Goal: Task Accomplishment & Management: Use online tool/utility

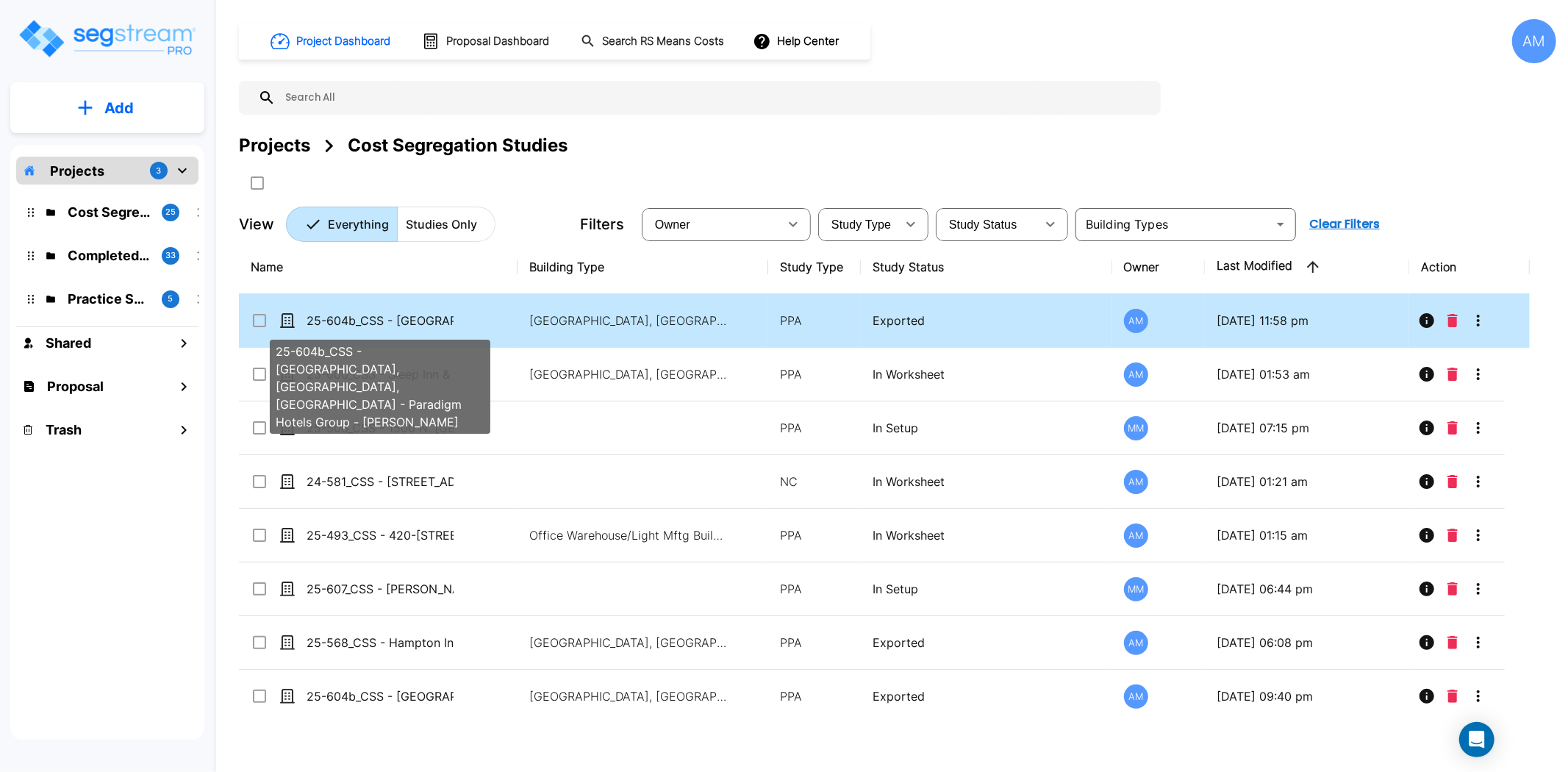
click at [436, 318] on p "25-604b_CSS - [GEOGRAPHIC_DATA], [GEOGRAPHIC_DATA], [GEOGRAPHIC_DATA] - Paradig…" at bounding box center [380, 320] width 147 height 18
checkbox input "true"
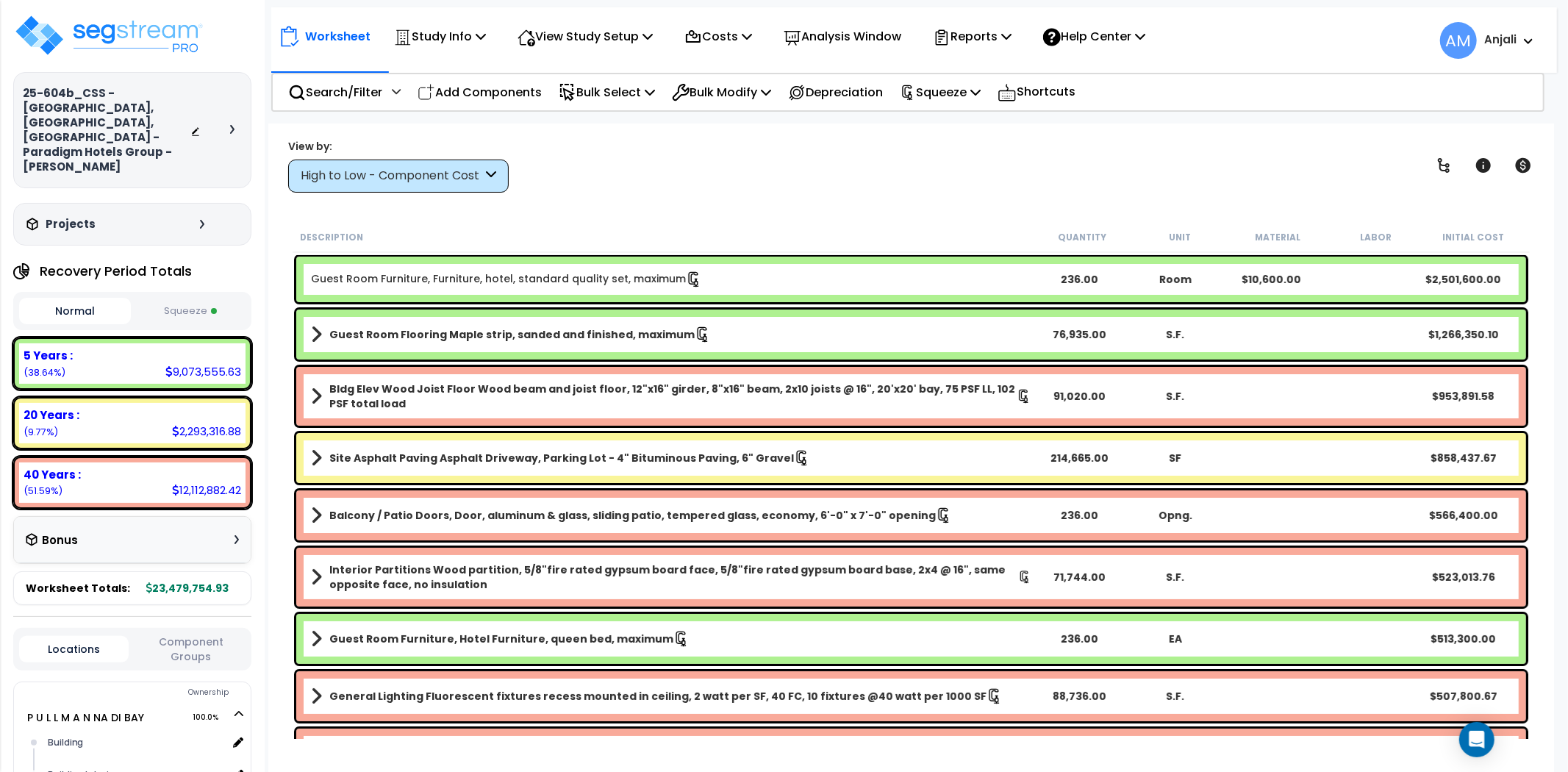
drag, startPoint x: 593, startPoint y: 279, endPoint x: 560, endPoint y: 281, distance: 33.1
click at [560, 281] on link "Guest Room Furniture, Furniture, hotel, standard quality set, maximum" at bounding box center [506, 279] width 391 height 16
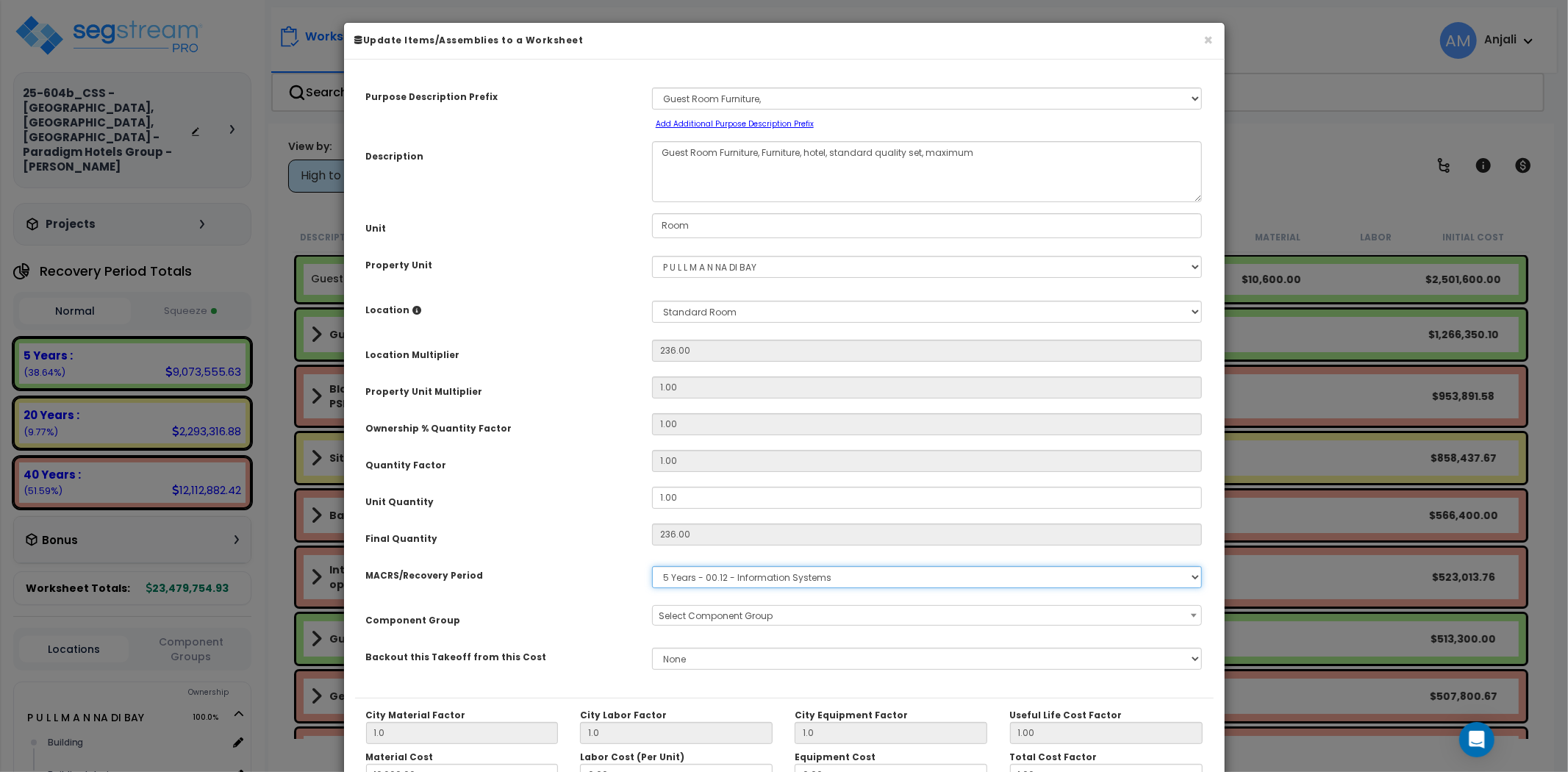
click at [761, 572] on select "Select MACRS/Recovery Period 5 Years - 00.12 - Information Systems 6 Years - 48…" at bounding box center [927, 577] width 550 height 22
select select "58736"
click at [652, 566] on select "Select MACRS/Recovery Period 5 Years - 00.12 - Information Systems 6 Years - 48…" at bounding box center [927, 577] width 550 height 22
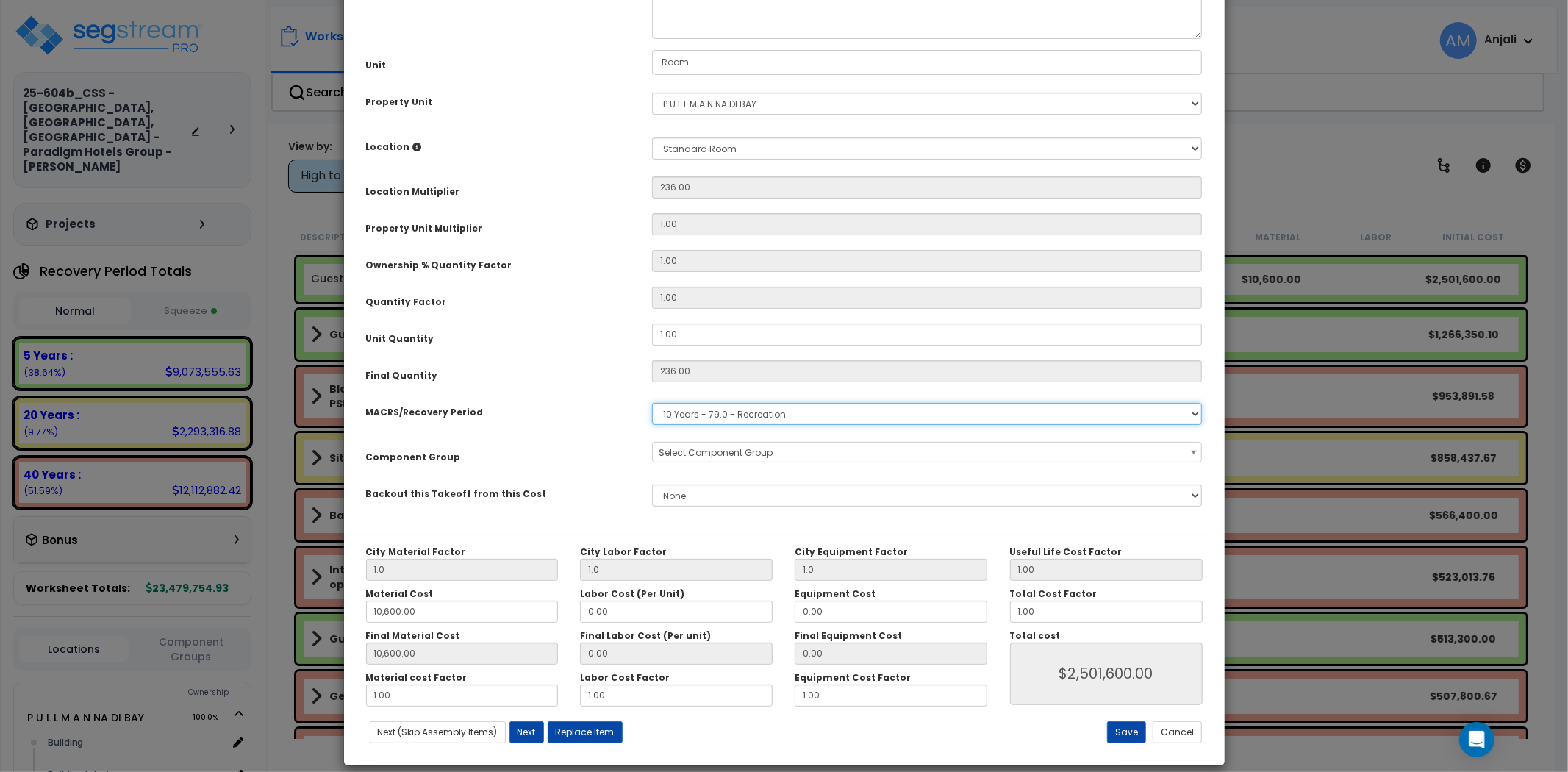
scroll to position [180, 0]
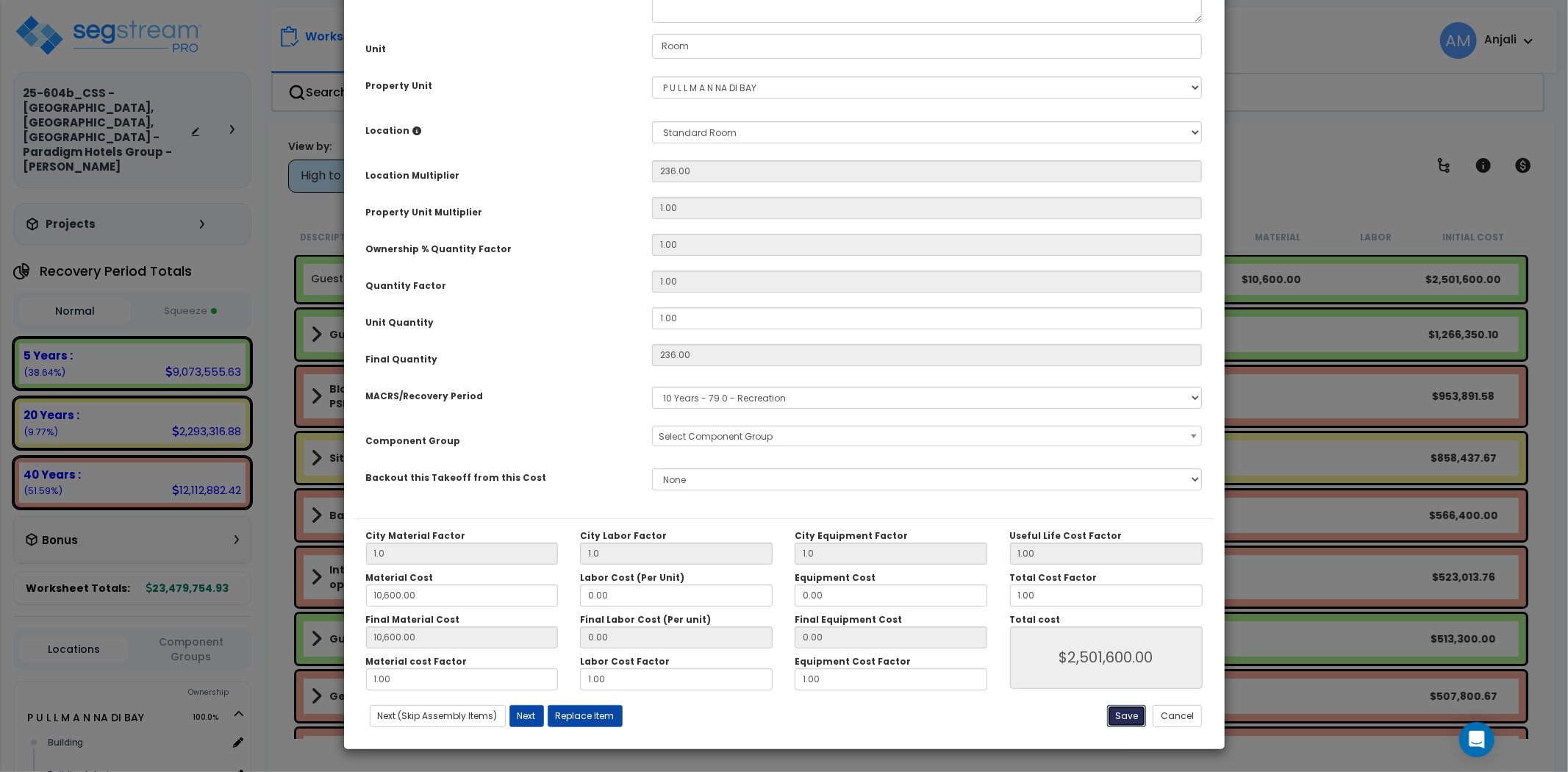
click at [1118, 713] on button "Save" at bounding box center [1126, 716] width 39 height 22
type input "1.00"
type input "10600.00"
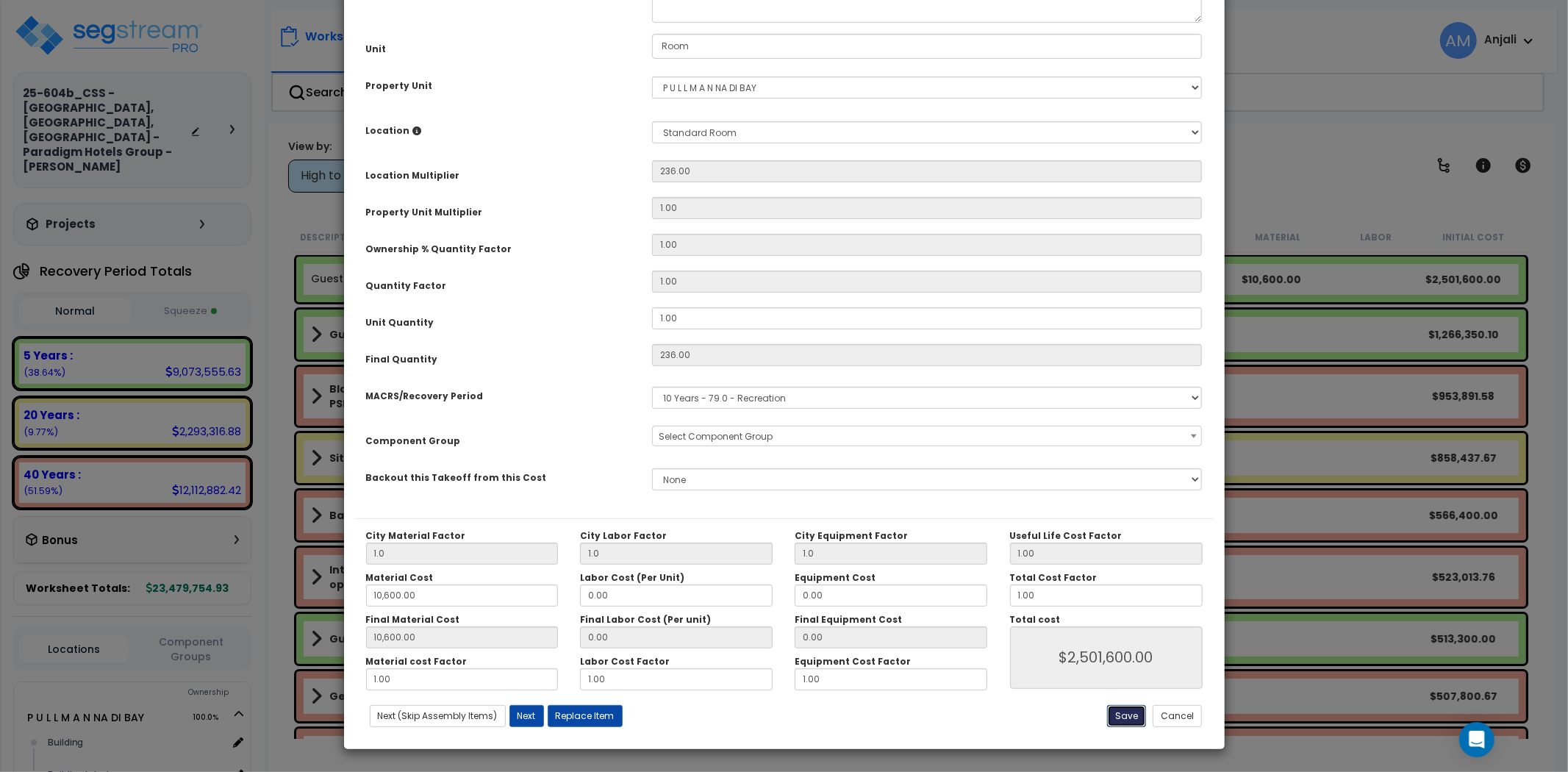
type input "10600.00"
type input "2501600.00"
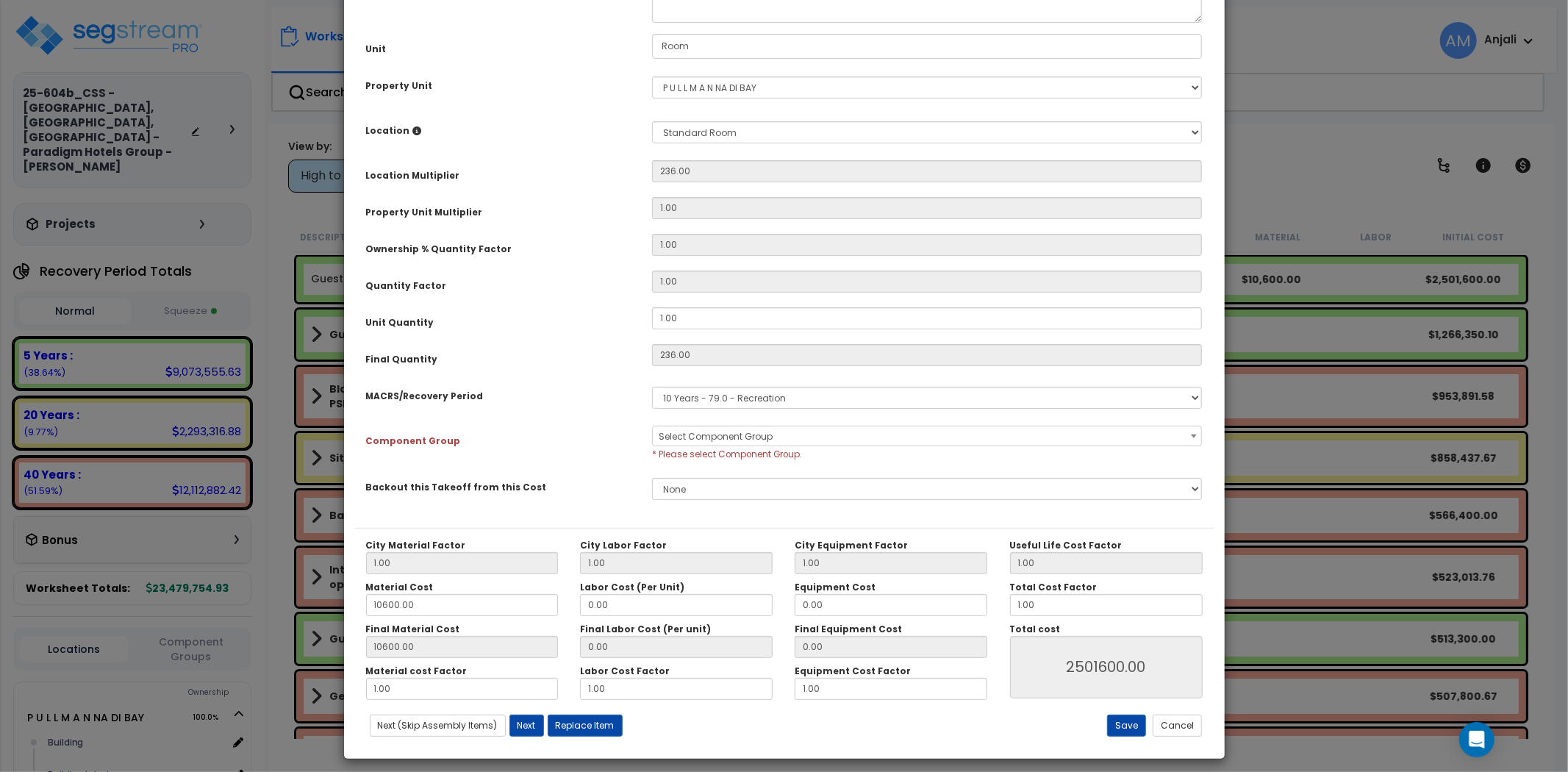
click at [782, 437] on span "Select Component Group" at bounding box center [927, 437] width 549 height 21
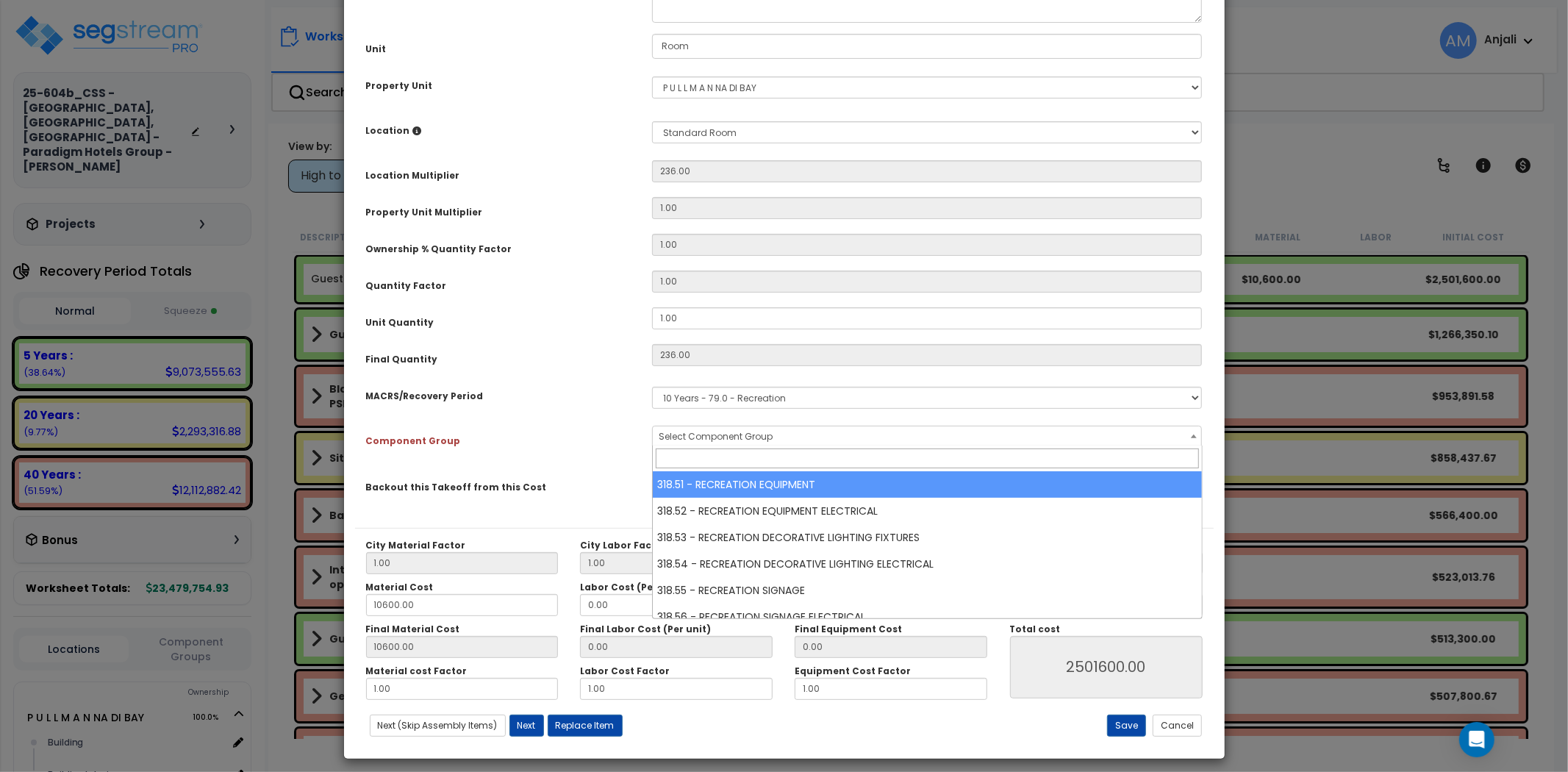
click at [787, 461] on input "search" at bounding box center [928, 458] width 543 height 20
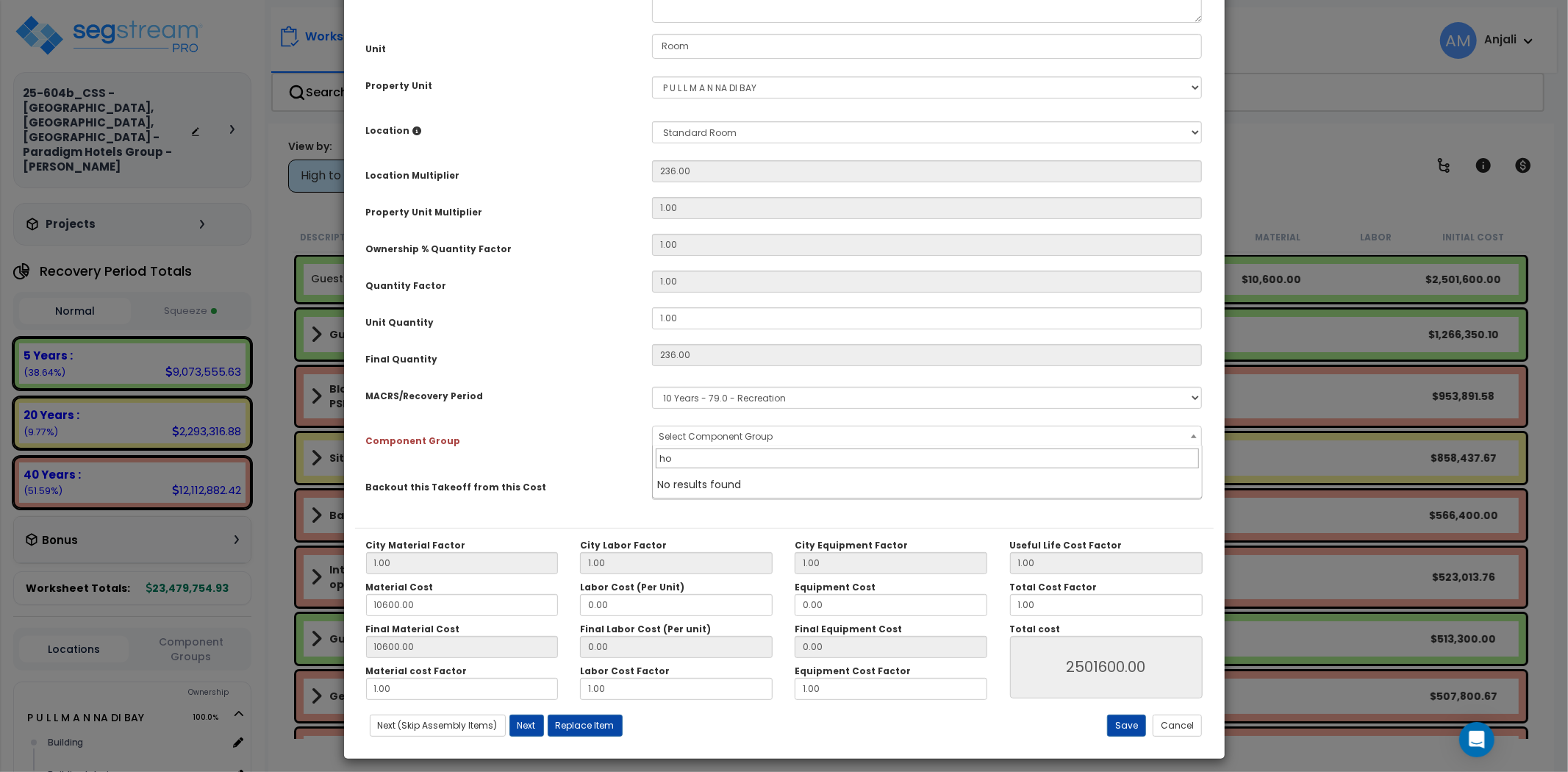
type input "h"
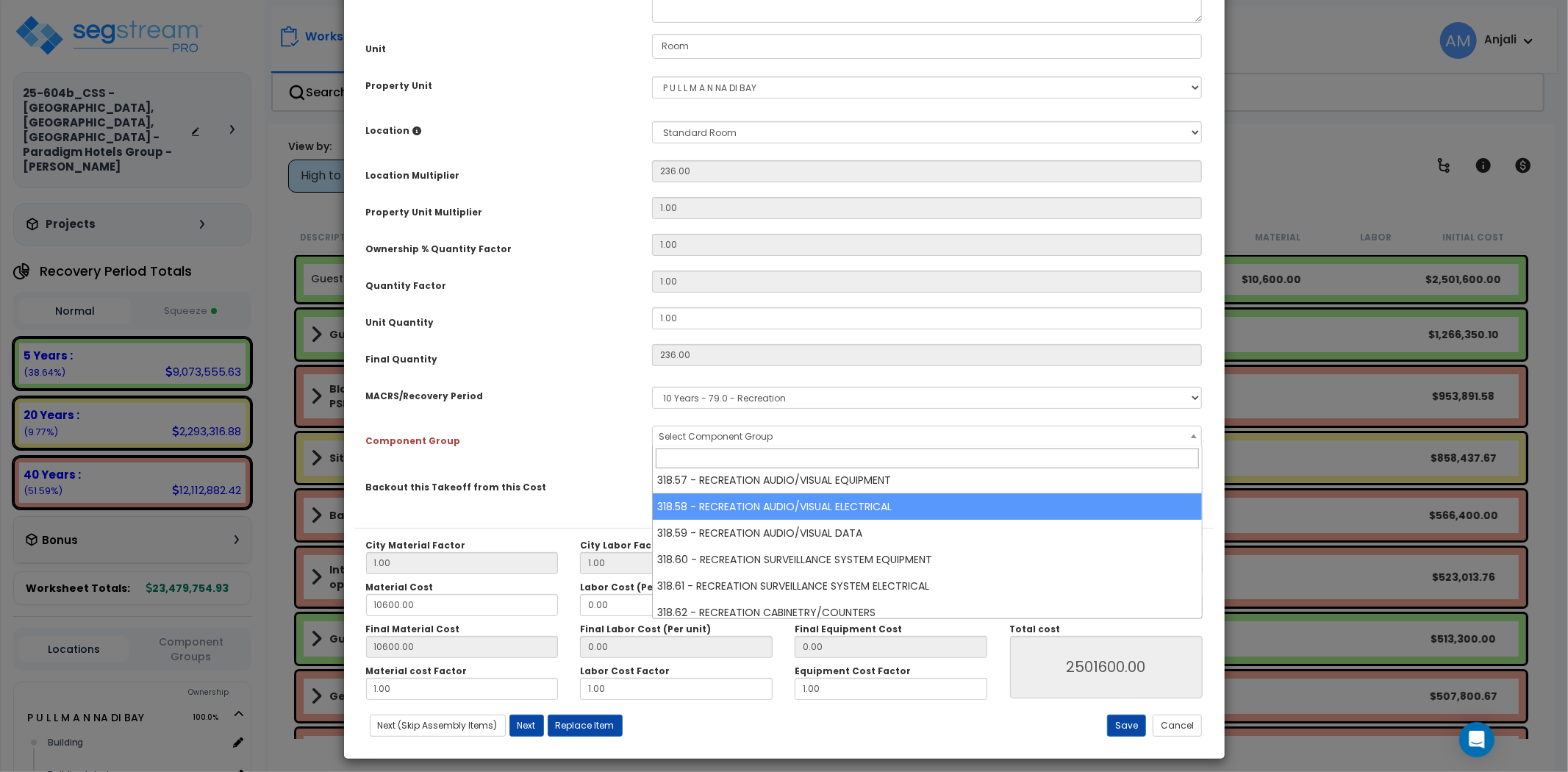
scroll to position [245, 0]
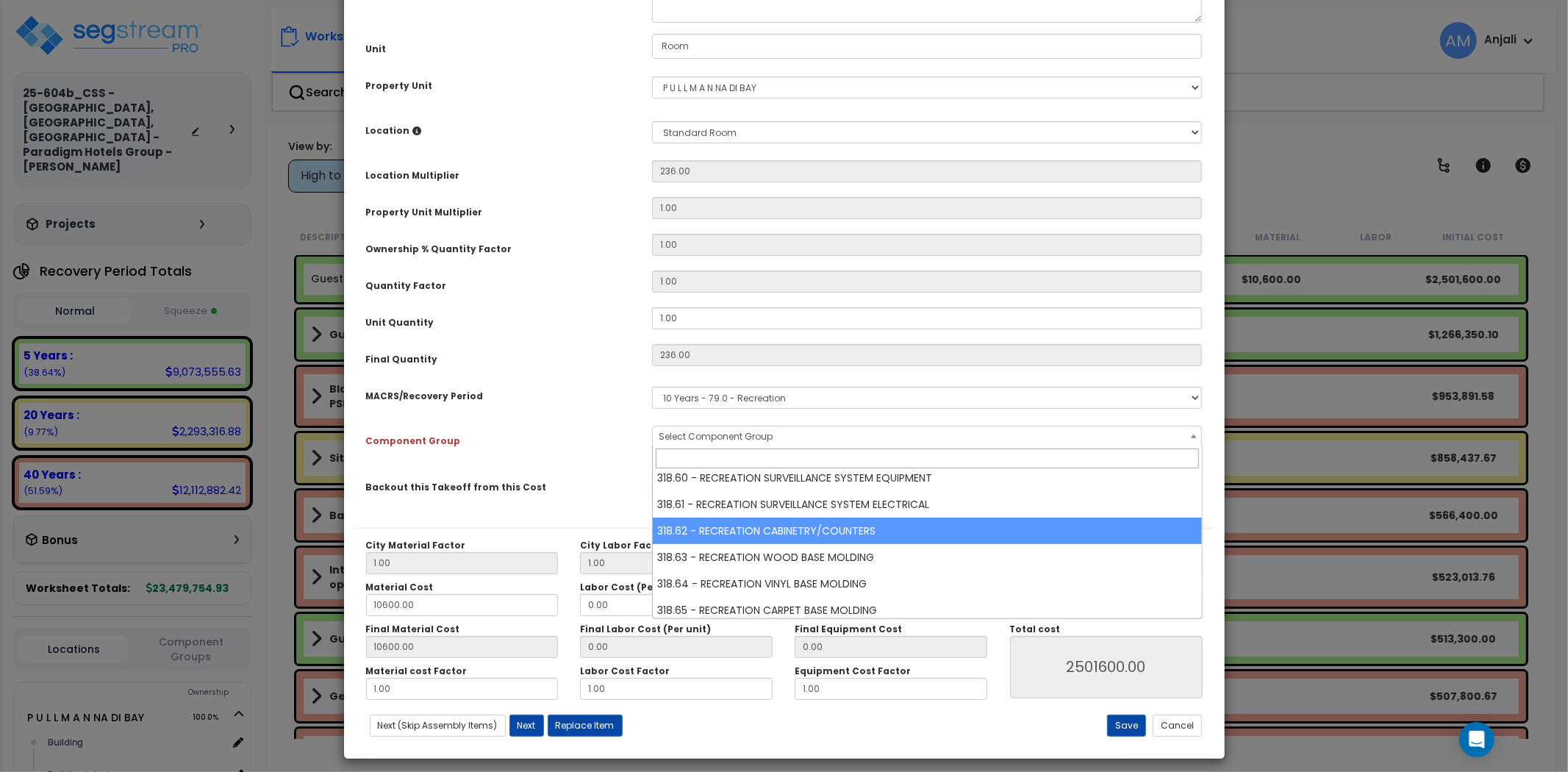
select select "59929"
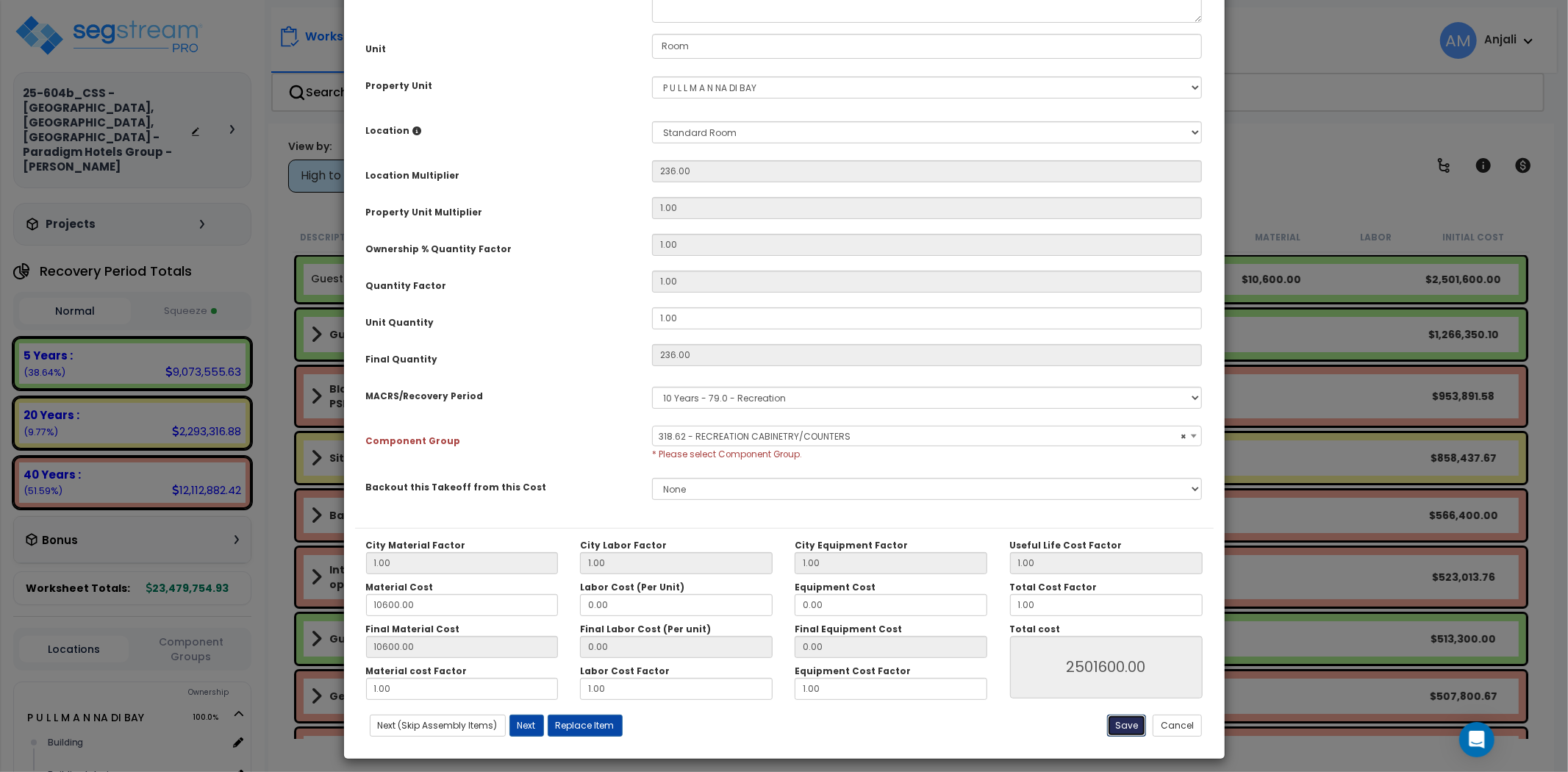
click at [1132, 724] on button "Save" at bounding box center [1126, 726] width 39 height 22
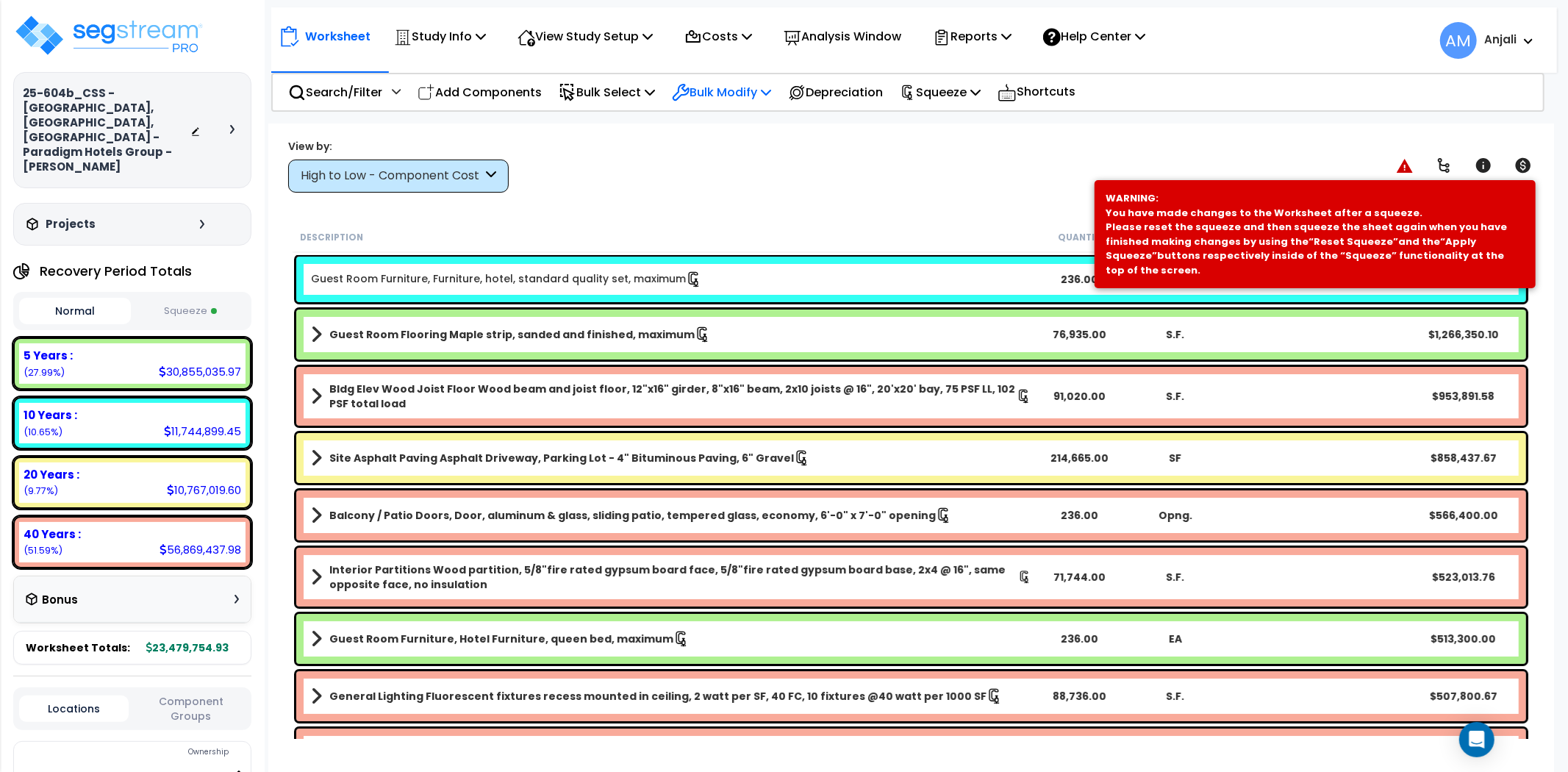
click at [716, 89] on p "Bulk Modify" at bounding box center [720, 92] width 99 height 20
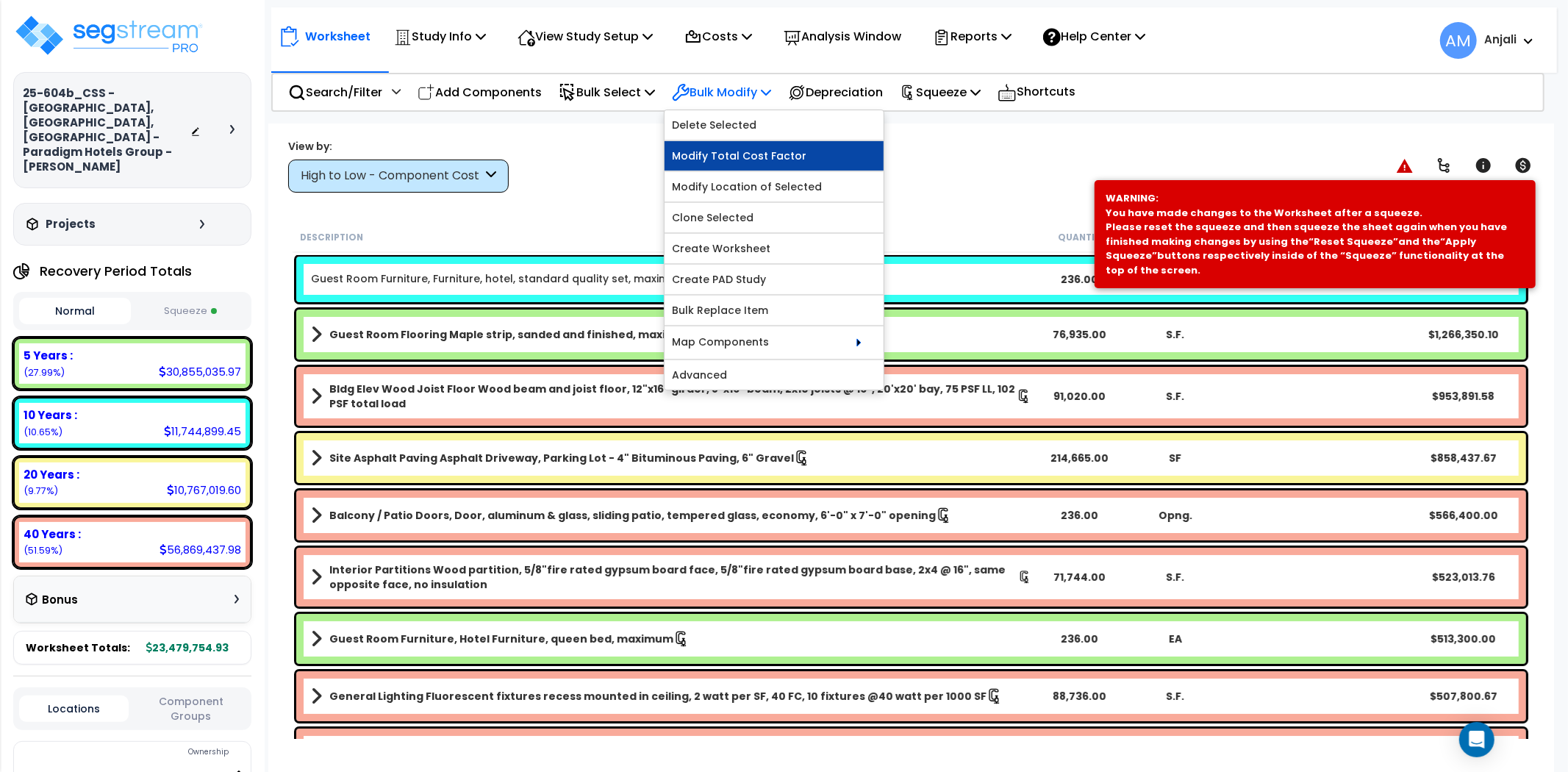
click at [738, 160] on link "Modify Total Cost Factor" at bounding box center [774, 156] width 219 height 29
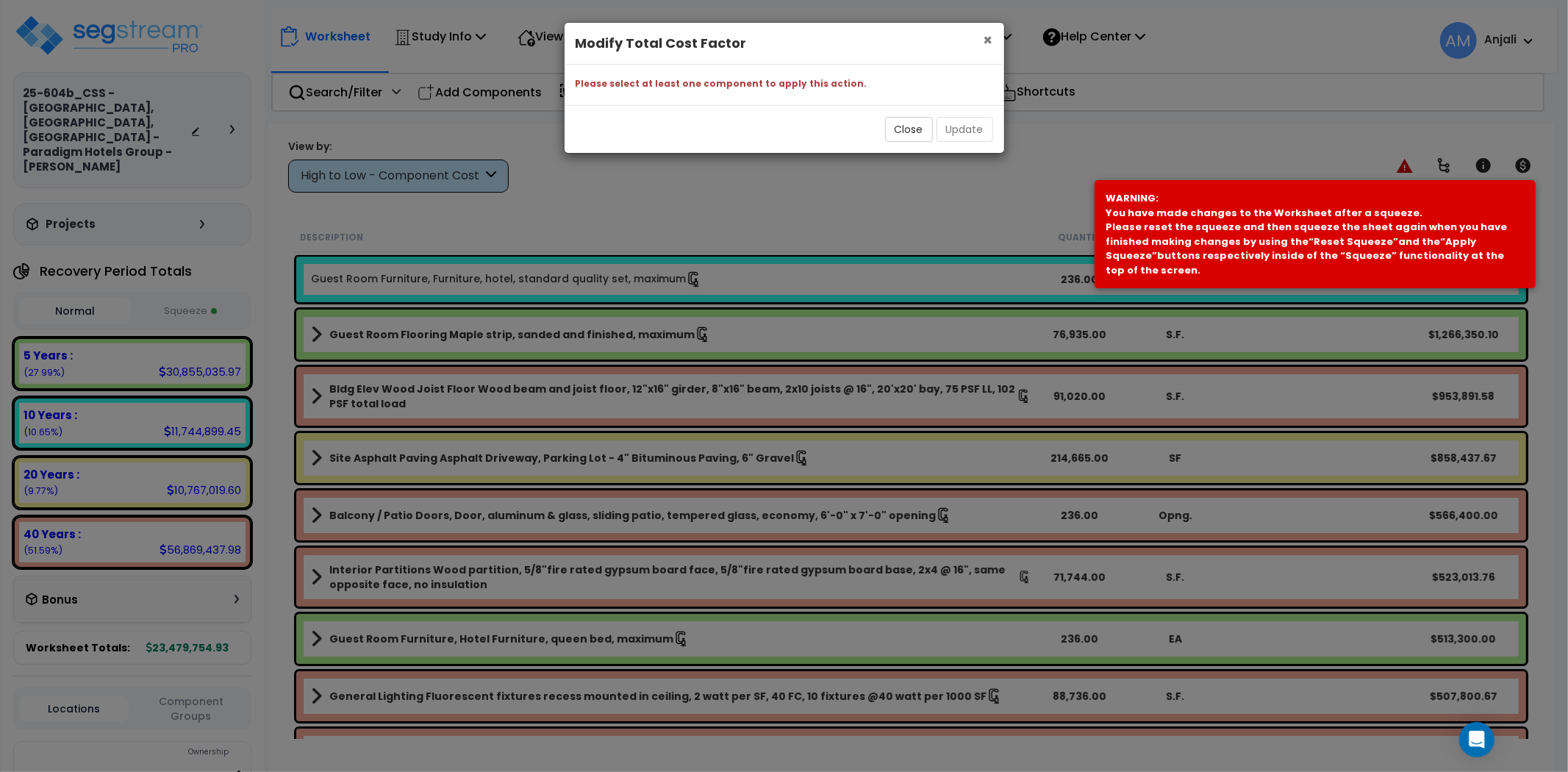
click at [986, 32] on span "×" at bounding box center [988, 40] width 9 height 21
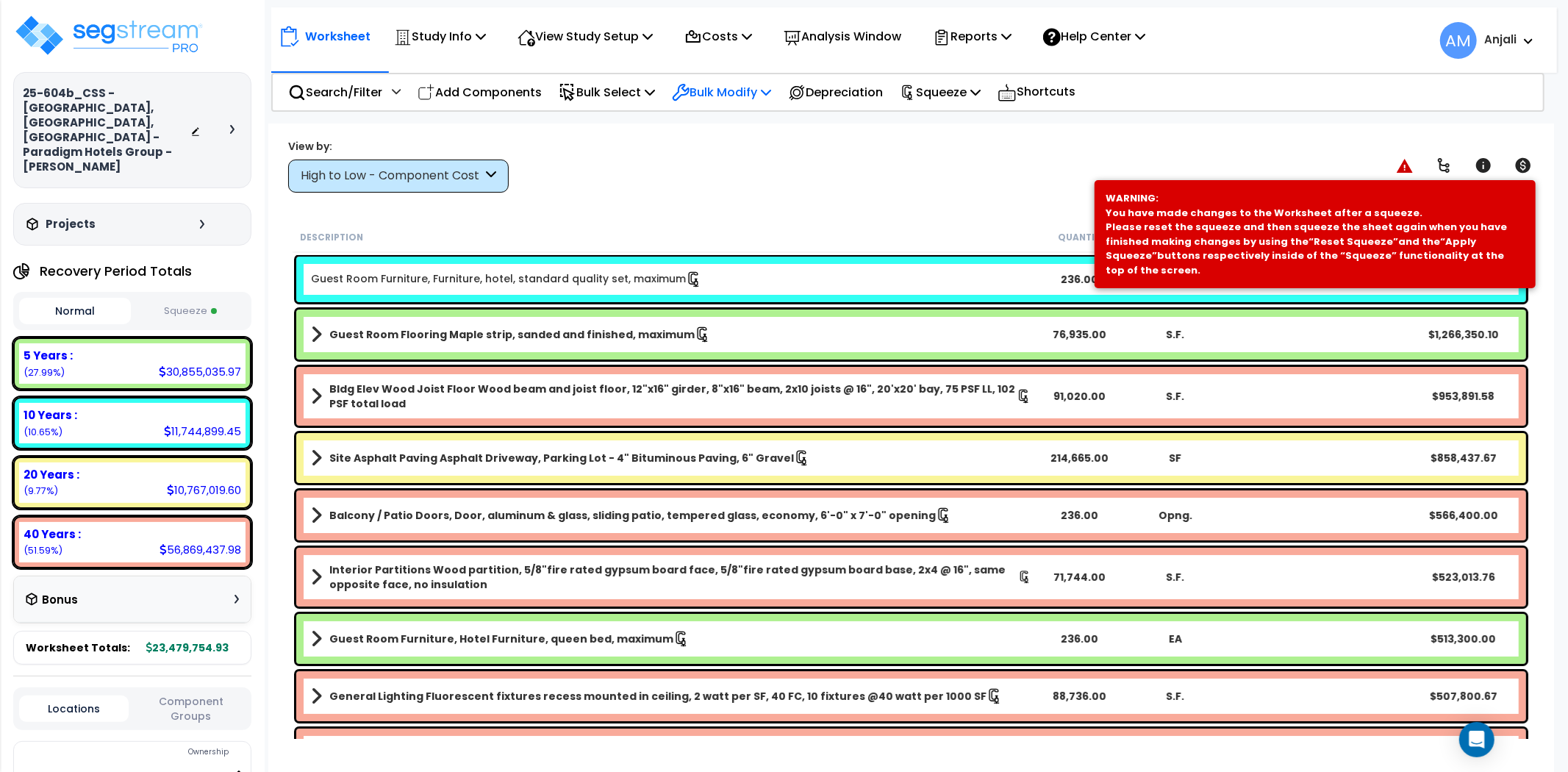
click at [764, 83] on p "Bulk Modify" at bounding box center [720, 92] width 99 height 20
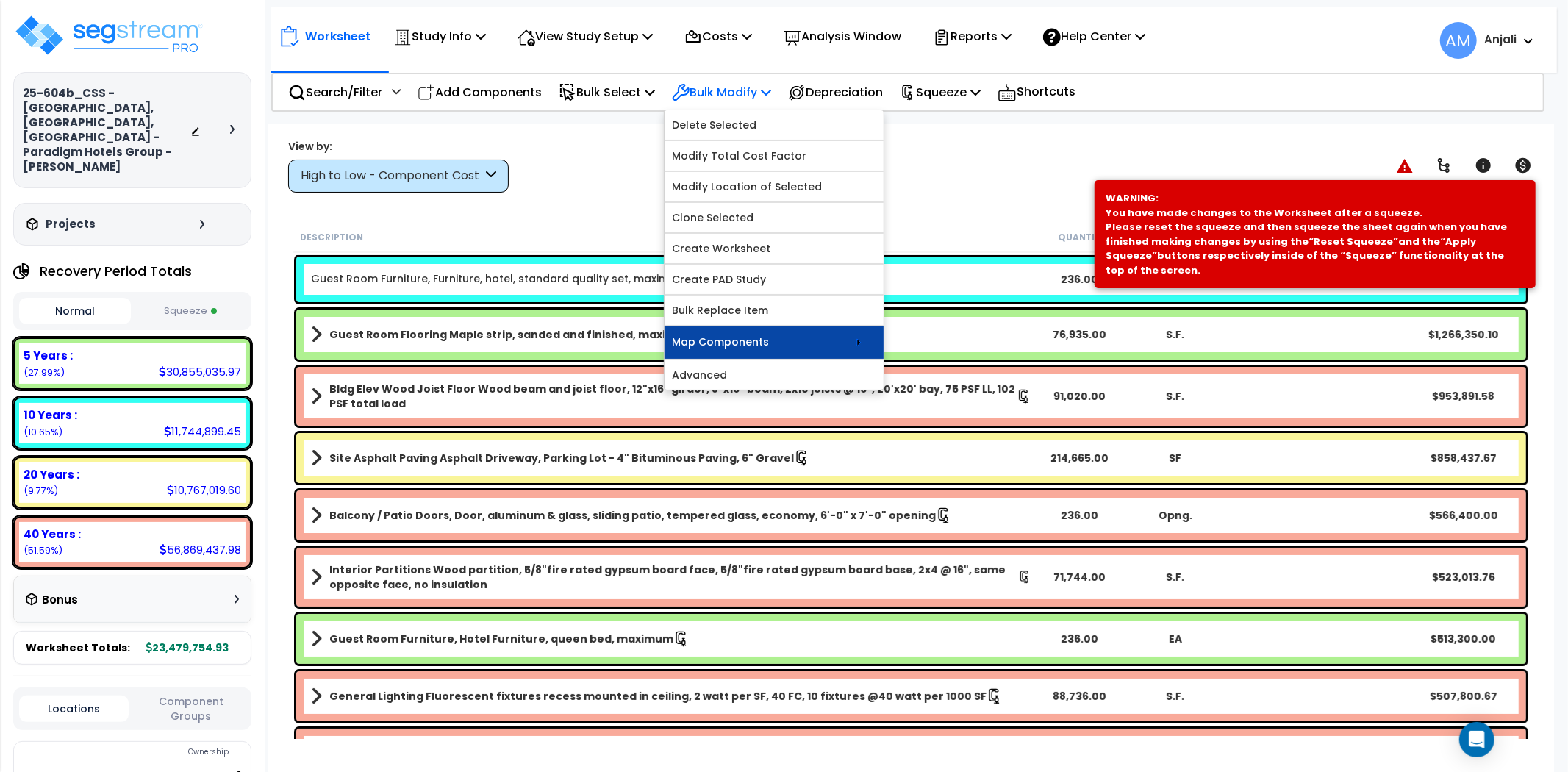
click at [781, 350] on link "Map Components" at bounding box center [774, 343] width 219 height 33
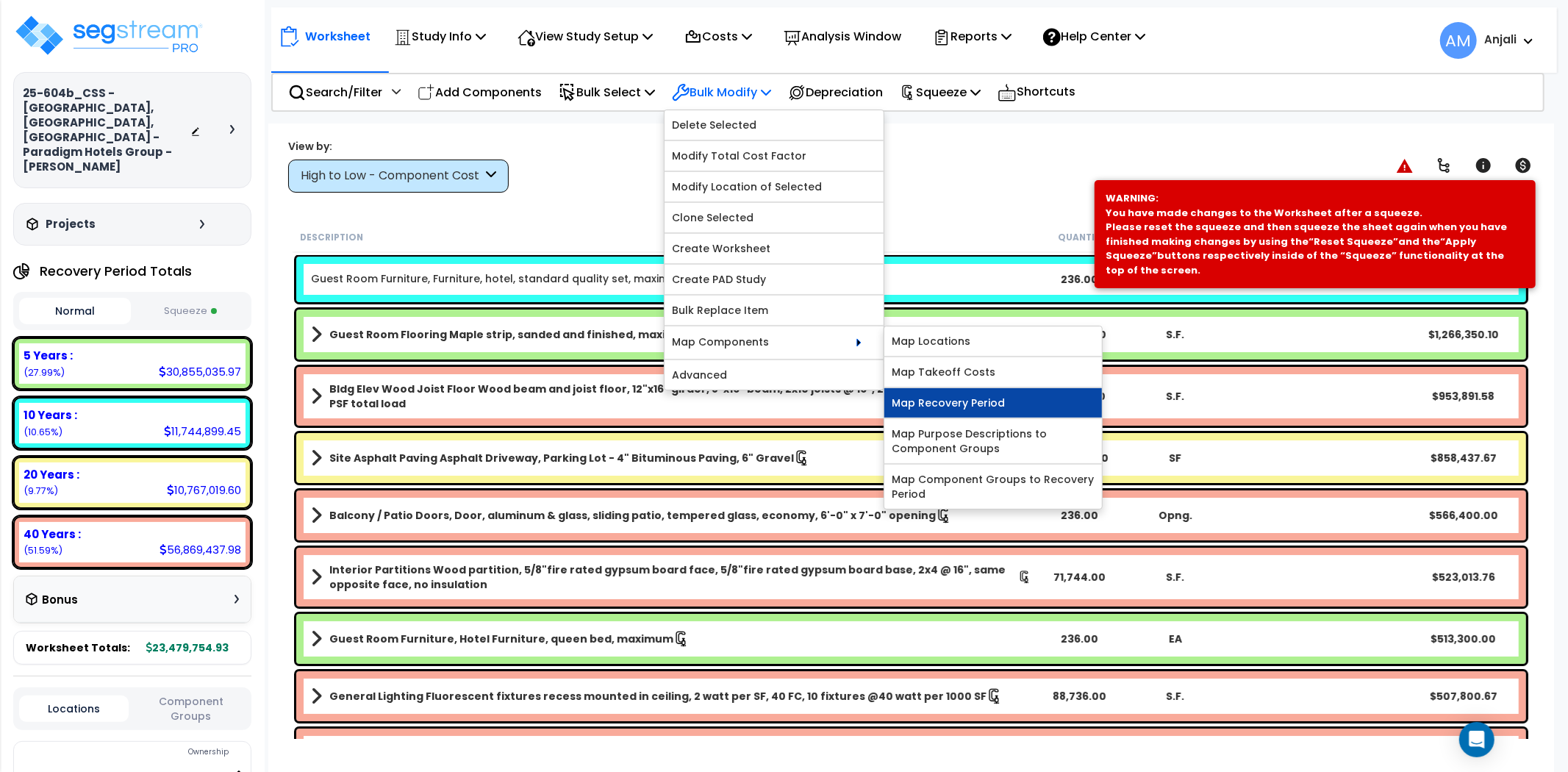
click at [967, 398] on link "Map Recovery Period" at bounding box center [993, 402] width 217 height 29
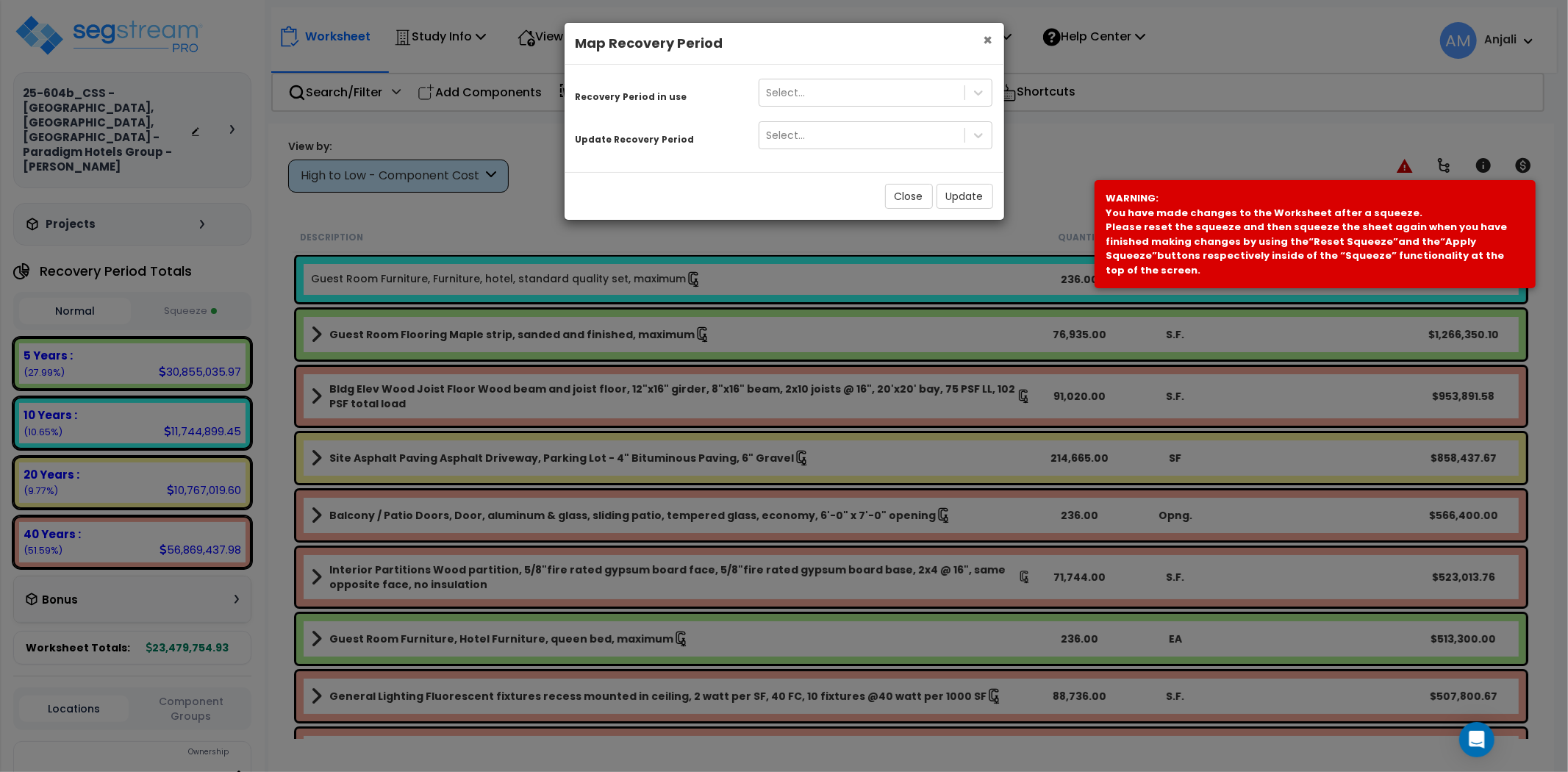
click at [985, 38] on span "×" at bounding box center [988, 40] width 9 height 21
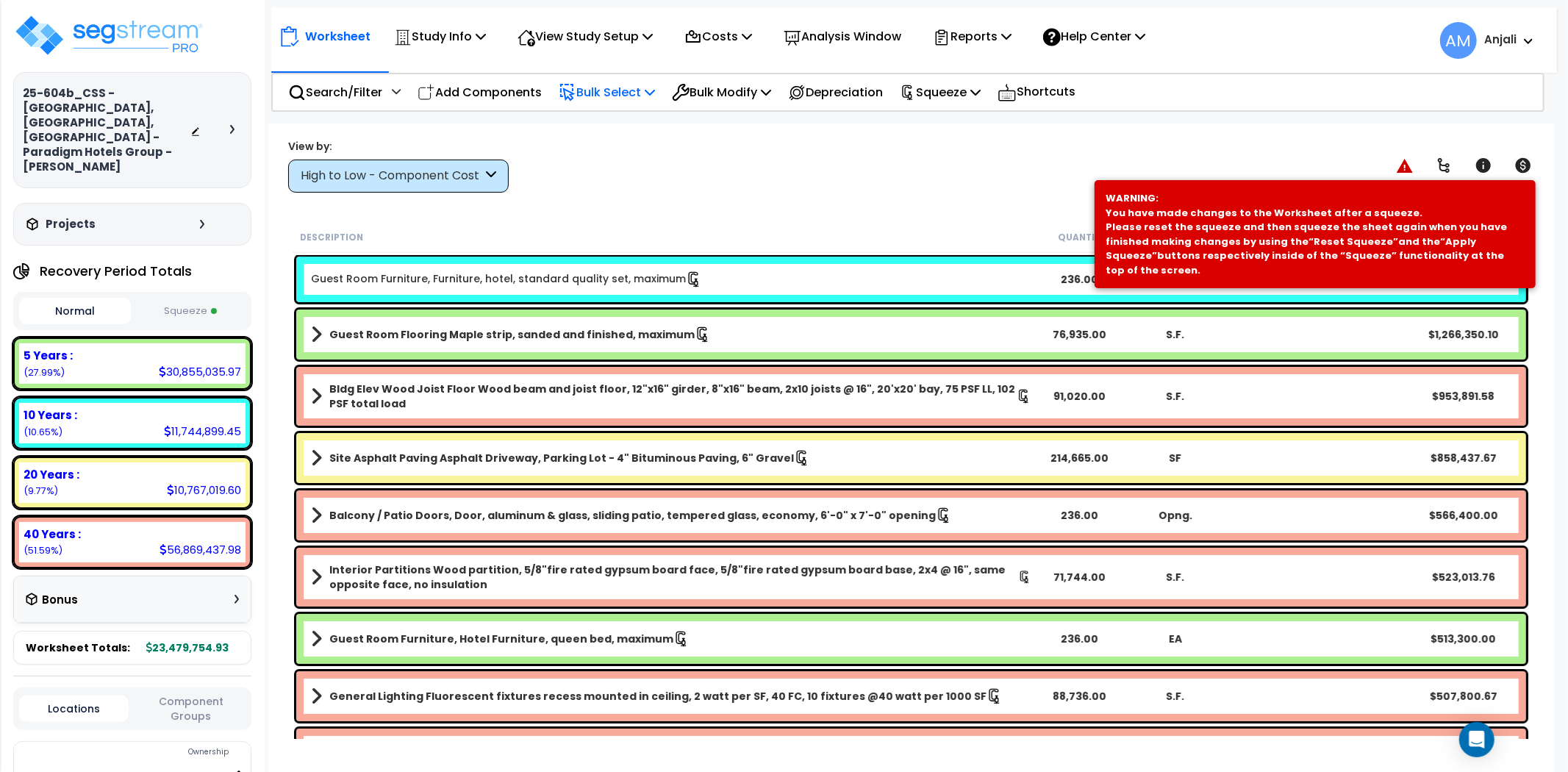
click at [612, 87] on p "Bulk Select" at bounding box center [607, 92] width 96 height 20
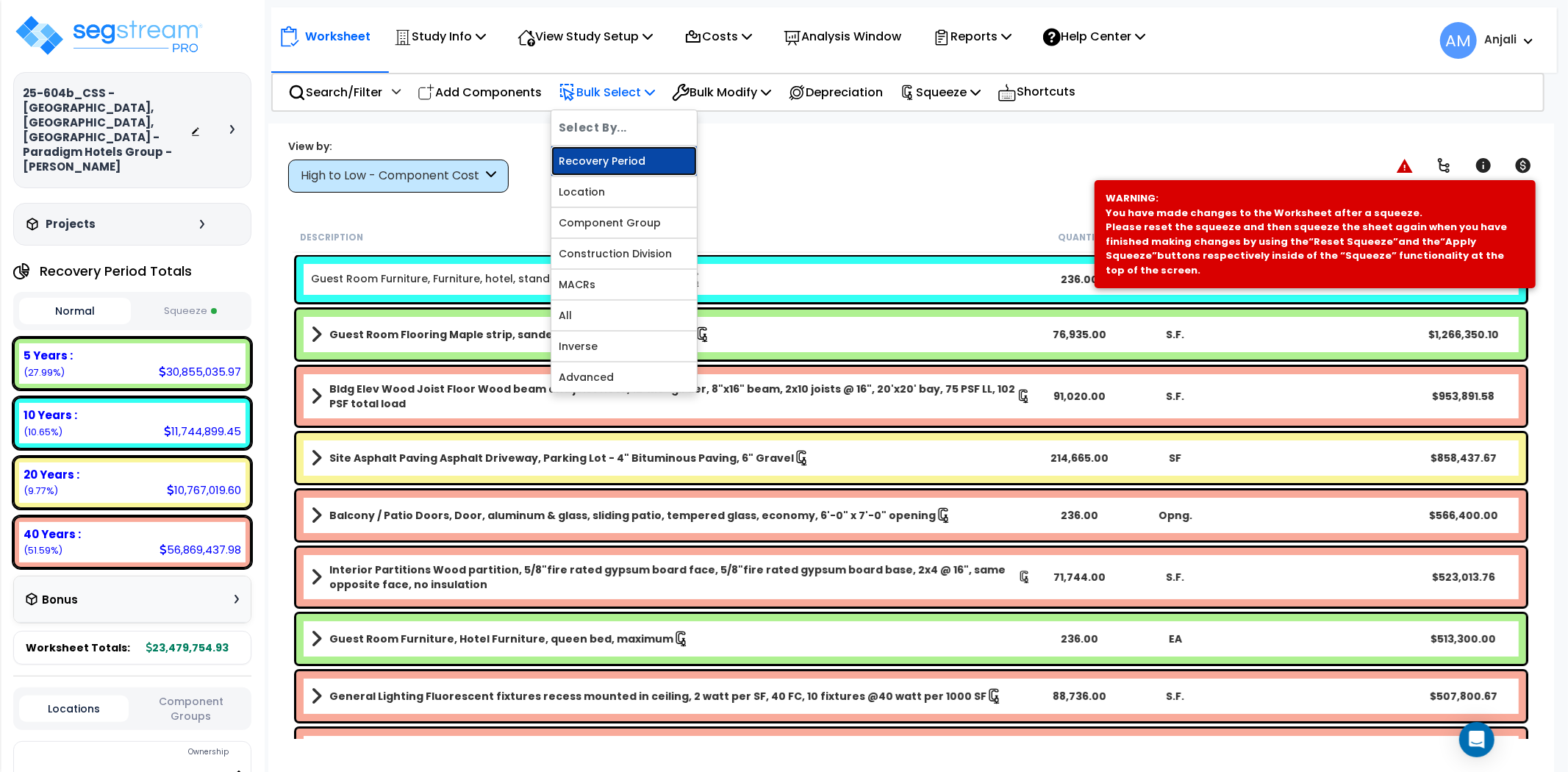
click at [616, 160] on link "Recovery Period" at bounding box center [623, 161] width 145 height 29
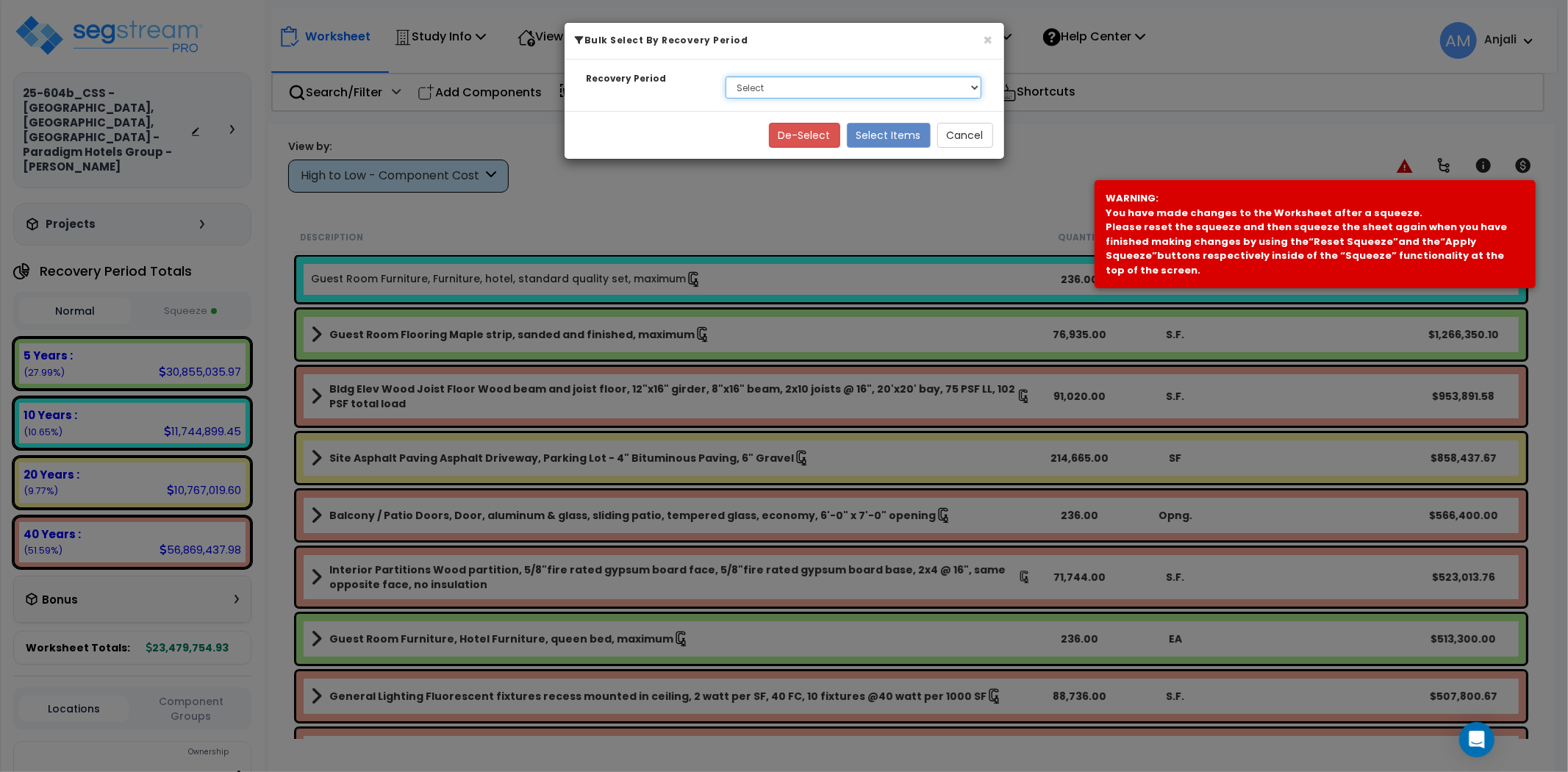
click at [809, 84] on select "Select 5 Years 10 Years 20 Years 40 Years" at bounding box center [854, 88] width 256 height 22
select select "5Y"
click at [726, 77] on select "Select 5 Years 10 Years 20 Years 40 Years" at bounding box center [854, 88] width 256 height 22
click at [886, 133] on button "Select Items" at bounding box center [888, 135] width 83 height 25
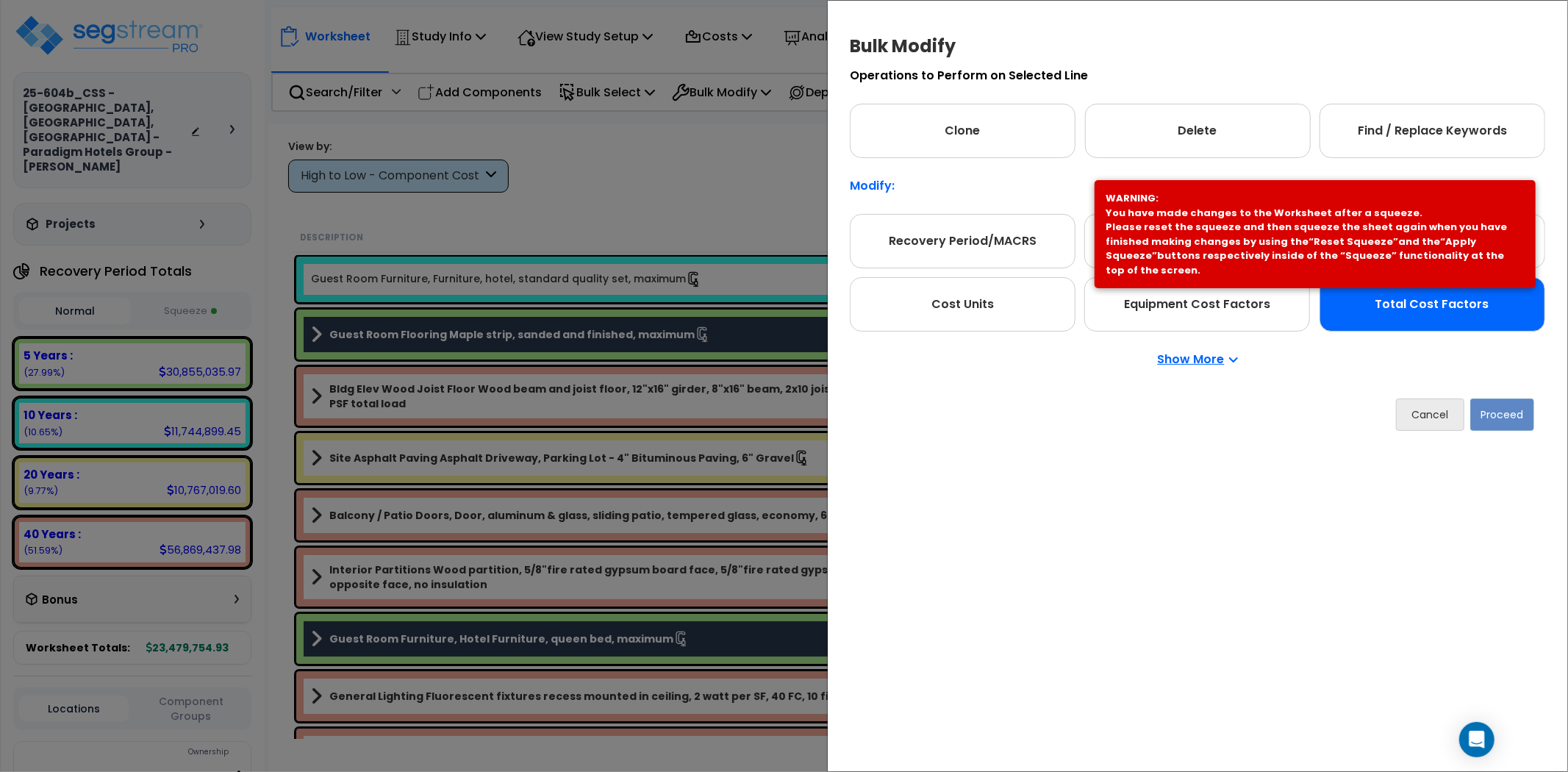
click at [1430, 316] on div "Total Cost Factors" at bounding box center [1432, 303] width 225 height 54
click at [1498, 419] on button "Proceed" at bounding box center [1502, 414] width 64 height 33
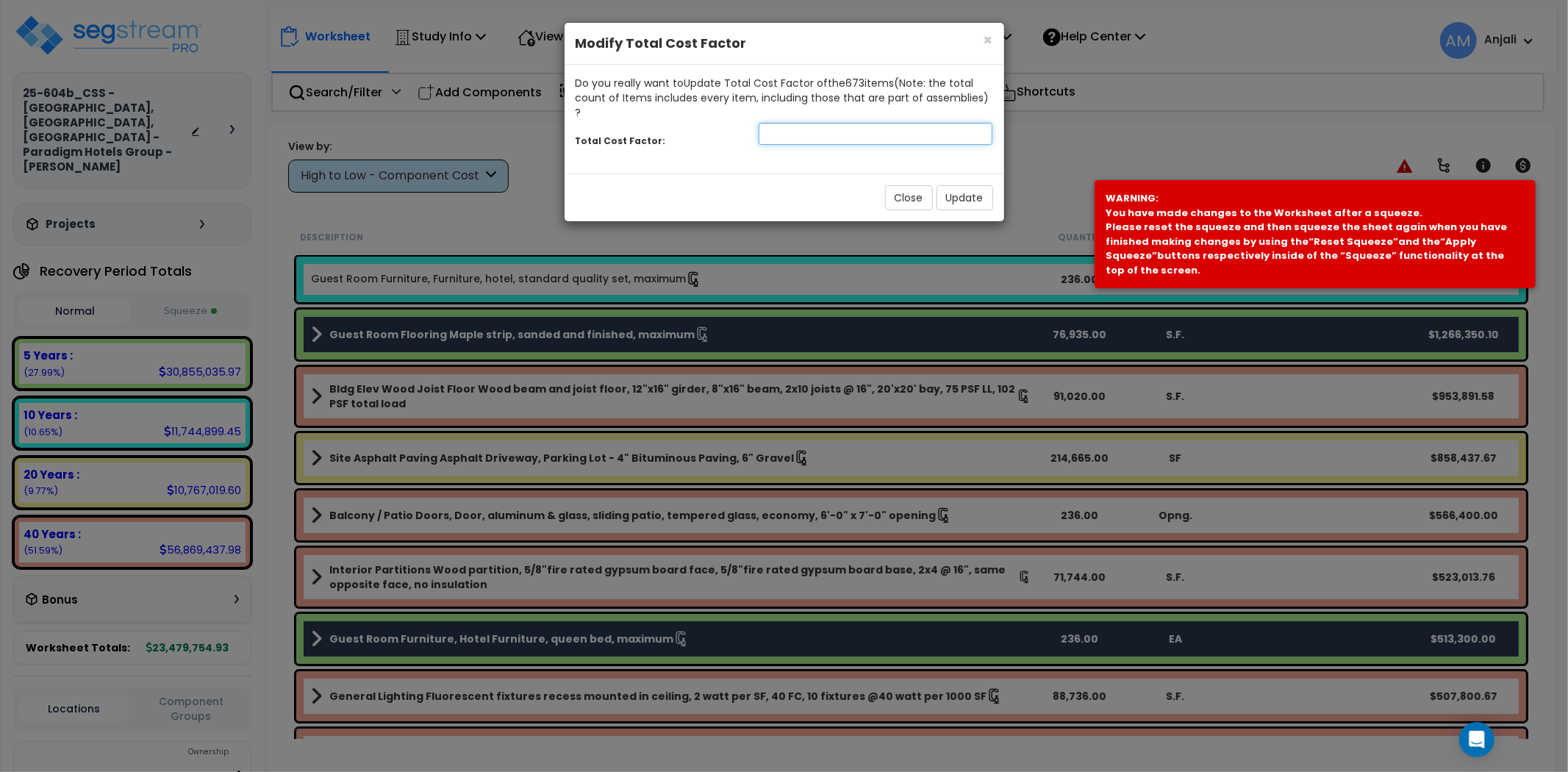
click at [779, 123] on input "number" at bounding box center [875, 134] width 235 height 22
type input "0.5"
click at [959, 185] on button "Update" at bounding box center [965, 197] width 57 height 25
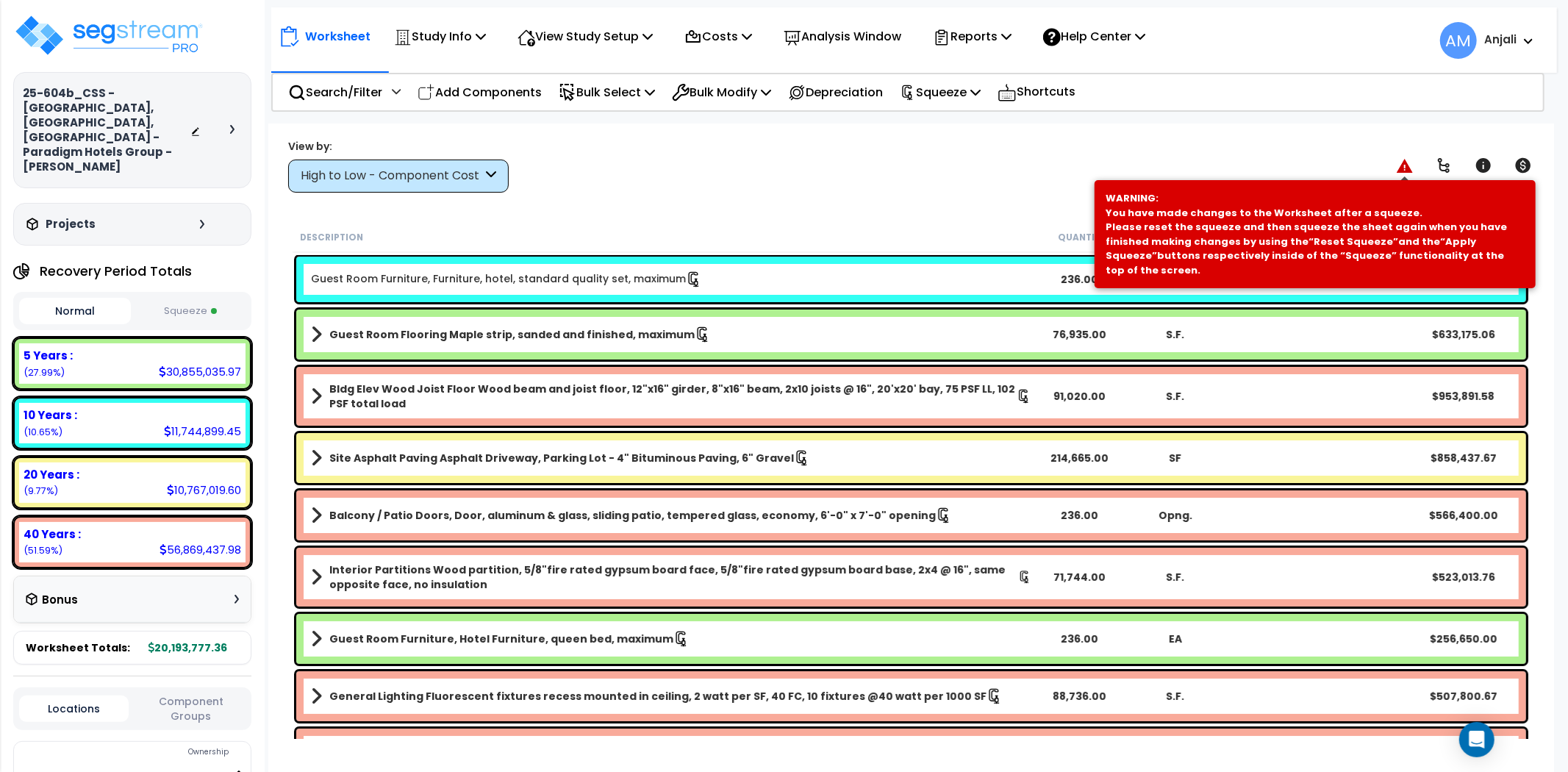
click at [1400, 170] on icon at bounding box center [1404, 166] width 16 height 14
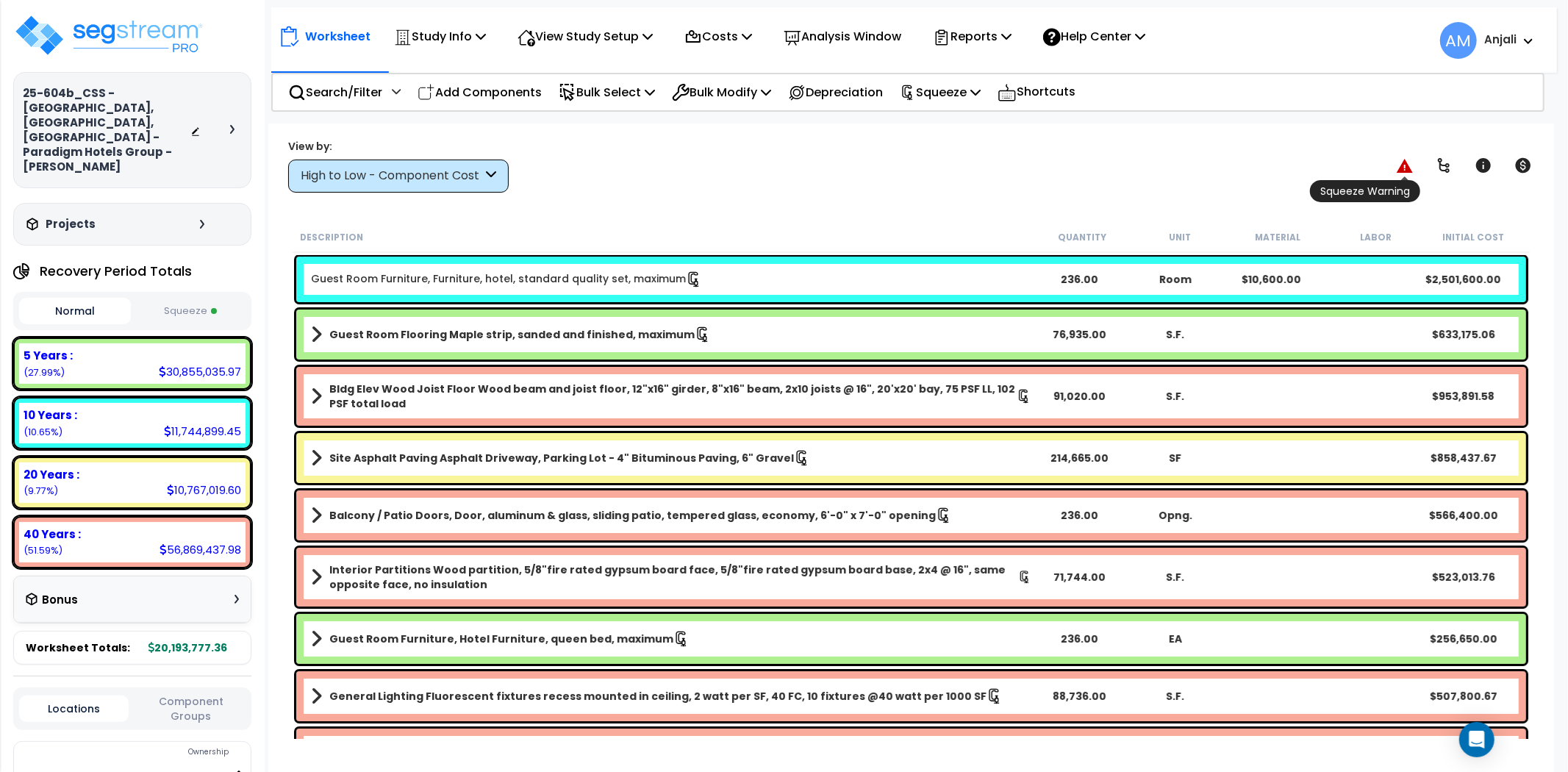
click at [1400, 169] on icon at bounding box center [1404, 166] width 16 height 14
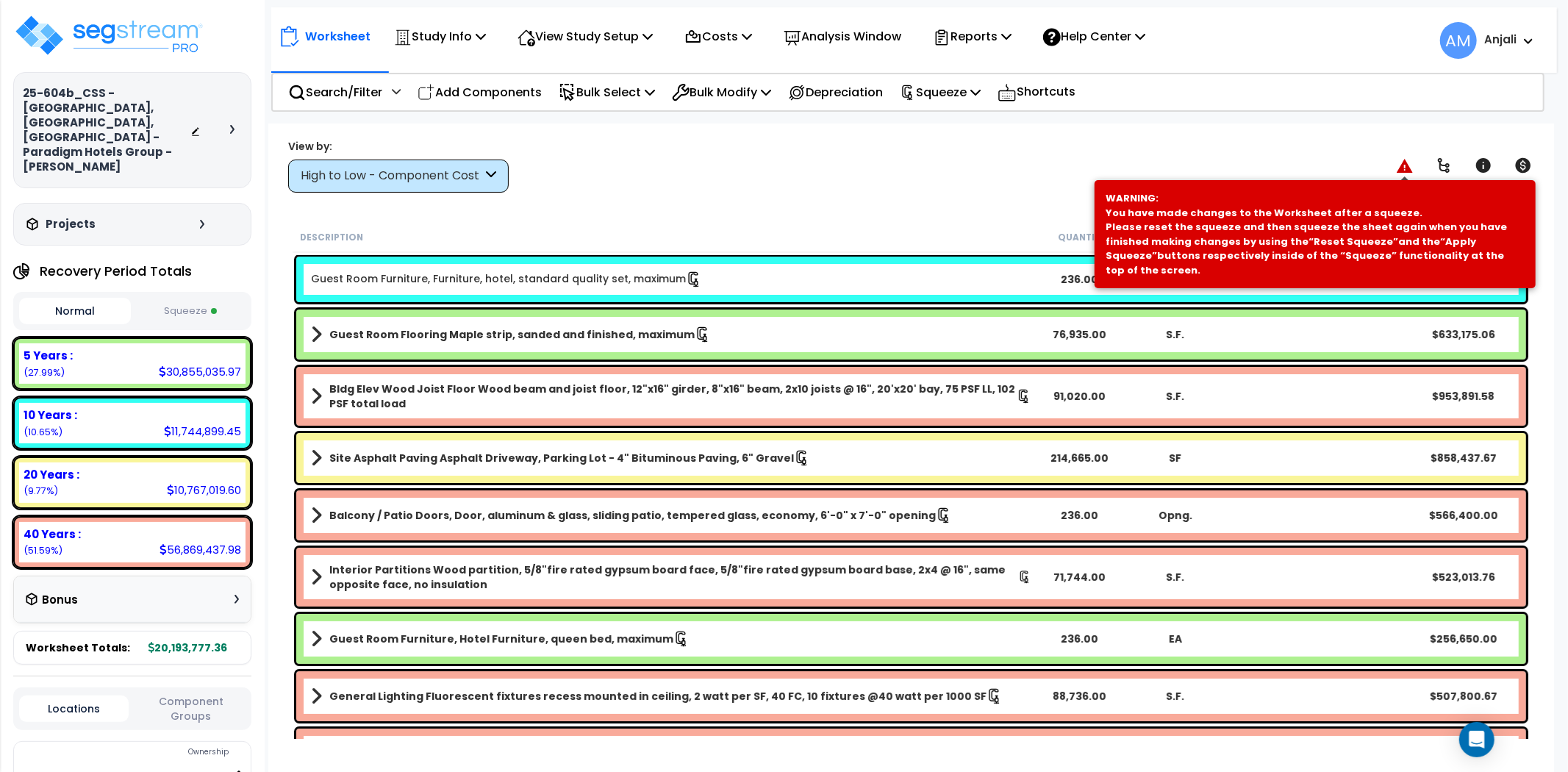
click at [1400, 169] on icon at bounding box center [1404, 166] width 16 height 14
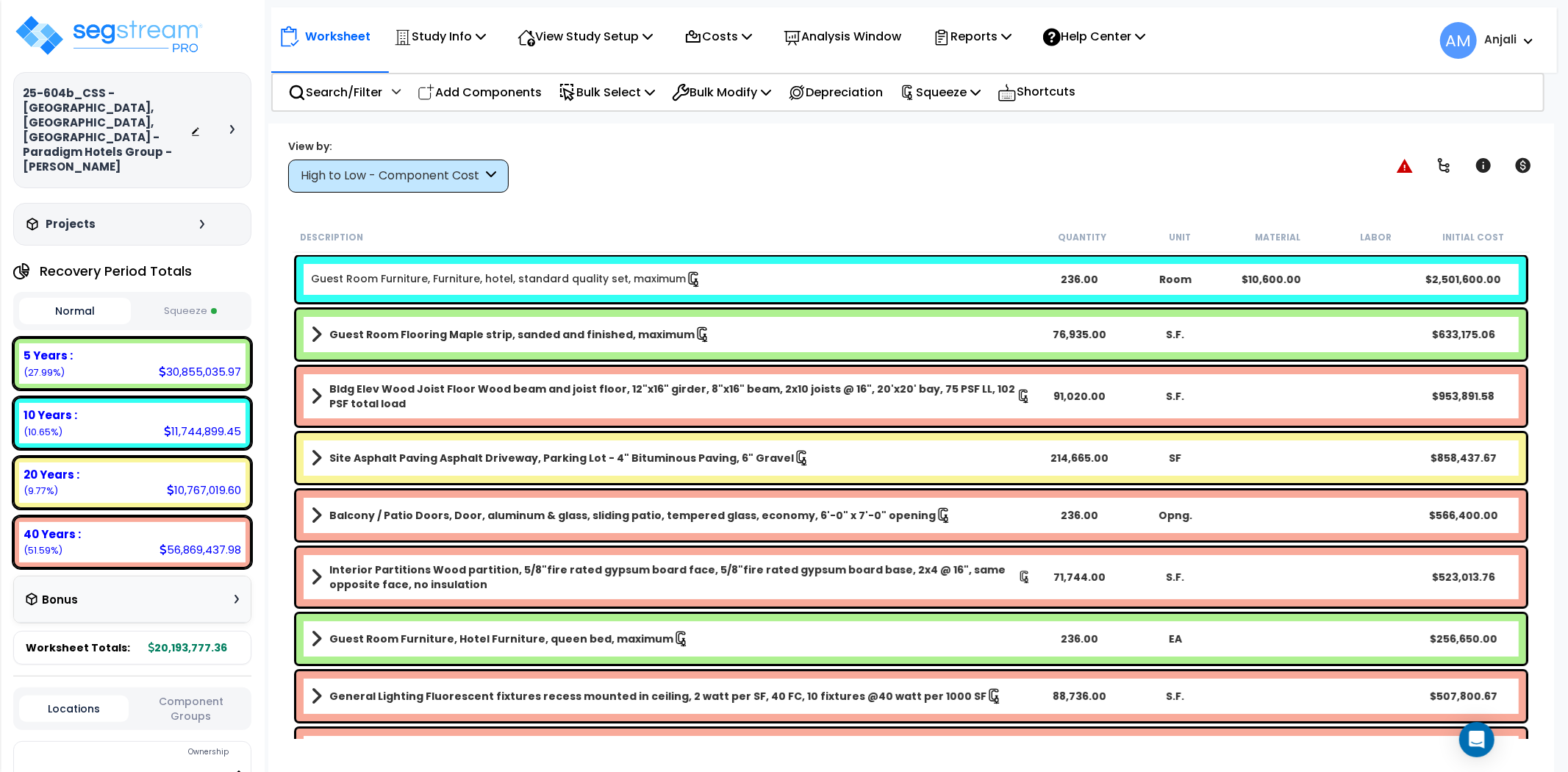
click at [184, 298] on button "Squeeze" at bounding box center [190, 311] width 112 height 26
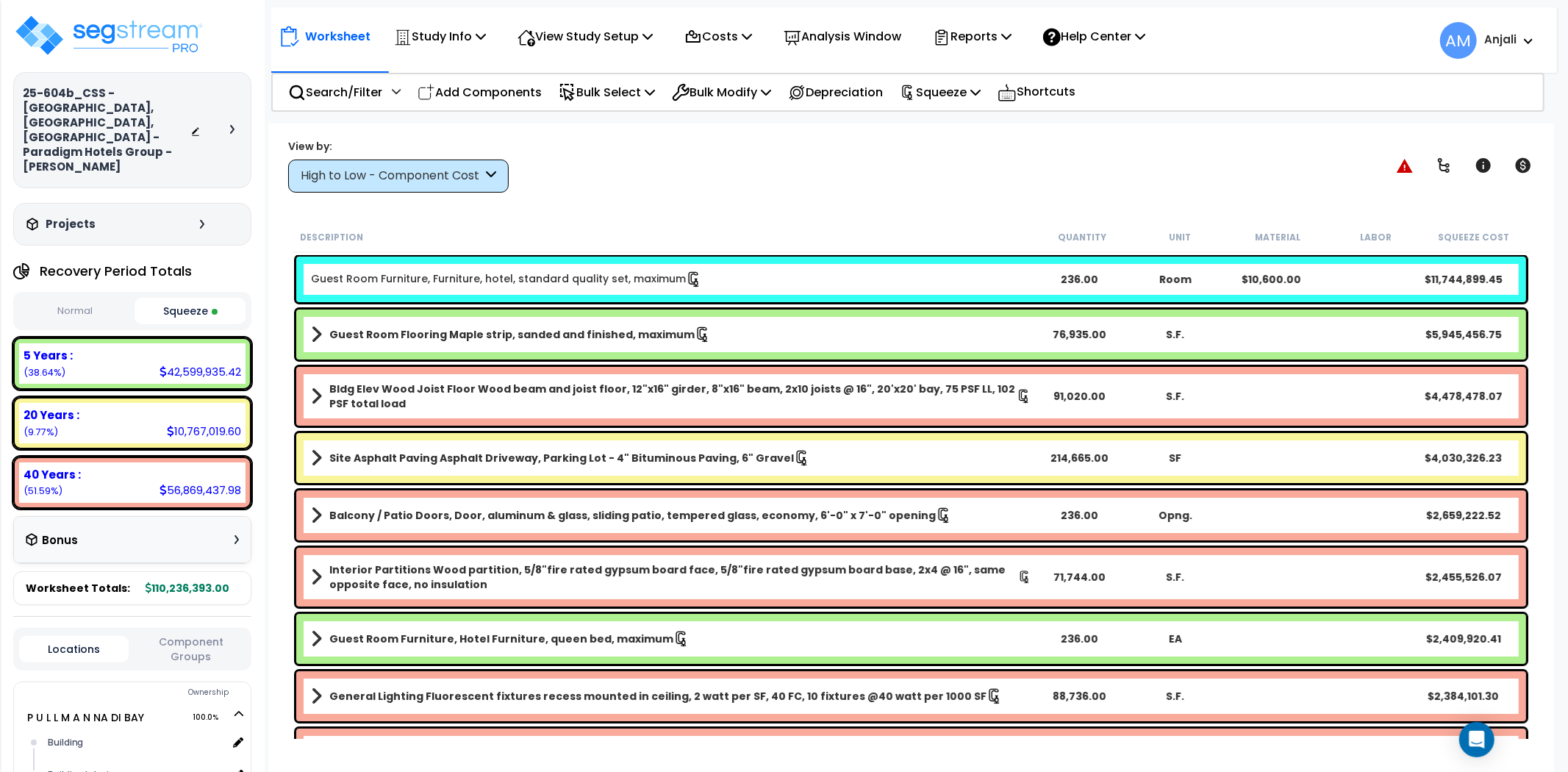
click at [78, 298] on button "Normal" at bounding box center [75, 311] width 112 height 26
click at [971, 91] on p "Squeeze" at bounding box center [940, 92] width 81 height 20
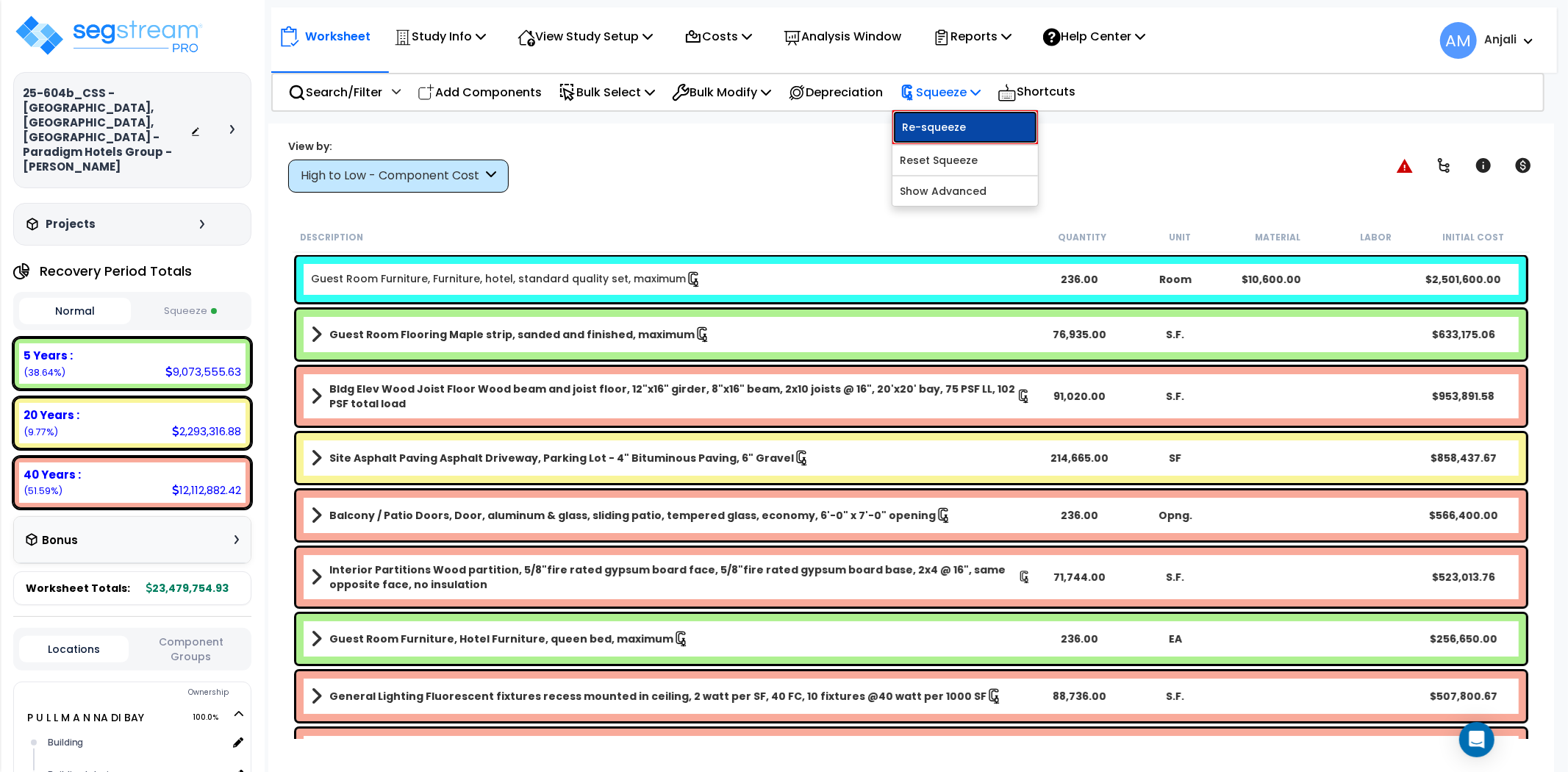
click at [966, 125] on link "Re-squeeze" at bounding box center [965, 126] width 145 height 34
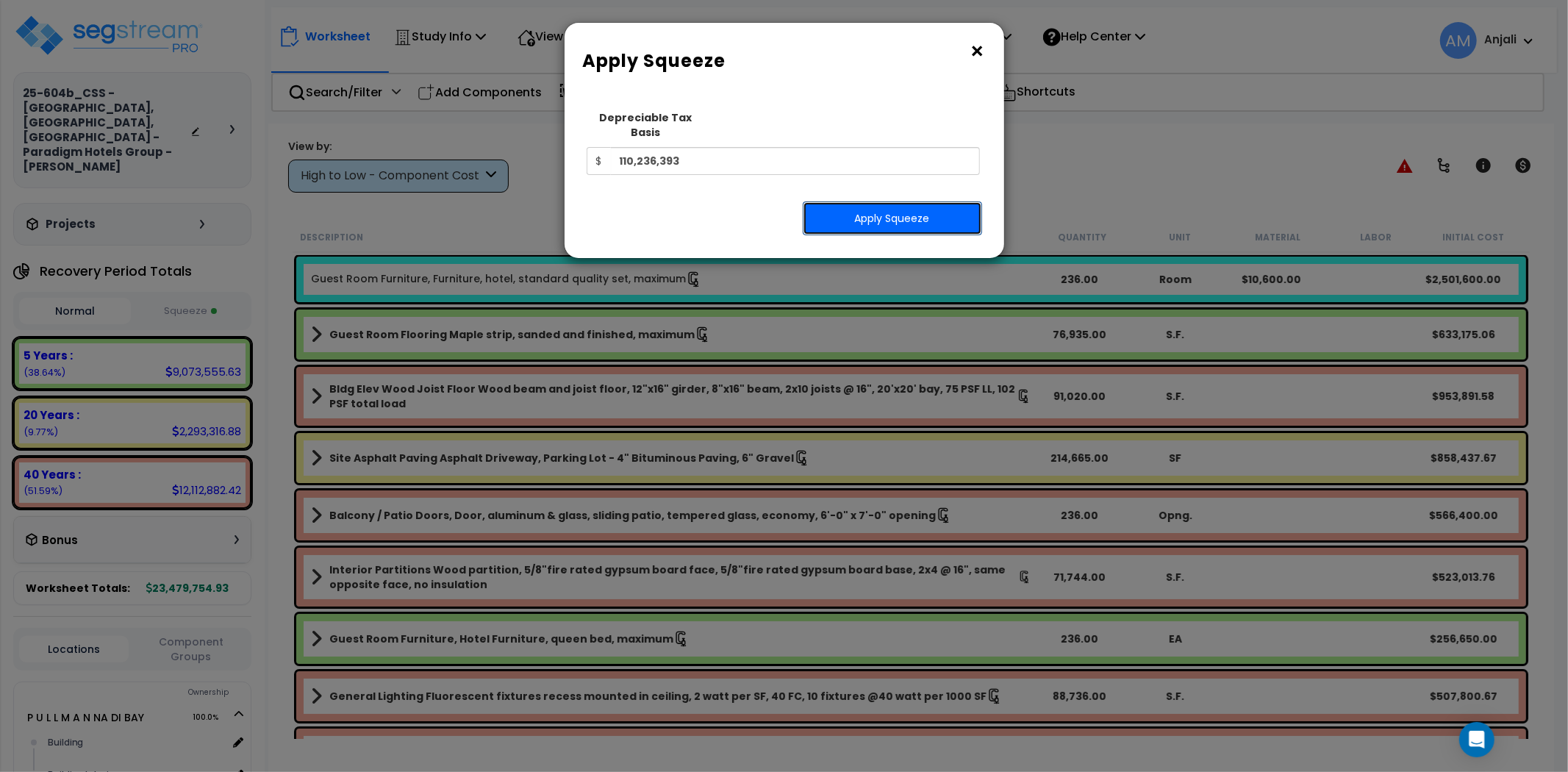
click at [921, 201] on button "Apply Squeeze" at bounding box center [892, 218] width 180 height 34
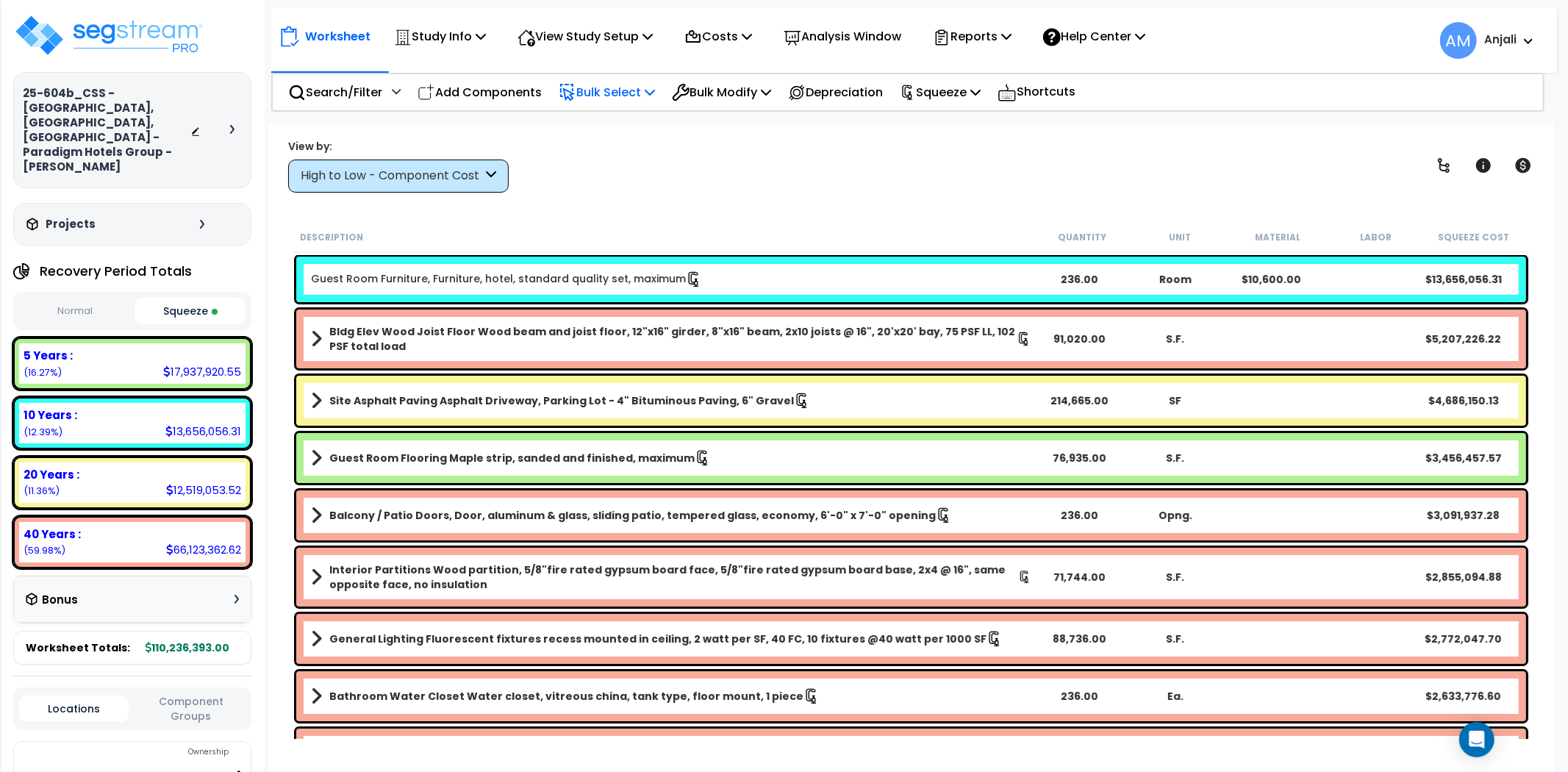
click at [606, 94] on p "Bulk Select" at bounding box center [607, 92] width 96 height 20
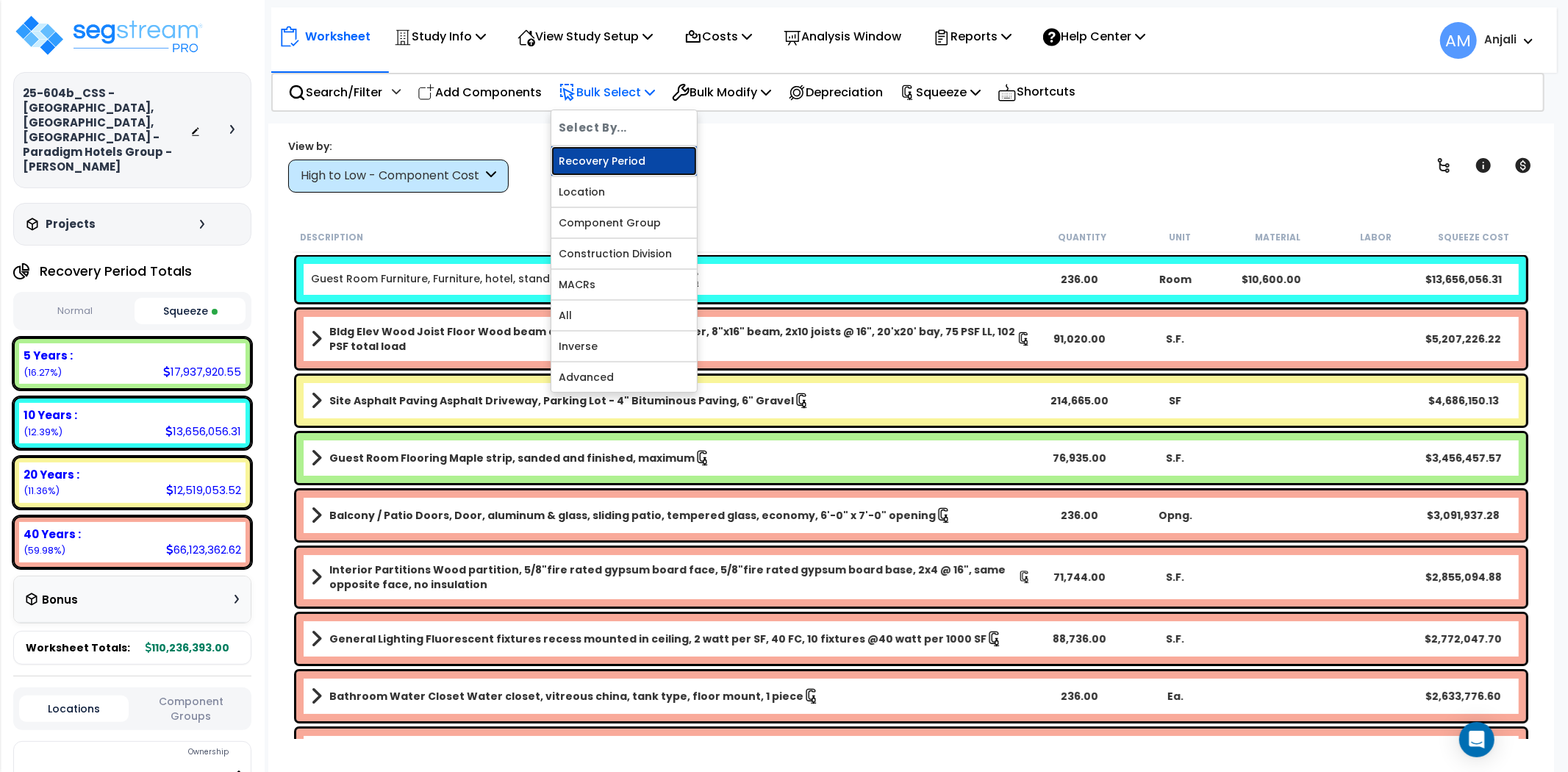
click at [618, 167] on link "Recovery Period" at bounding box center [623, 161] width 145 height 29
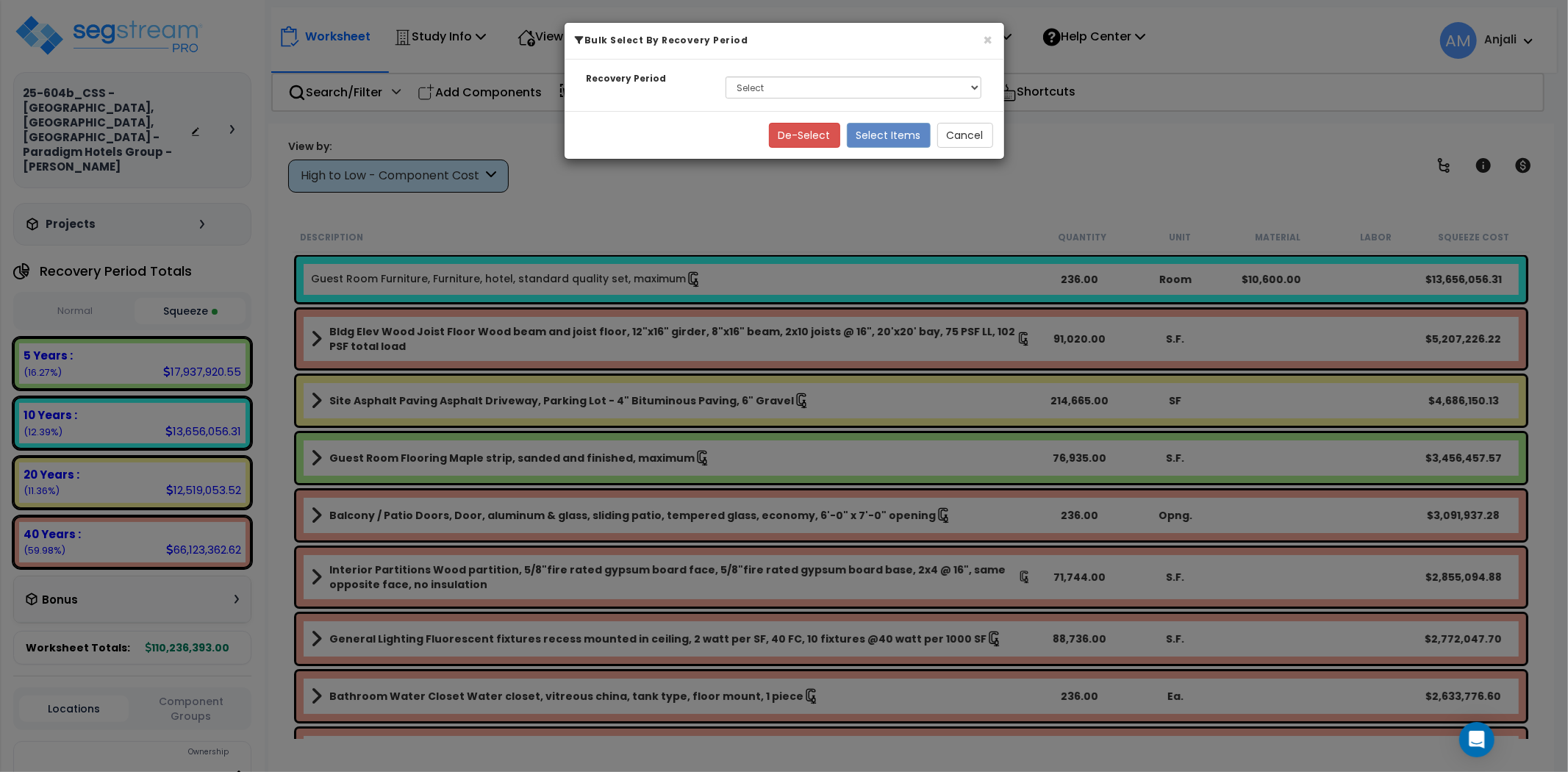
click at [747, 99] on div "Select 5 Years 10 Years 20 Years 40 Years" at bounding box center [854, 87] width 279 height 34
click at [756, 87] on select "Select 5 Years 10 Years 20 Years 40 Years" at bounding box center [854, 88] width 256 height 22
select select "10Y"
click at [726, 77] on select "Select 5 Years 10 Years 20 Years 40 Years" at bounding box center [854, 88] width 256 height 22
click at [867, 134] on button "Select Items" at bounding box center [888, 135] width 83 height 25
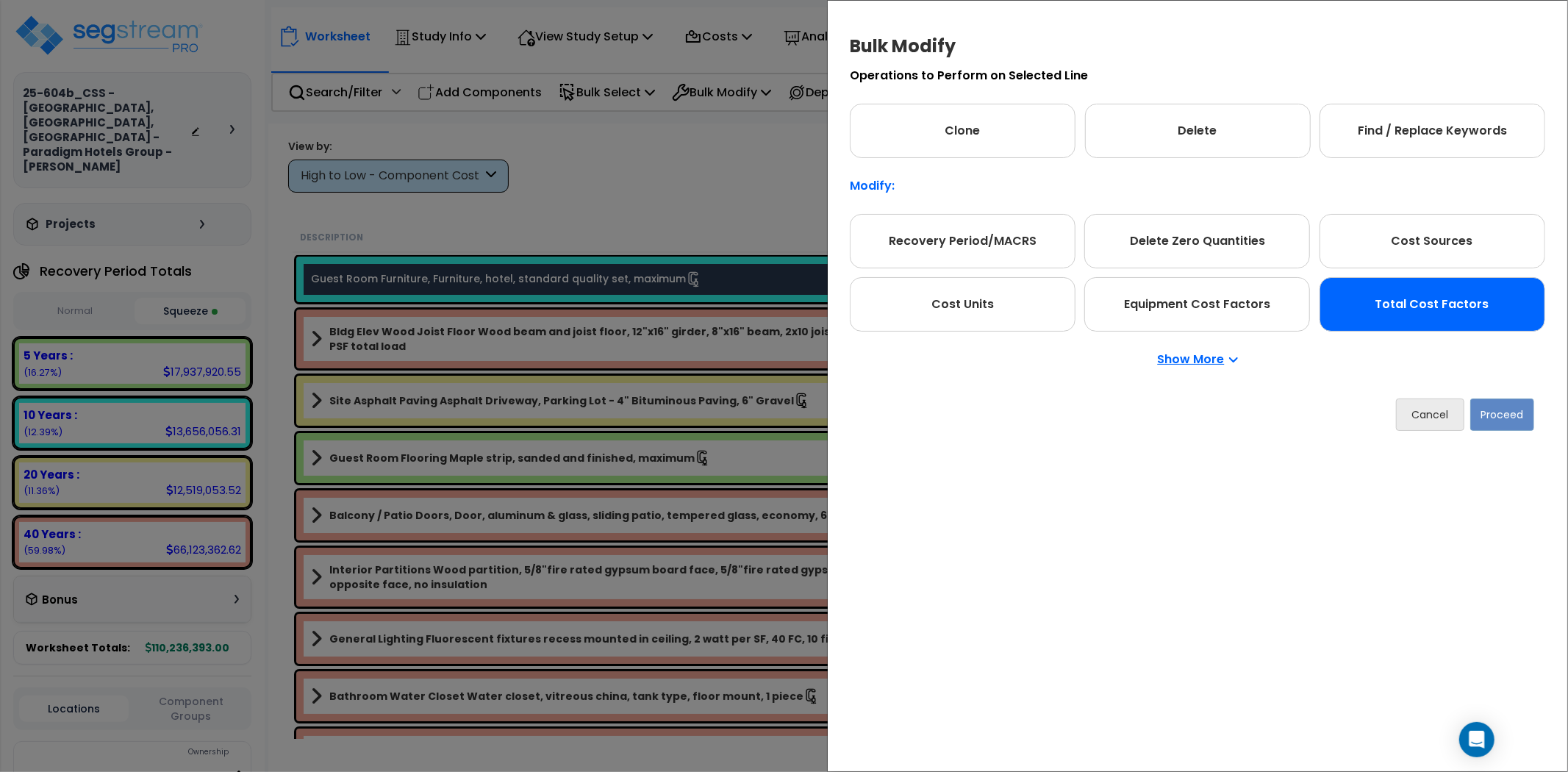
click at [1493, 316] on div "Total Cost Factors" at bounding box center [1432, 303] width 225 height 54
click at [1531, 406] on button "Proceed" at bounding box center [1502, 414] width 64 height 33
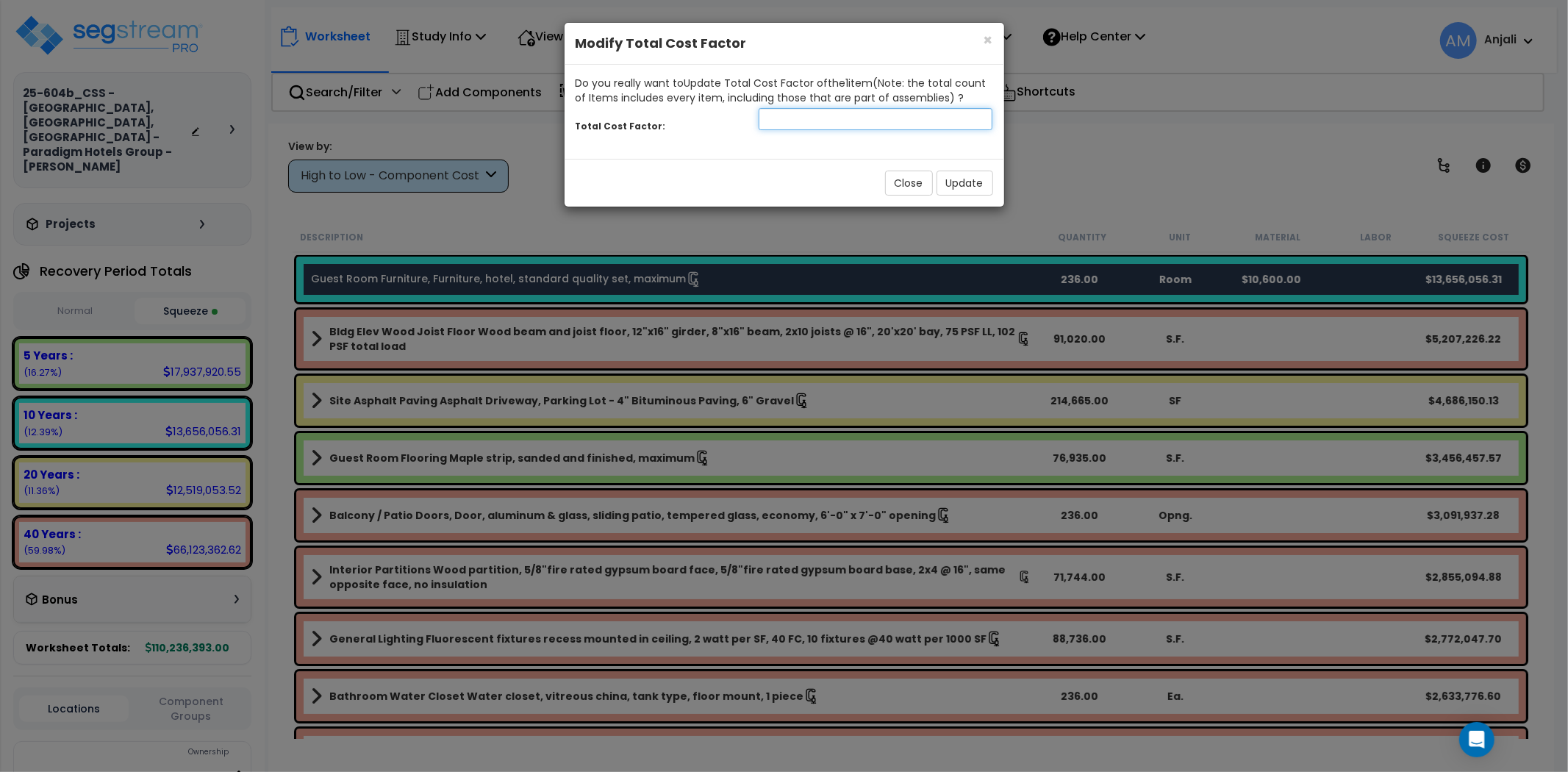
click at [843, 113] on input "number" at bounding box center [875, 119] width 235 height 22
type input "0.8"
click at [968, 184] on button "Update" at bounding box center [965, 182] width 57 height 25
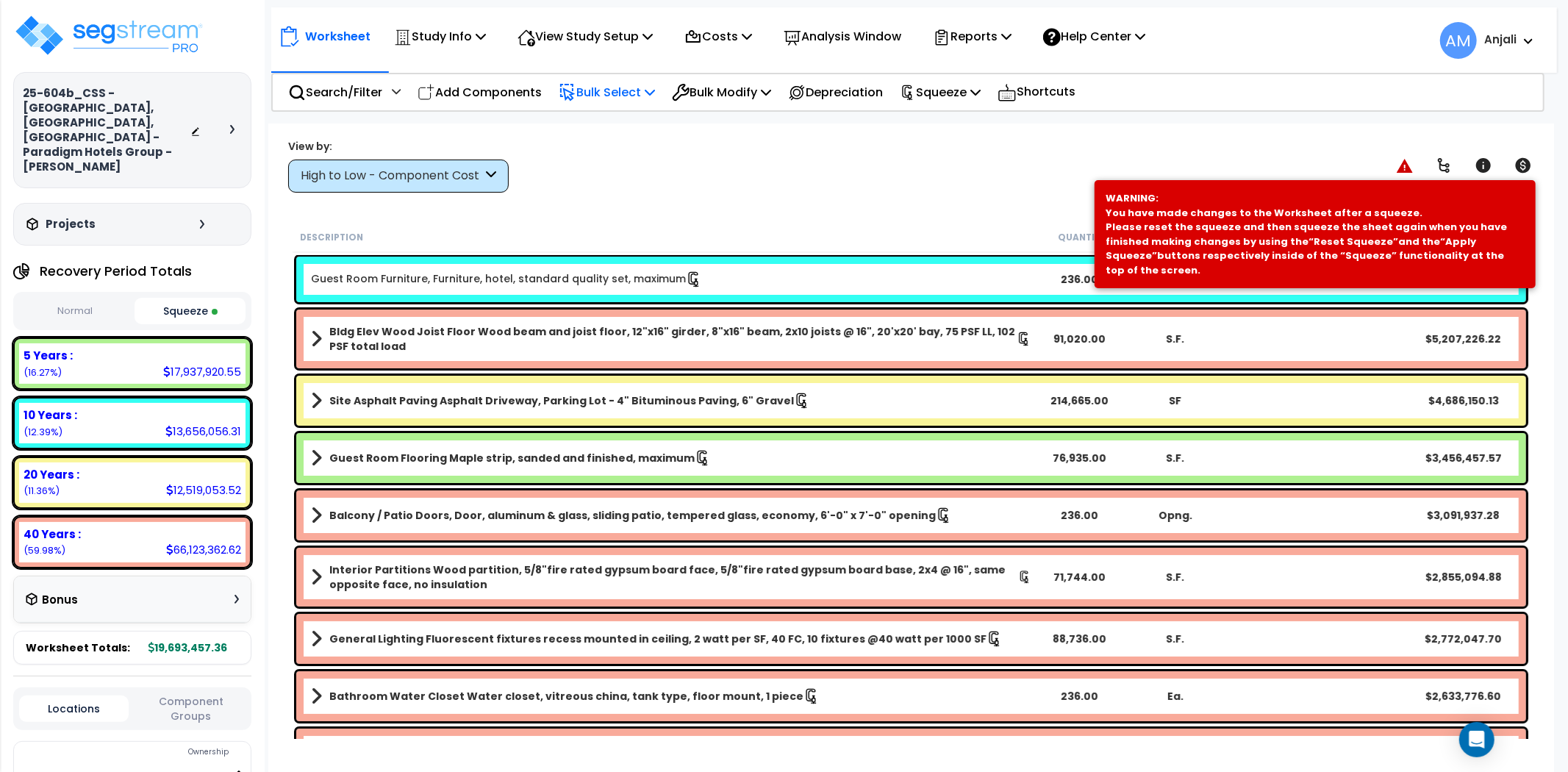
click at [620, 85] on p "Bulk Select" at bounding box center [607, 92] width 96 height 20
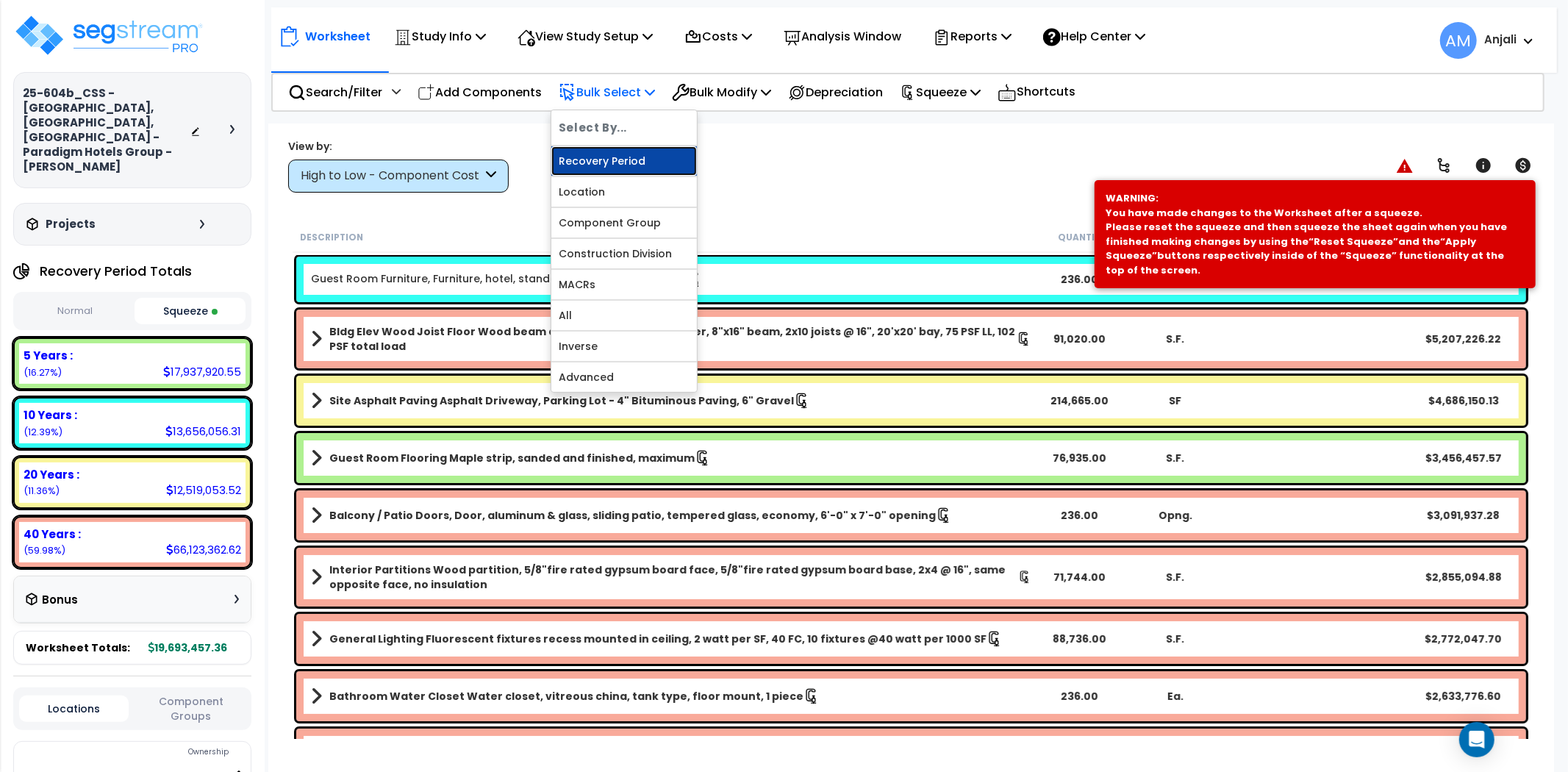
click at [641, 149] on link "Recovery Period" at bounding box center [623, 161] width 145 height 29
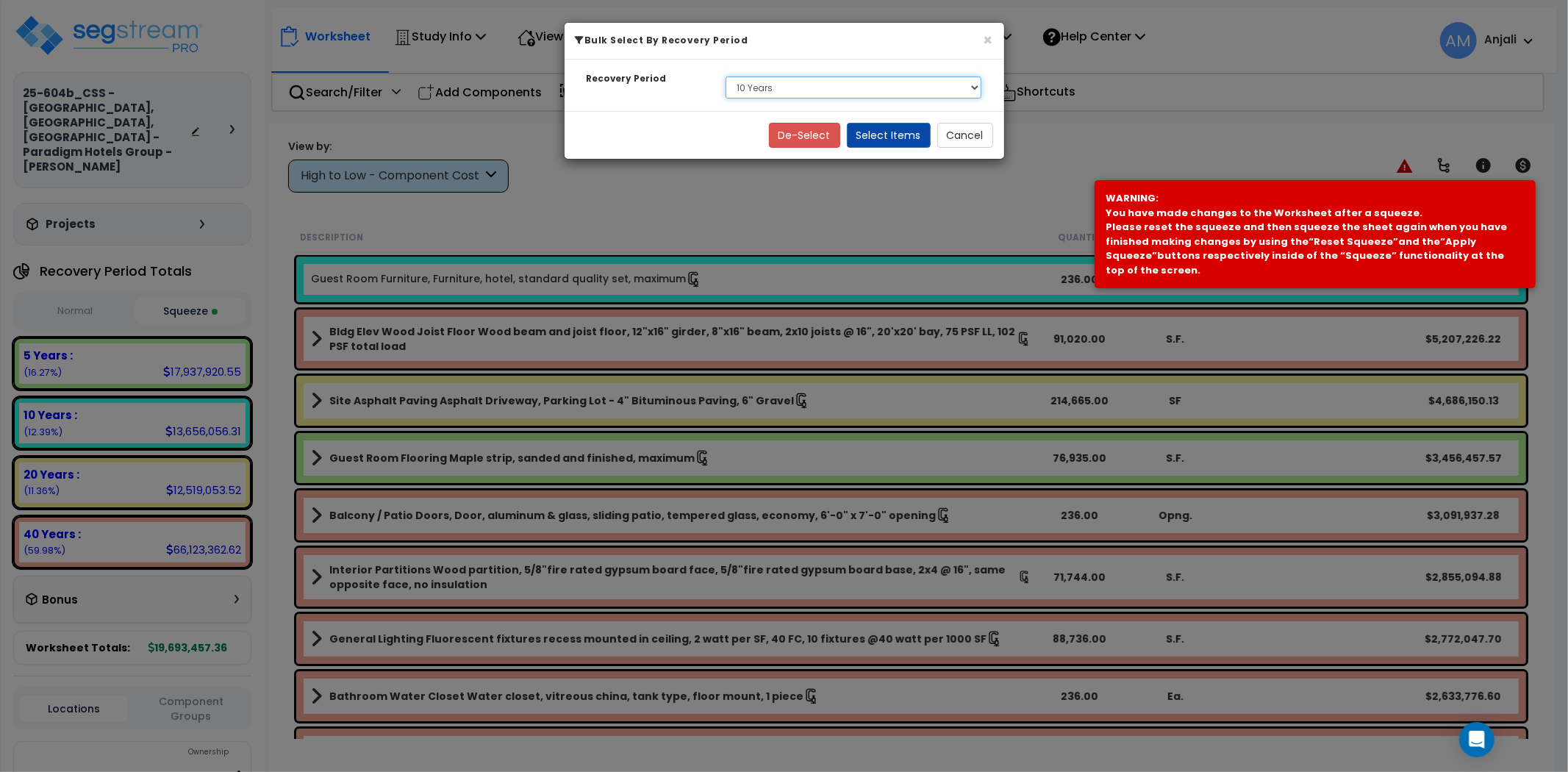
drag, startPoint x: 787, startPoint y: 89, endPoint x: 787, endPoint y: 96, distance: 7.0
click at [787, 89] on select "Select 5 Years 10 Years 20 Years 40 Years" at bounding box center [854, 88] width 256 height 22
click at [726, 77] on select "Select 5 Years 10 Years 20 Years 40 Years" at bounding box center [854, 88] width 256 height 22
click at [807, 89] on select "Select 5 Years 10 Years 20 Years 40 Years" at bounding box center [854, 88] width 256 height 22
select select "5Y"
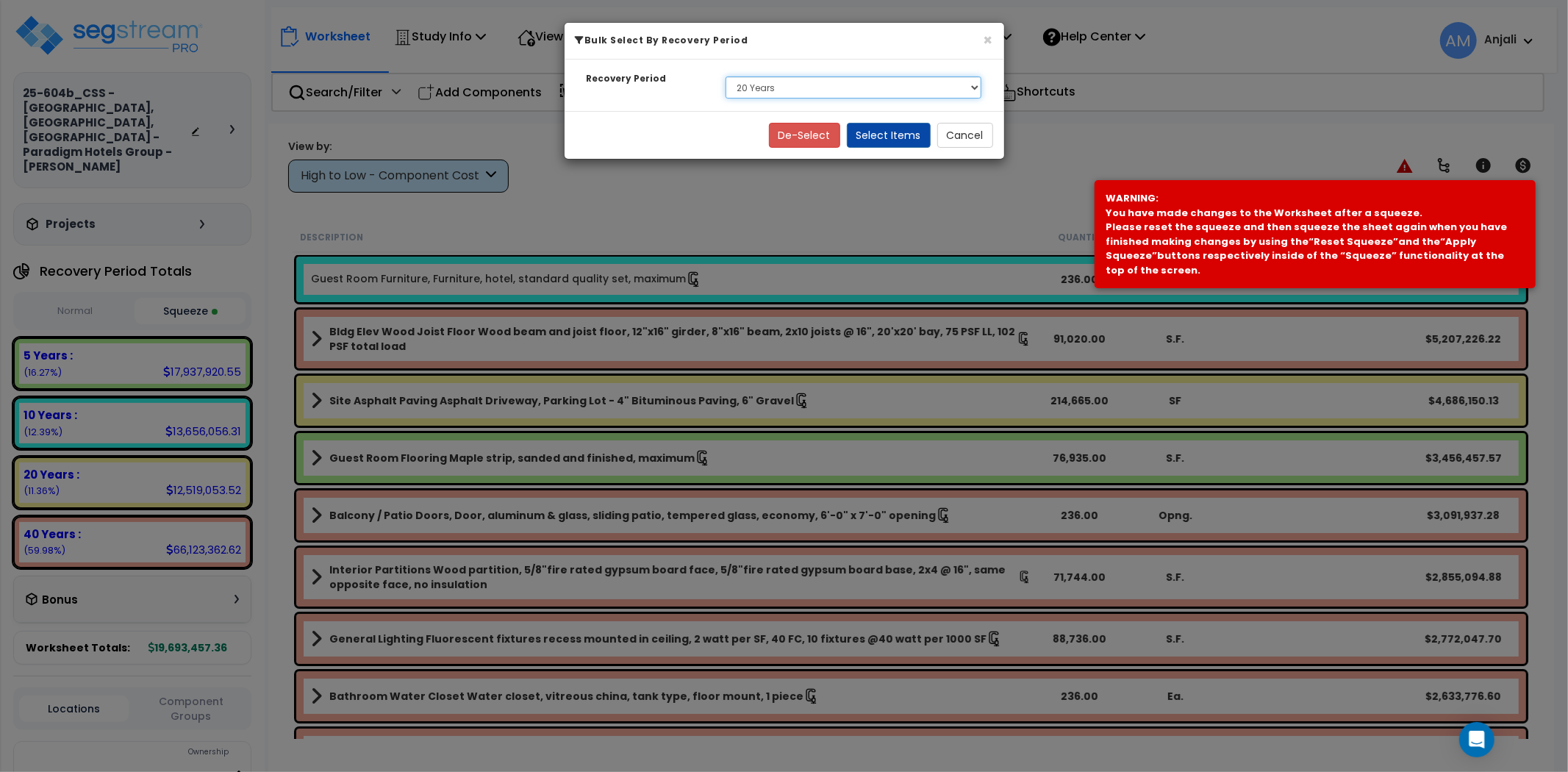
click at [726, 77] on select "Select 5 Years 10 Years 20 Years 40 Years" at bounding box center [854, 88] width 256 height 22
click at [894, 134] on button "Select Items" at bounding box center [888, 135] width 83 height 25
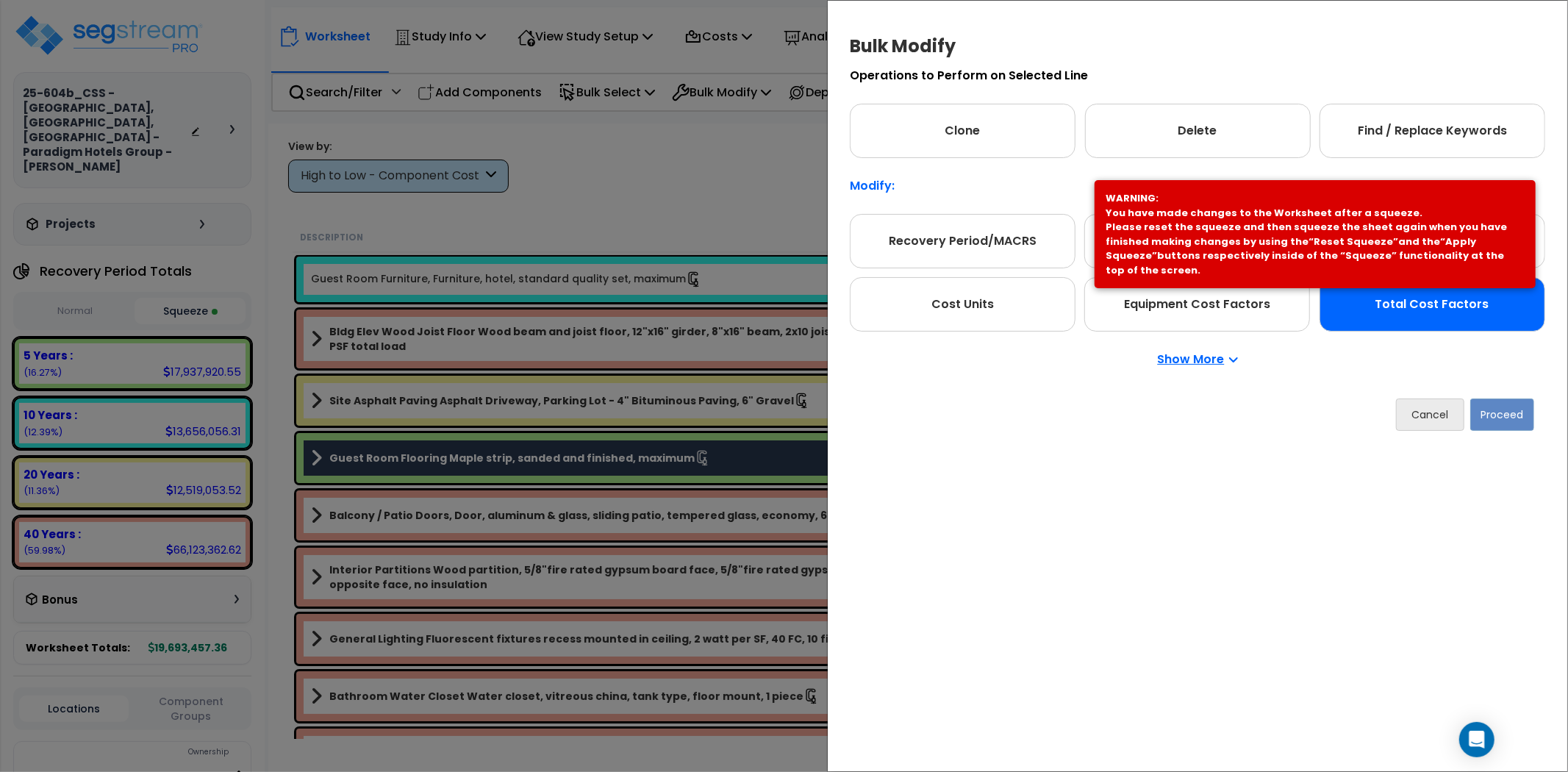
click at [1434, 312] on div "Total Cost Factors" at bounding box center [1432, 303] width 225 height 54
click at [1500, 407] on button "Proceed" at bounding box center [1502, 414] width 64 height 33
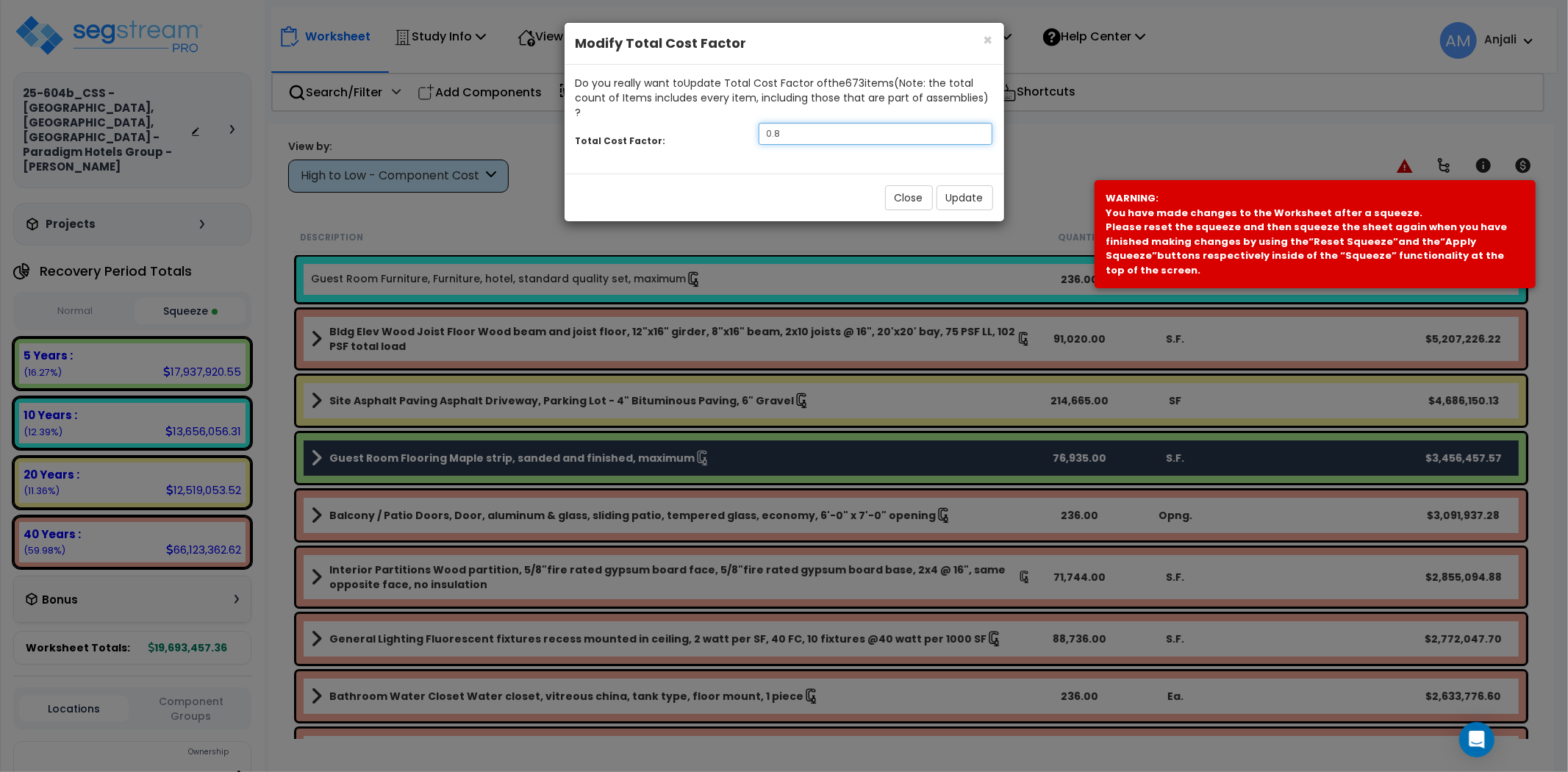
click at [836, 123] on input "0.8" at bounding box center [875, 134] width 235 height 22
type input "0.7"
click at [958, 186] on button "Update" at bounding box center [965, 197] width 57 height 25
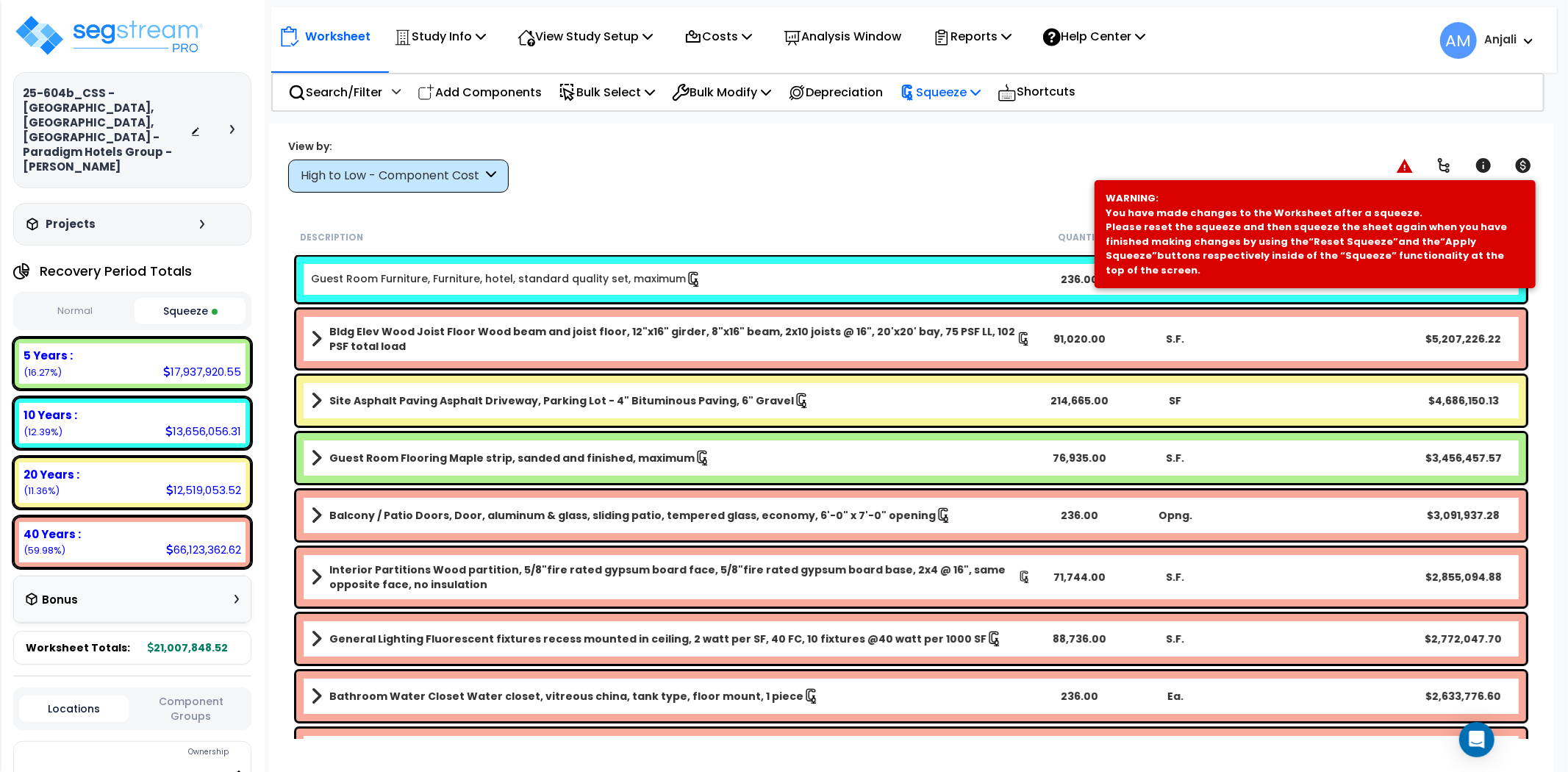
click at [939, 92] on p "Squeeze" at bounding box center [940, 92] width 81 height 20
click at [964, 148] on link "Reset Squeeze" at bounding box center [965, 160] width 145 height 29
click at [960, 90] on p "Squeeze" at bounding box center [940, 92] width 81 height 20
click at [965, 137] on link "Re-squeeze" at bounding box center [965, 126] width 145 height 34
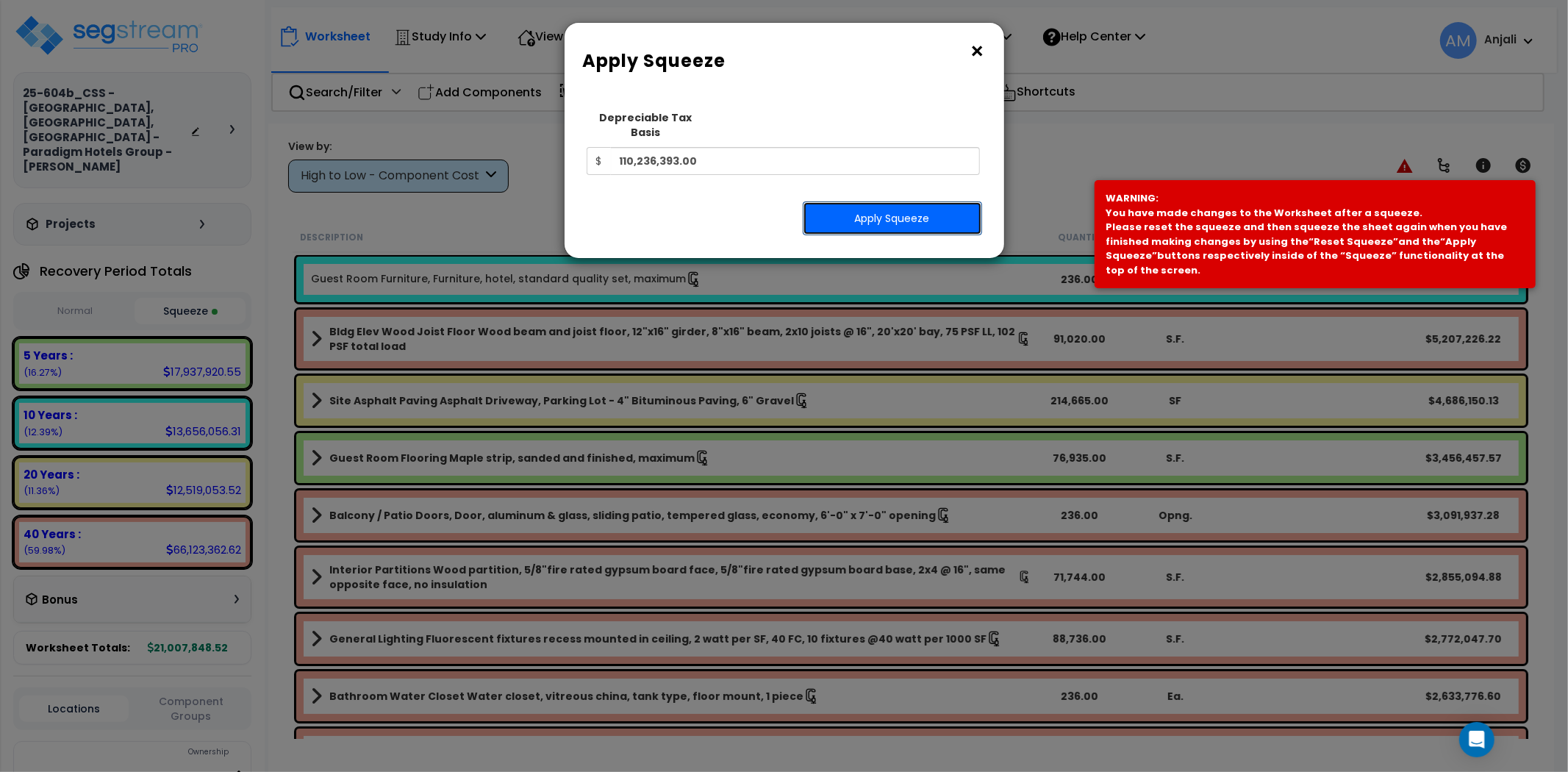
click at [904, 201] on button "Apply Squeeze" at bounding box center [892, 218] width 180 height 34
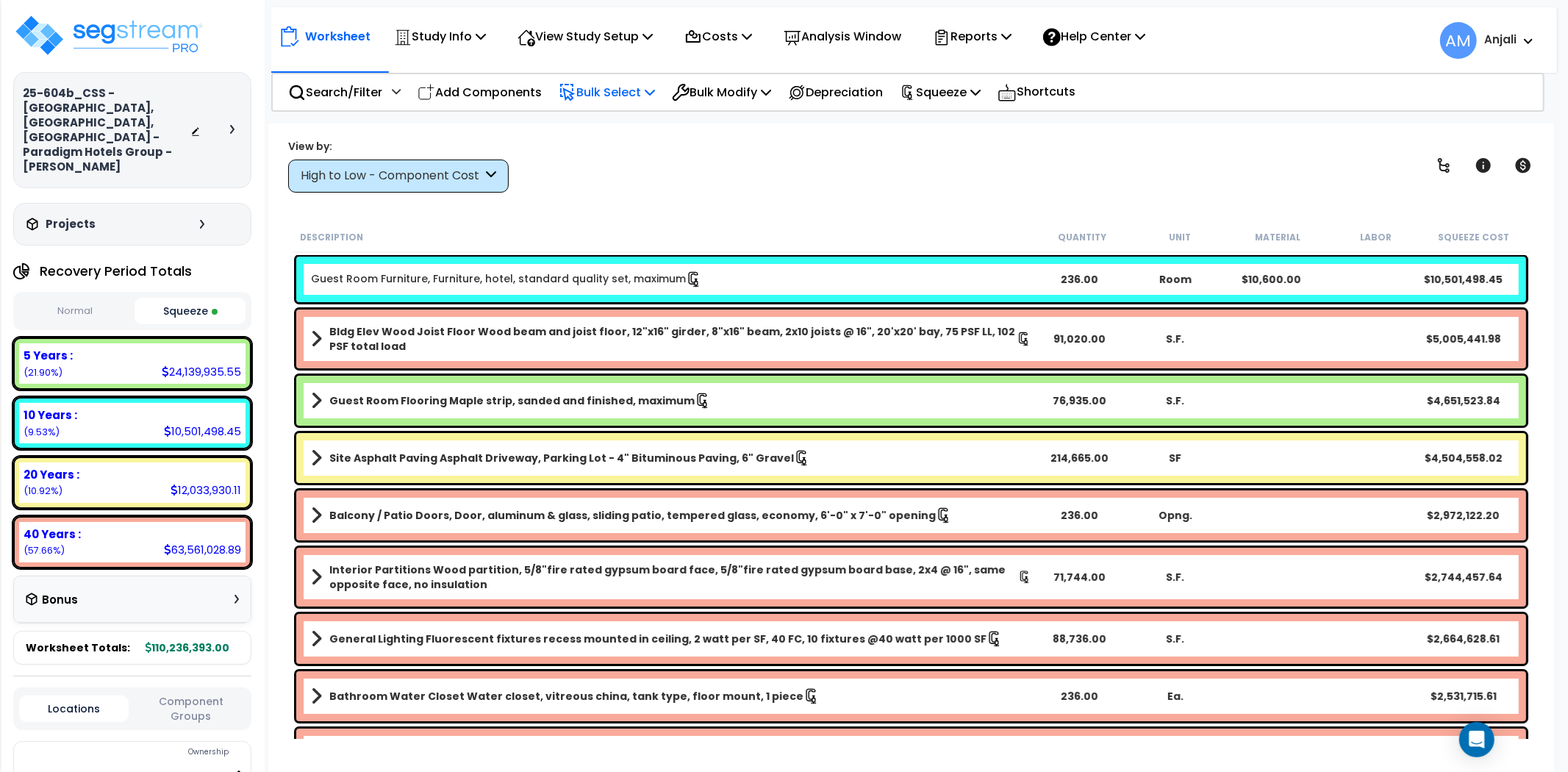
click at [614, 85] on p "Bulk Select" at bounding box center [607, 92] width 96 height 20
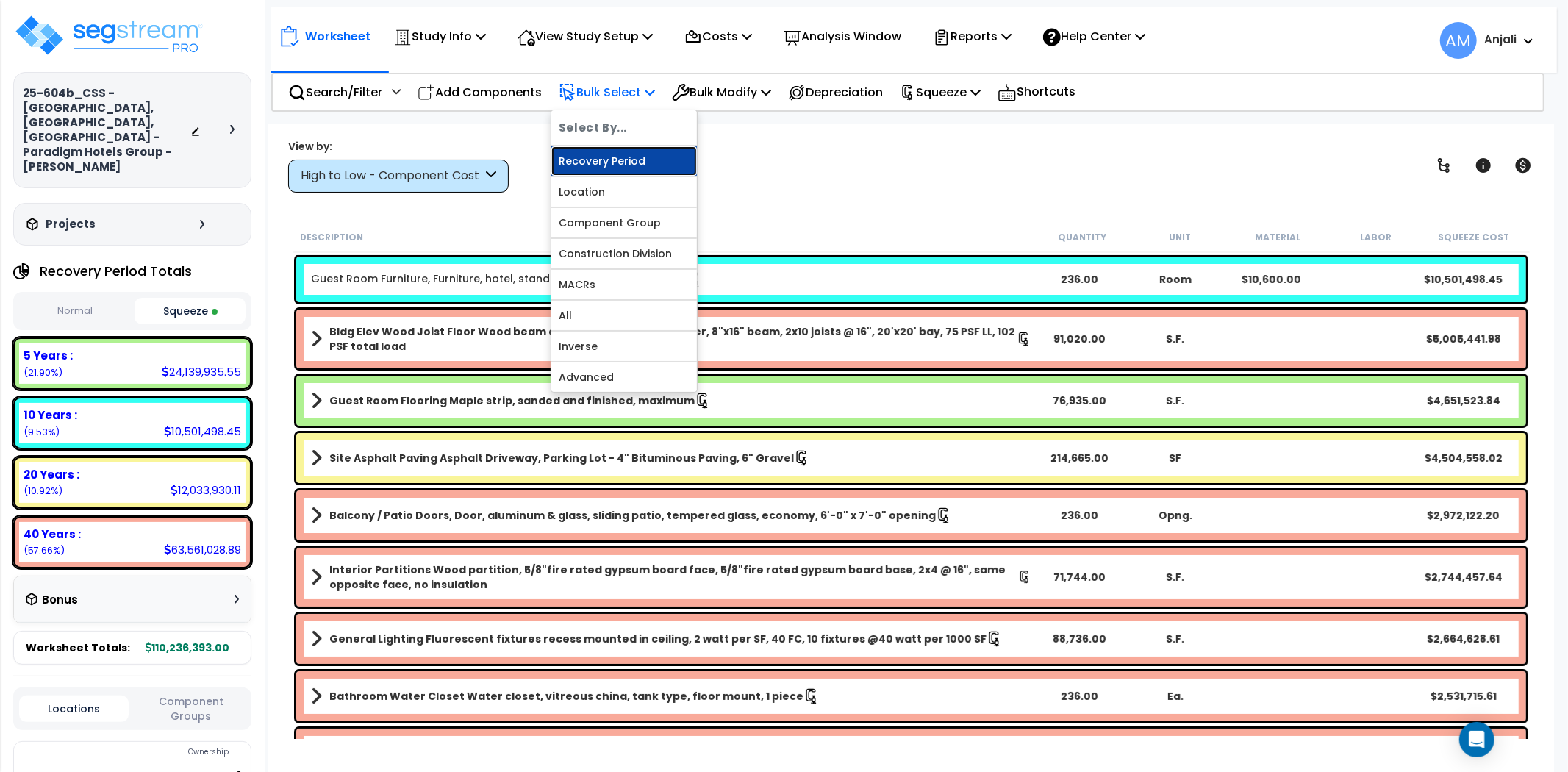
click at [615, 162] on link "Recovery Period" at bounding box center [623, 161] width 145 height 29
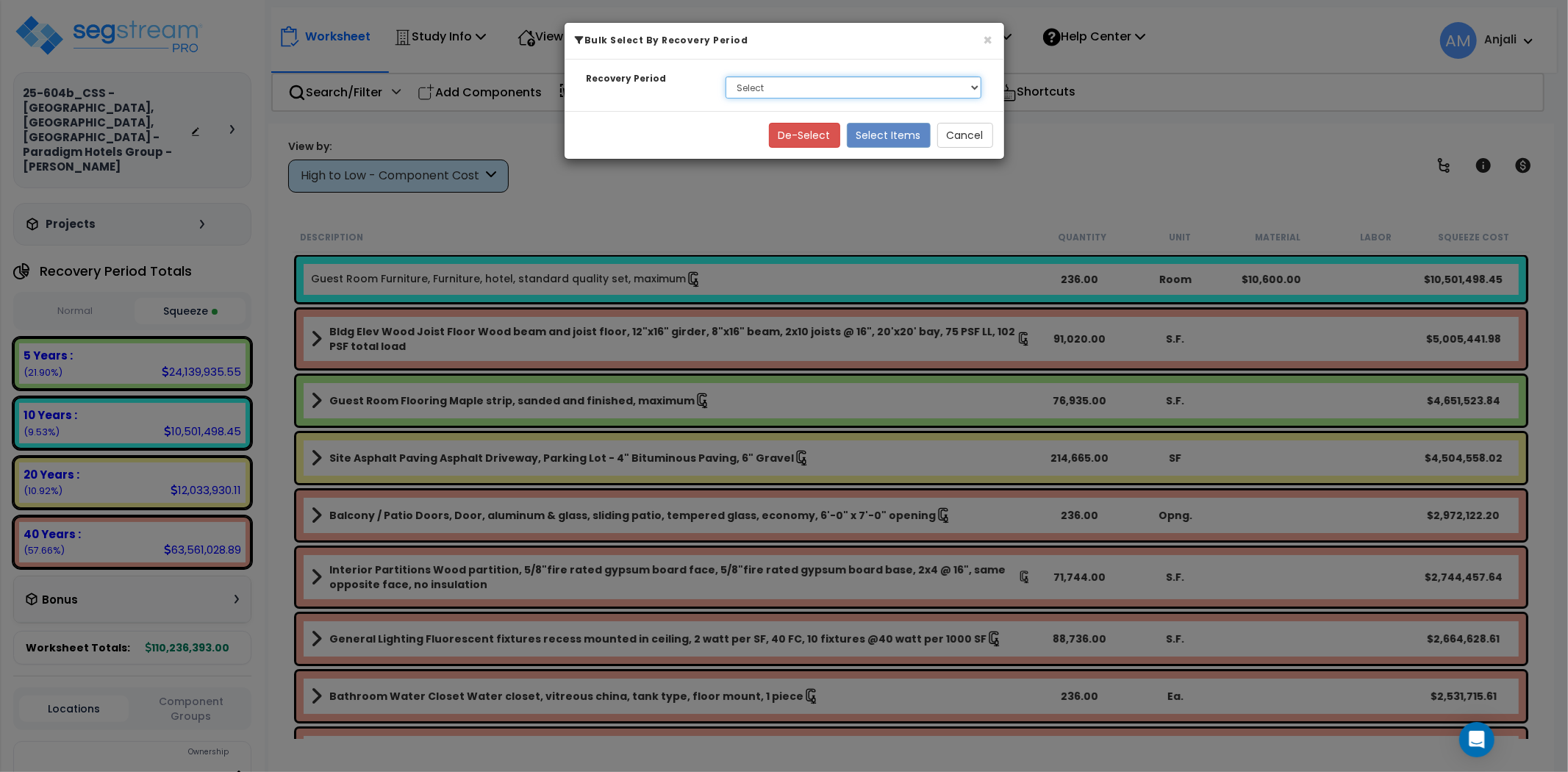
click at [853, 77] on select "Select 5 Years 10 Years 20 Years 40 Years" at bounding box center [854, 88] width 256 height 22
select select "5Y"
click at [726, 77] on select "Select 5 Years 10 Years 20 Years 40 Years" at bounding box center [854, 88] width 256 height 22
click at [889, 131] on button "Select Items" at bounding box center [888, 135] width 83 height 25
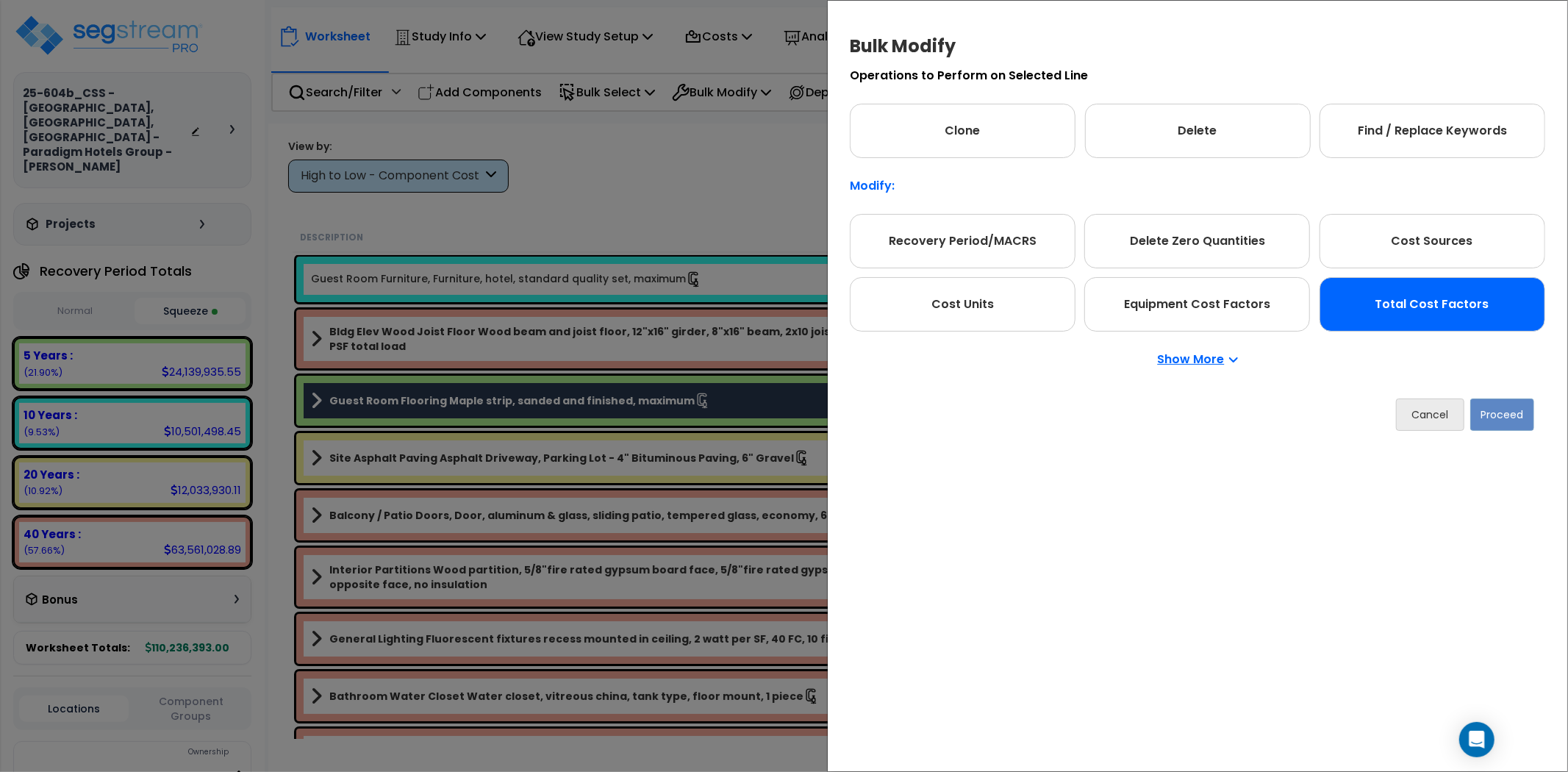
click at [1489, 326] on div "Total Cost Factors" at bounding box center [1432, 303] width 225 height 54
click at [1460, 311] on div "Total Cost Factors" at bounding box center [1432, 303] width 225 height 54
click at [1504, 414] on button "Proceed" at bounding box center [1502, 414] width 64 height 33
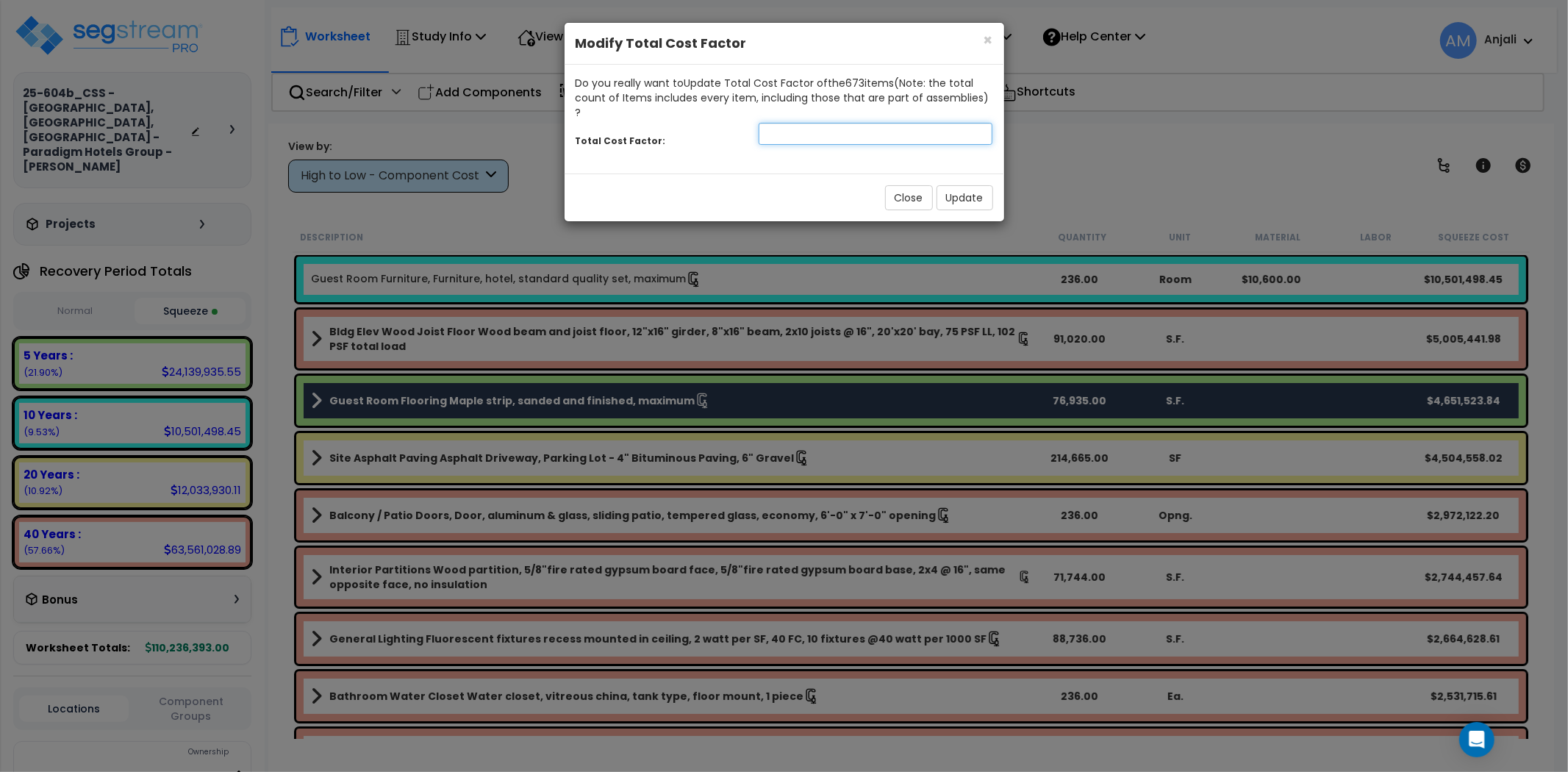
click at [799, 123] on input "number" at bounding box center [875, 134] width 235 height 22
type input "0.5"
click at [985, 185] on button "Update" at bounding box center [965, 197] width 57 height 25
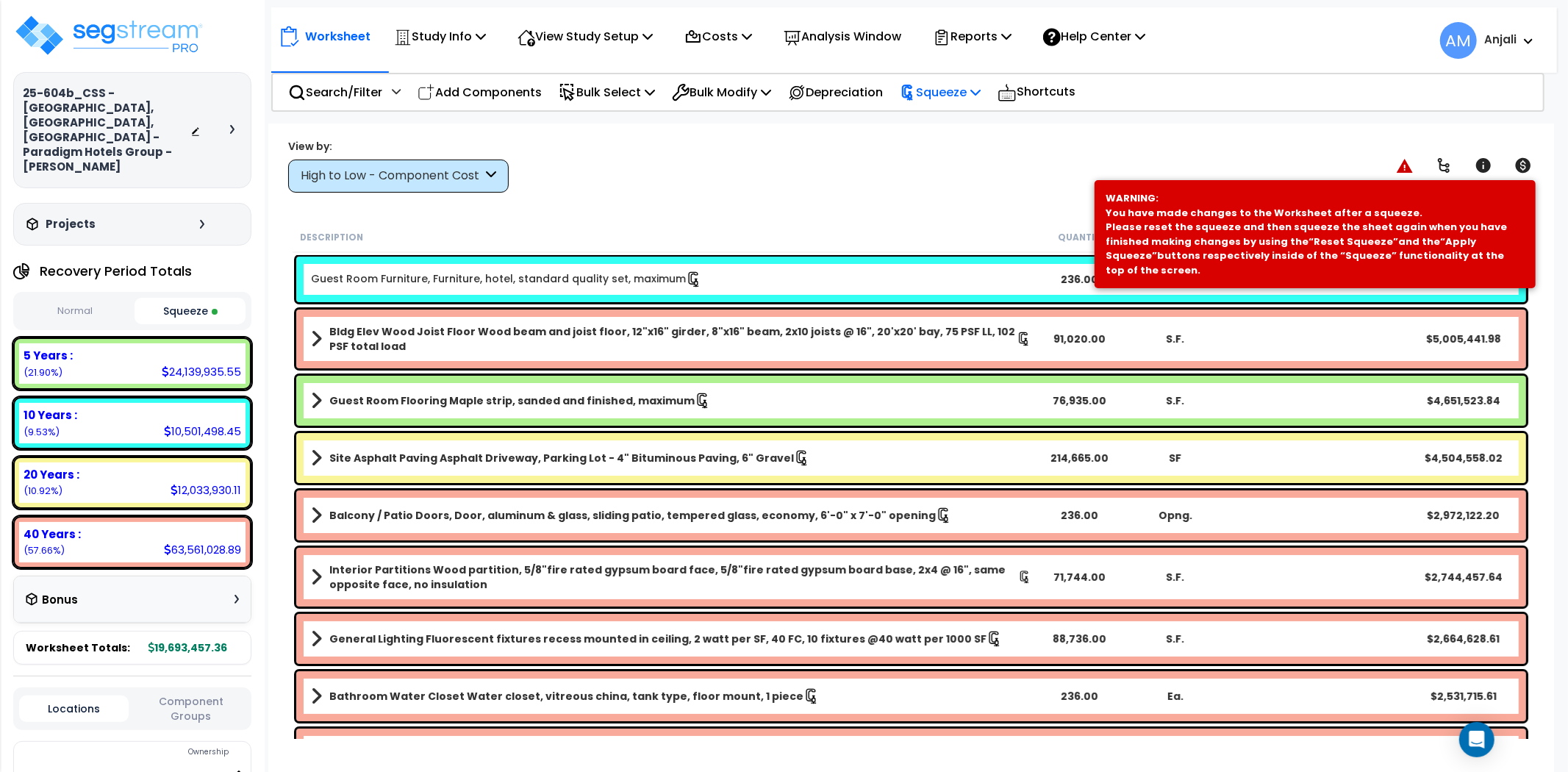
click at [945, 91] on p "Squeeze" at bounding box center [940, 92] width 81 height 20
click at [946, 135] on link "Re-squeeze" at bounding box center [965, 126] width 145 height 34
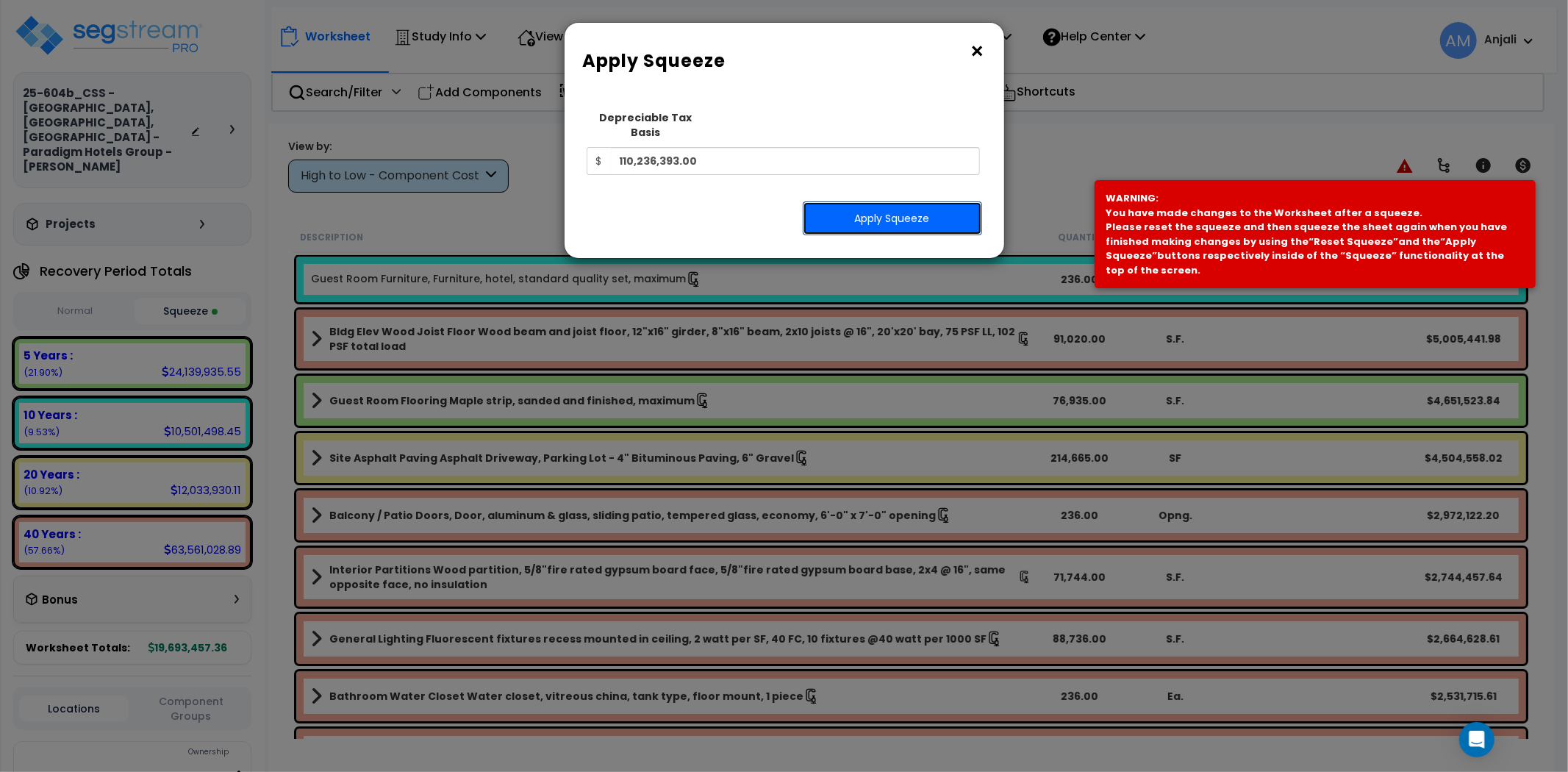
click at [903, 206] on button "Apply Squeeze" at bounding box center [892, 218] width 180 height 34
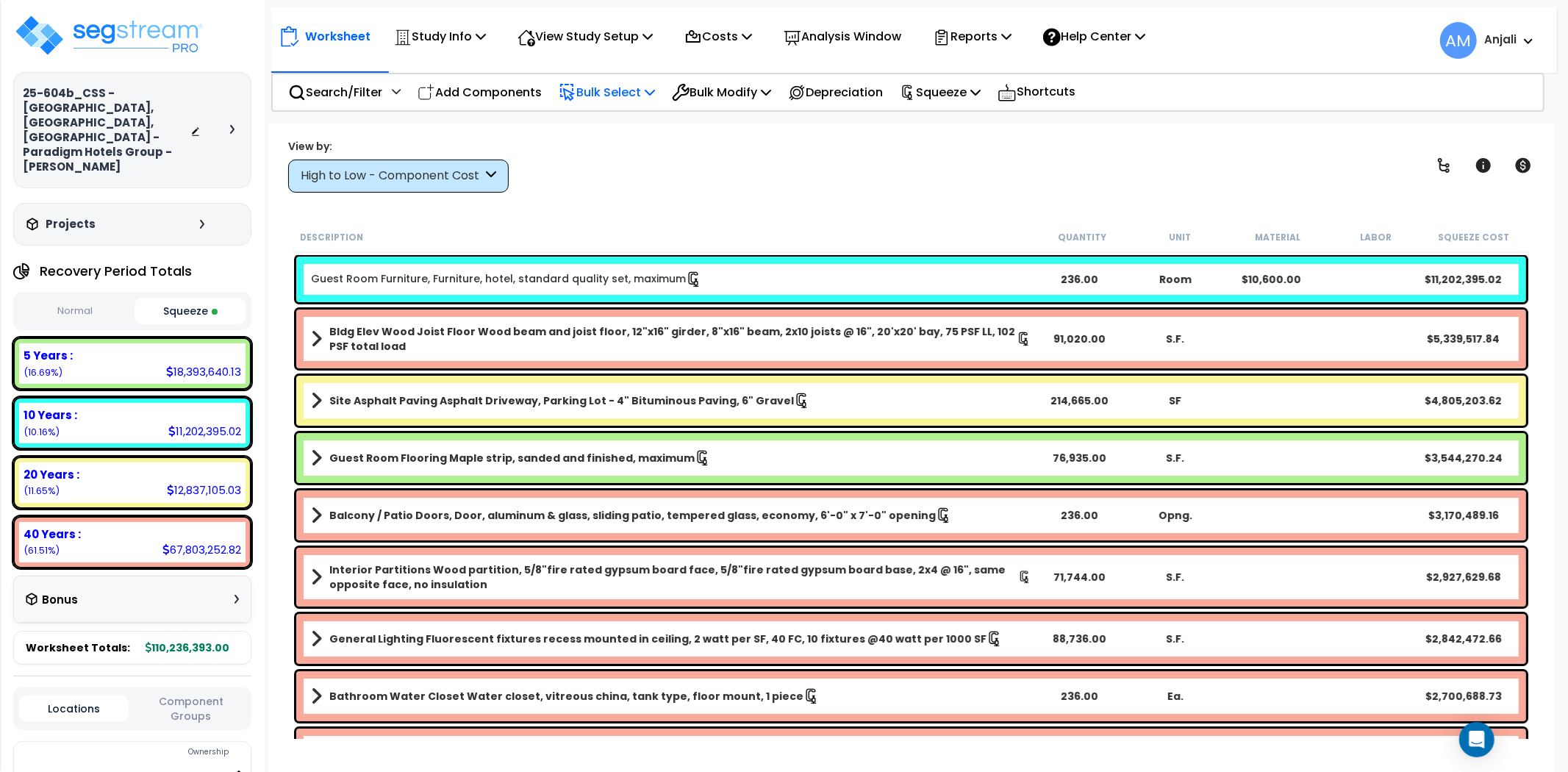
click at [612, 83] on p "Bulk Select" at bounding box center [607, 92] width 96 height 20
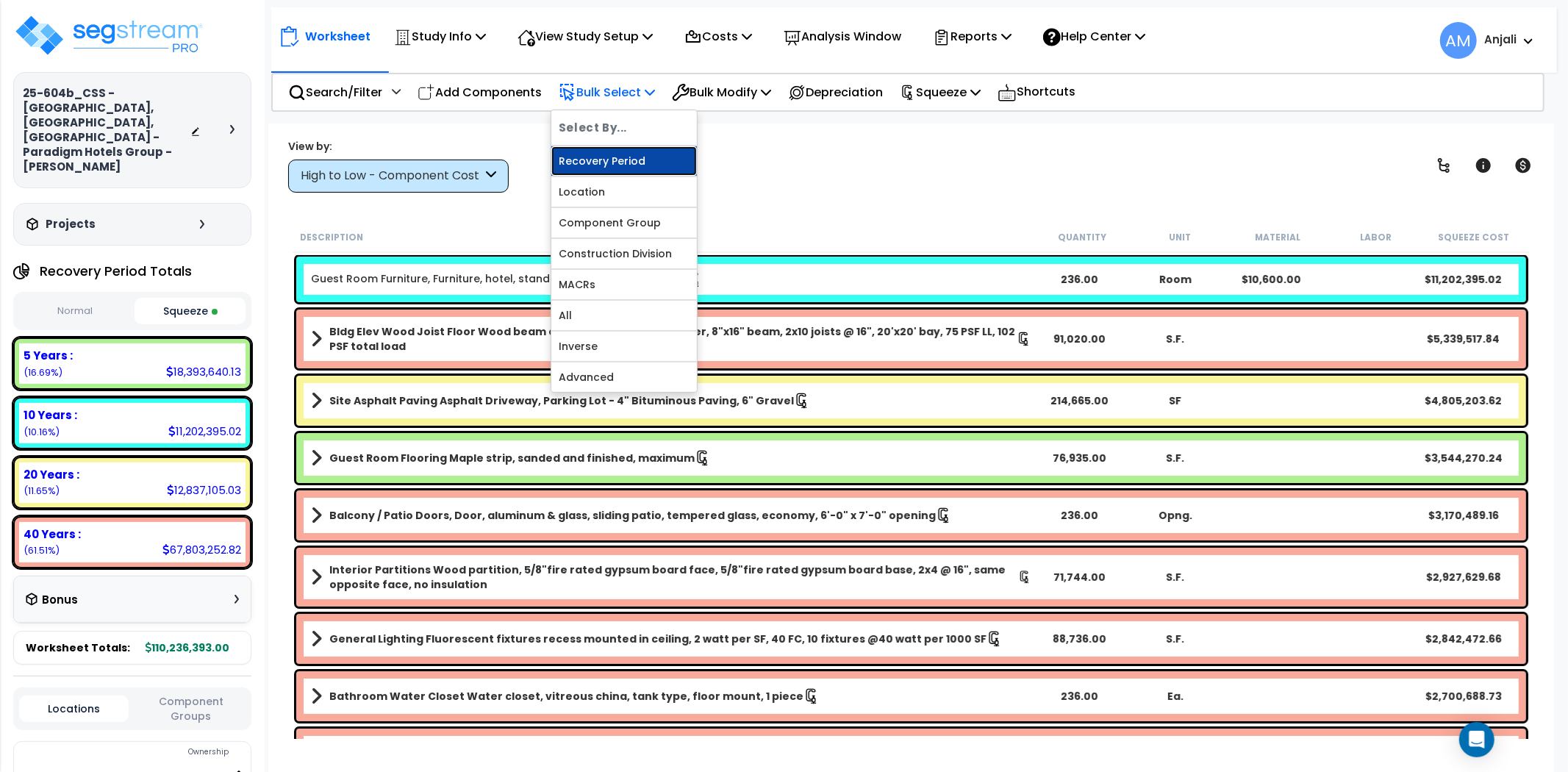
click at [619, 158] on link "Recovery Period" at bounding box center [623, 161] width 145 height 29
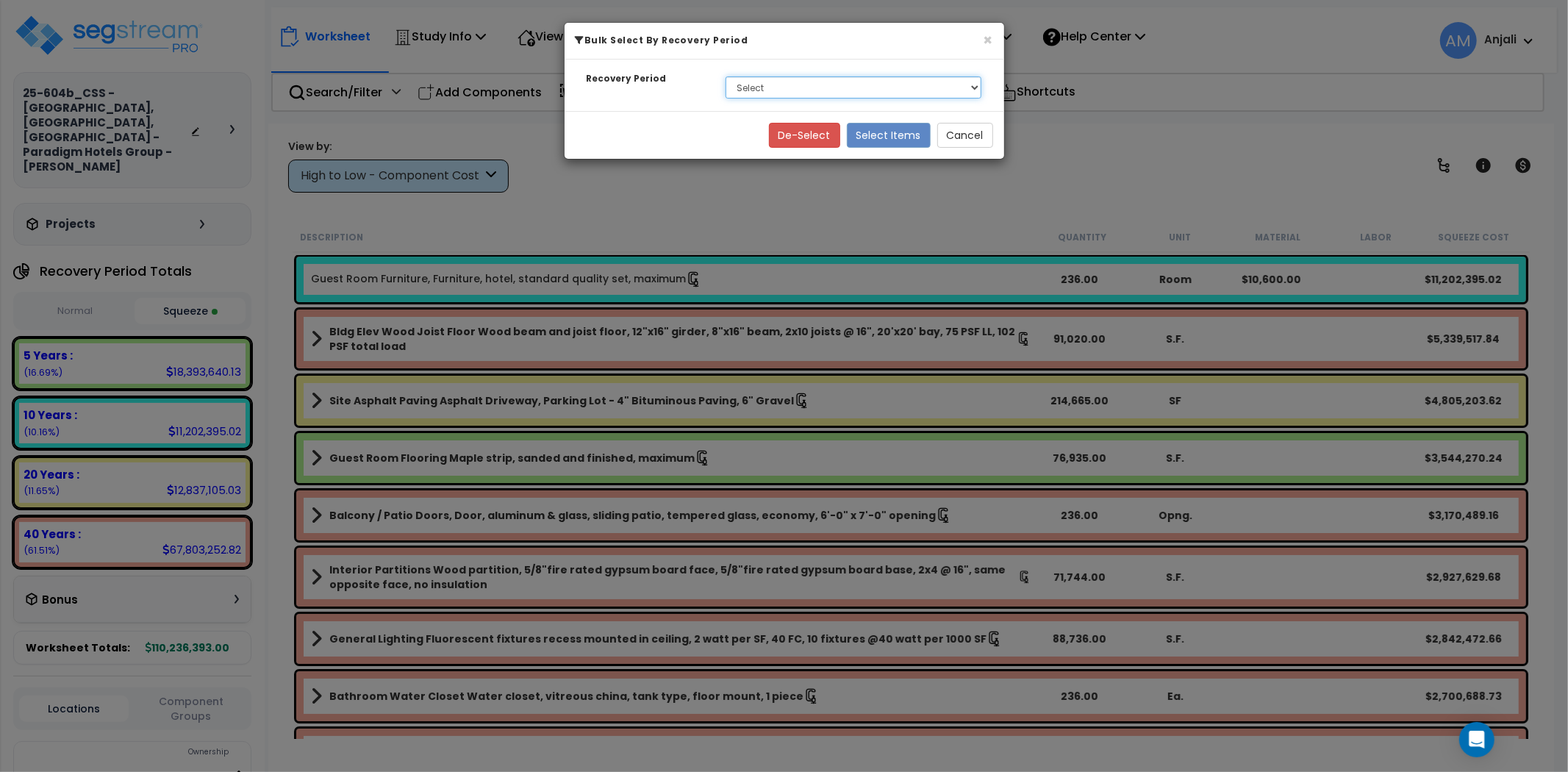
drag, startPoint x: 736, startPoint y: 83, endPoint x: 746, endPoint y: 89, distance: 11.7
click at [736, 83] on select "Select 5 Years 10 Years 20 Years 40 Years" at bounding box center [854, 88] width 256 height 22
select select "40Y"
click at [726, 77] on select "Select 5 Years 10 Years 20 Years 40 Years" at bounding box center [854, 88] width 256 height 22
click at [894, 131] on button "Select Items" at bounding box center [888, 135] width 83 height 25
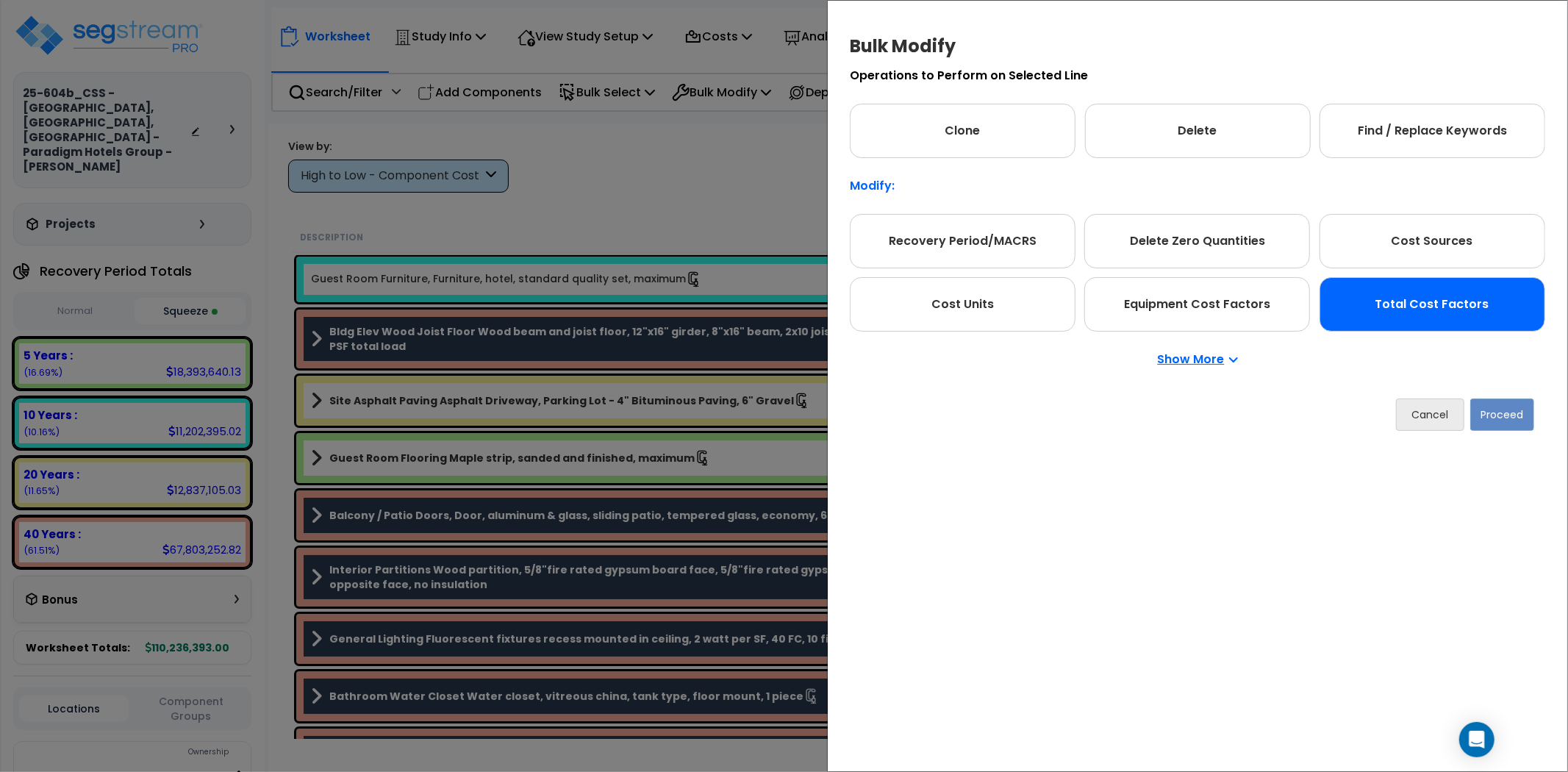
click at [1376, 312] on div "Total Cost Factors" at bounding box center [1432, 303] width 225 height 54
click at [1533, 399] on button "Proceed" at bounding box center [1502, 414] width 64 height 33
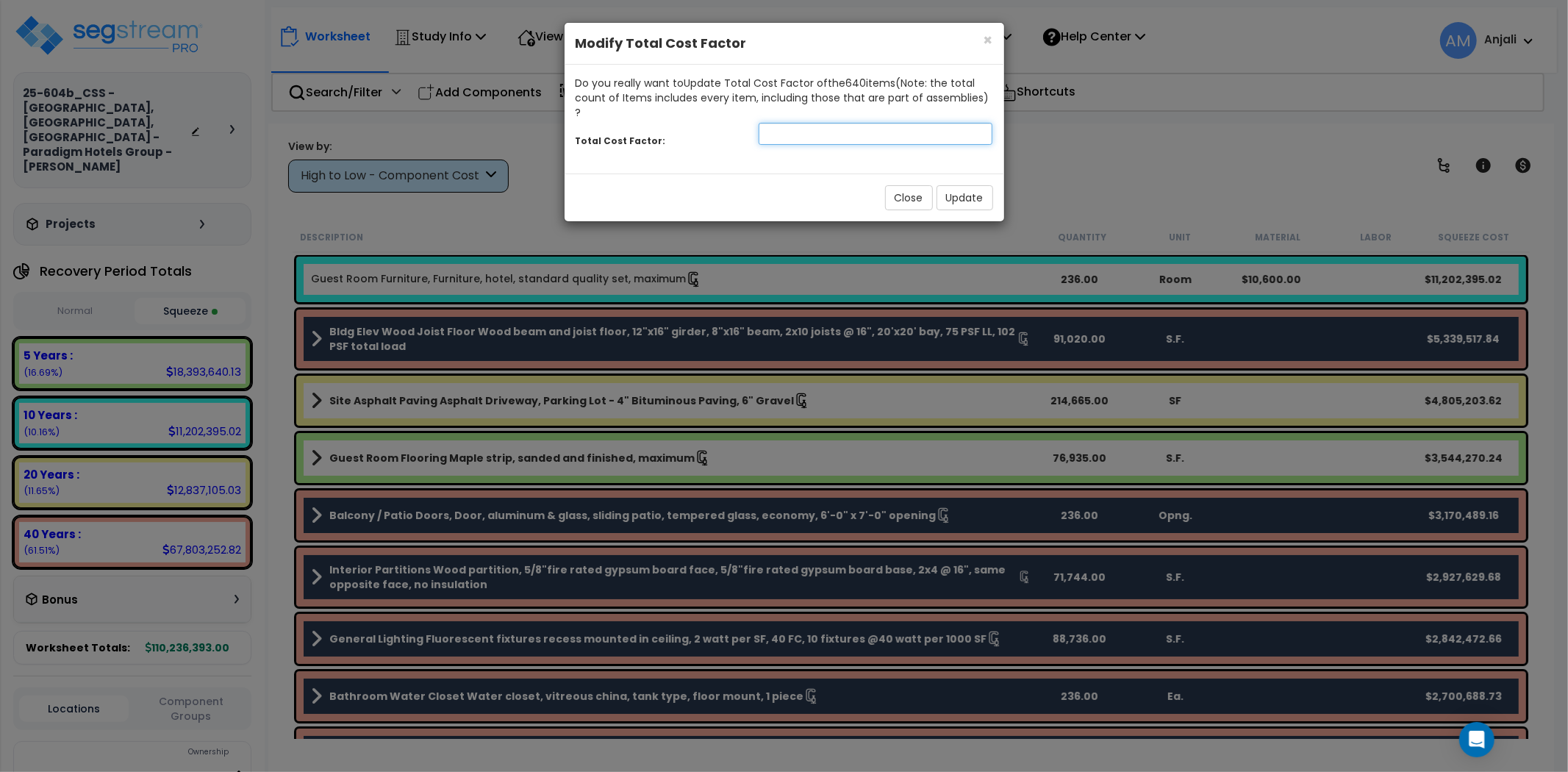
click at [834, 123] on input "number" at bounding box center [875, 134] width 235 height 22
type input "1.5"
click at [944, 185] on button "Update" at bounding box center [965, 197] width 57 height 25
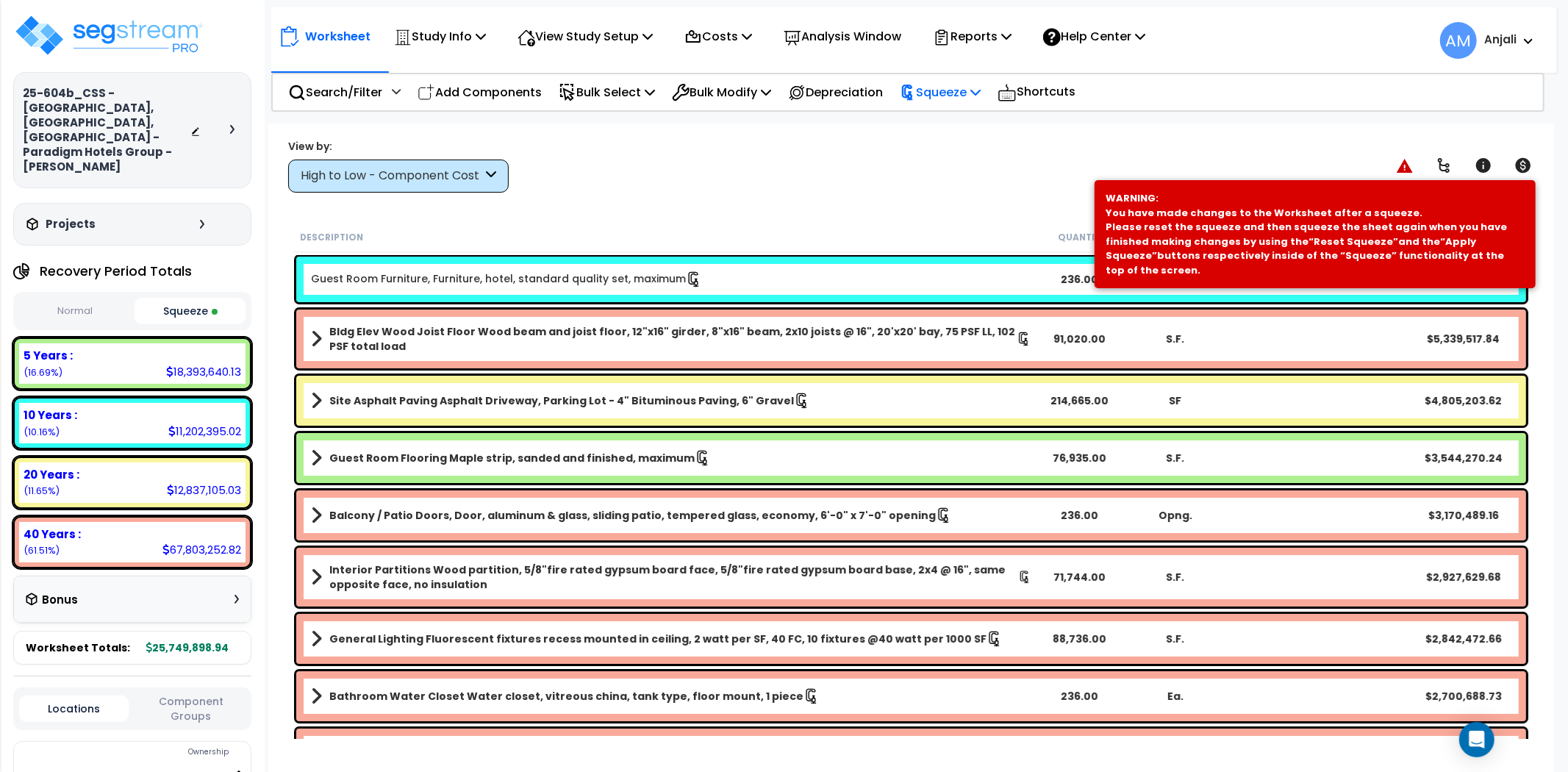
click at [938, 99] on p "Squeeze" at bounding box center [940, 92] width 81 height 20
click at [945, 138] on link "Re-squeeze" at bounding box center [965, 126] width 145 height 34
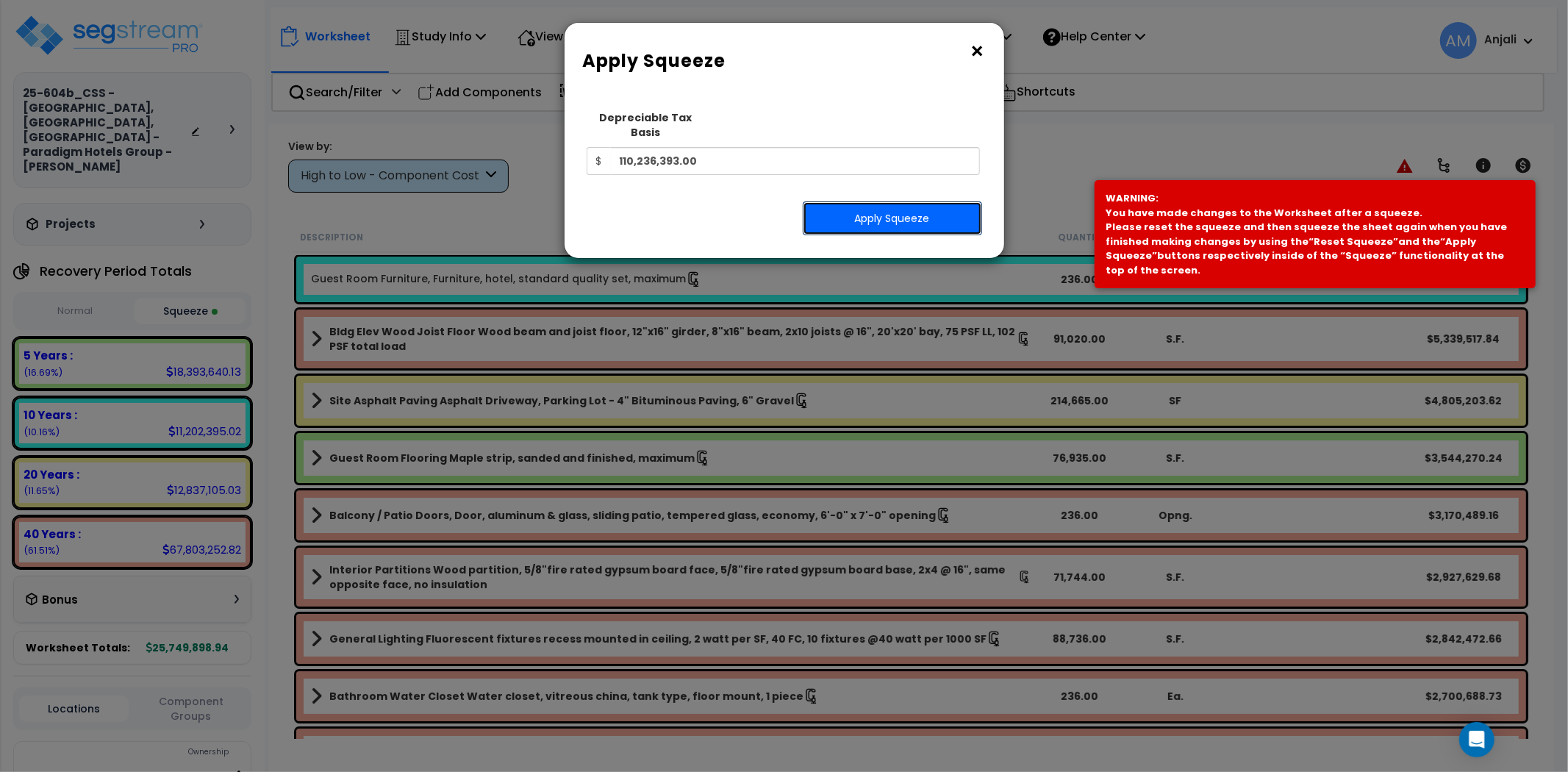
click at [925, 211] on button "Apply Squeeze" at bounding box center [892, 218] width 180 height 34
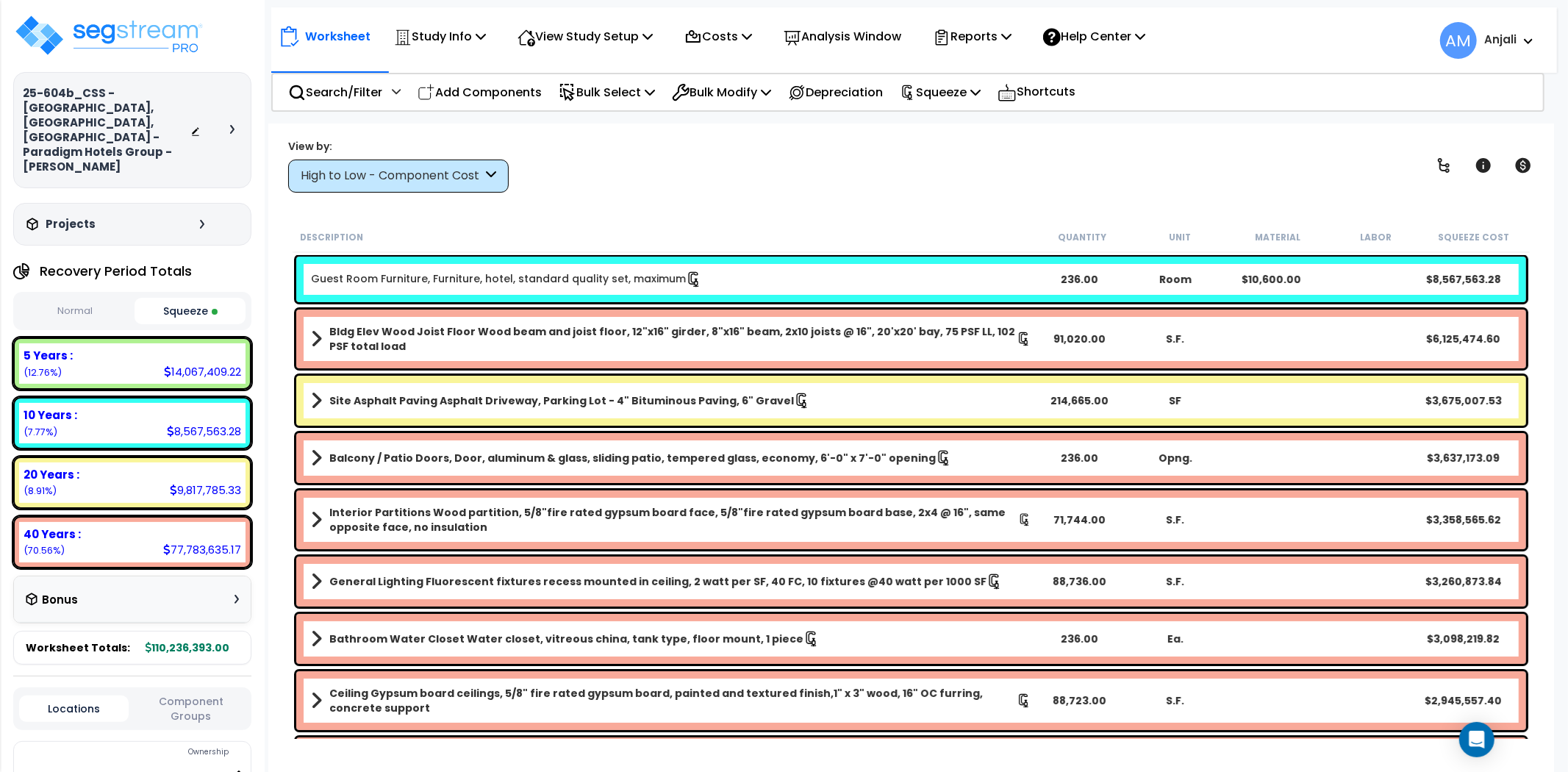
click at [640, 218] on div "Worksheet Study Info Study Setup Add Property Unit Template study Clone study AM" at bounding box center [910, 510] width 1285 height 772
click at [609, 285] on link "Guest Room Furniture, Furniture, hotel, standard quality set, maximum" at bounding box center [506, 279] width 391 height 16
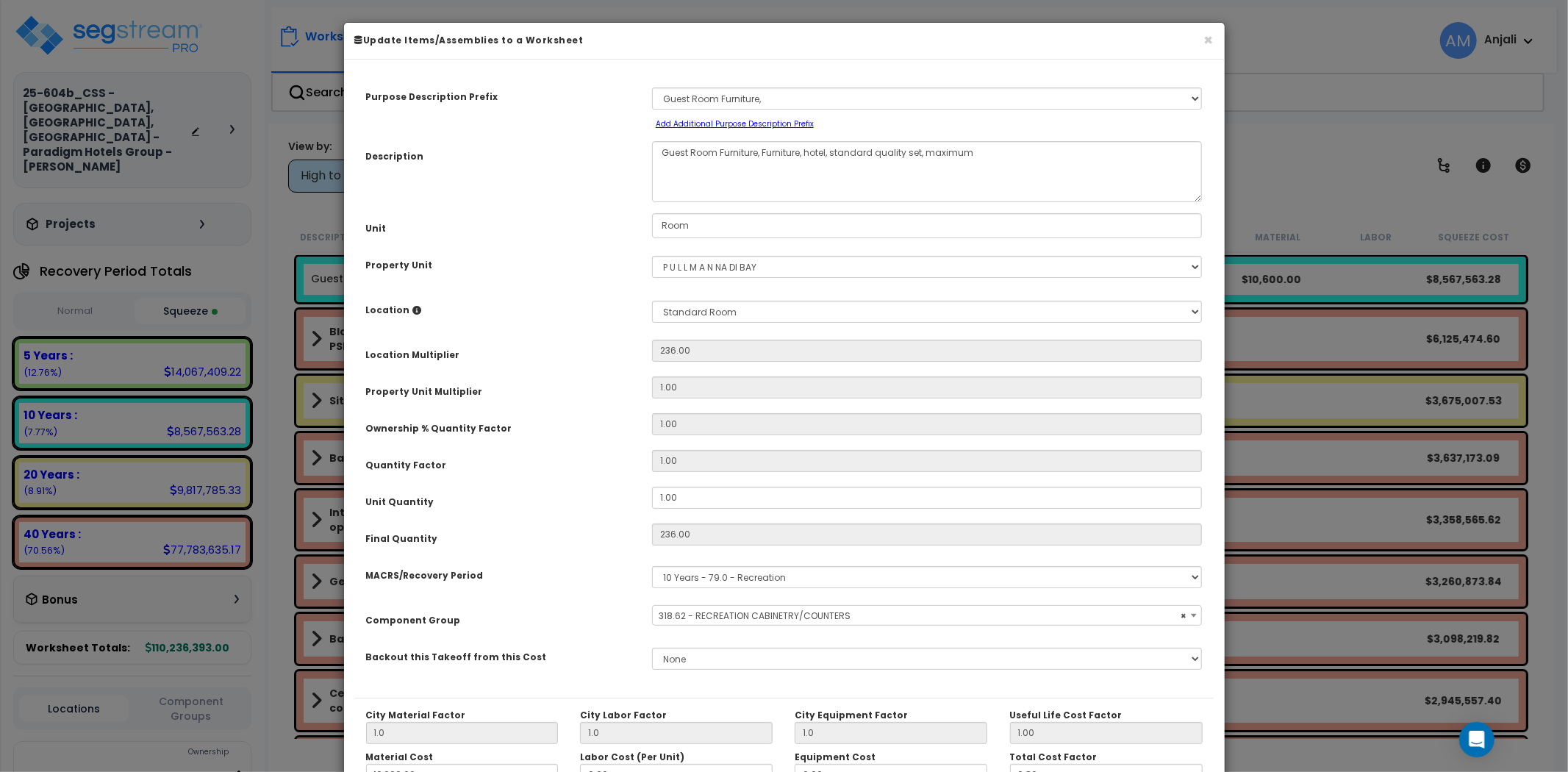
select select "59929"
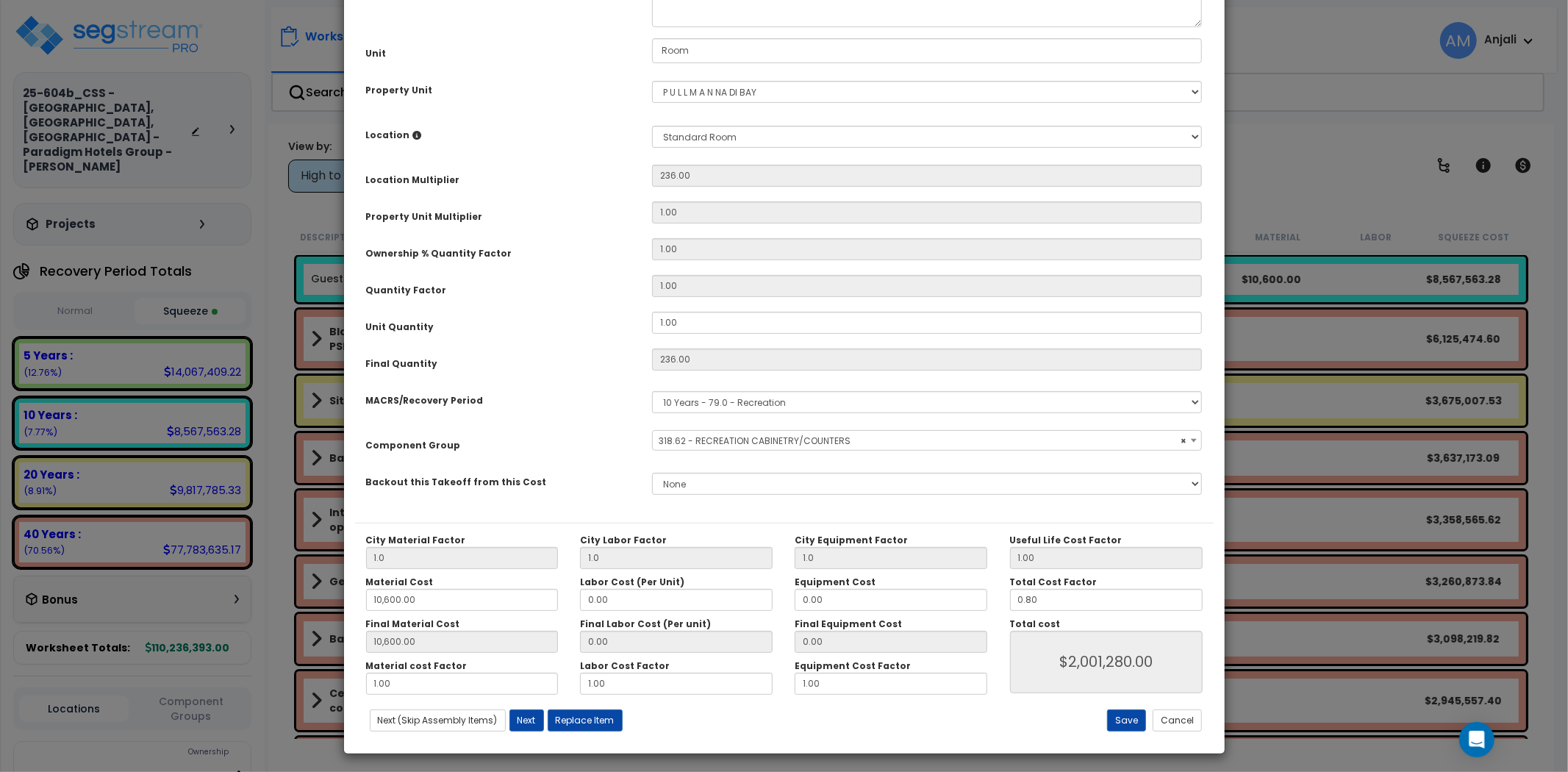
scroll to position [180, 0]
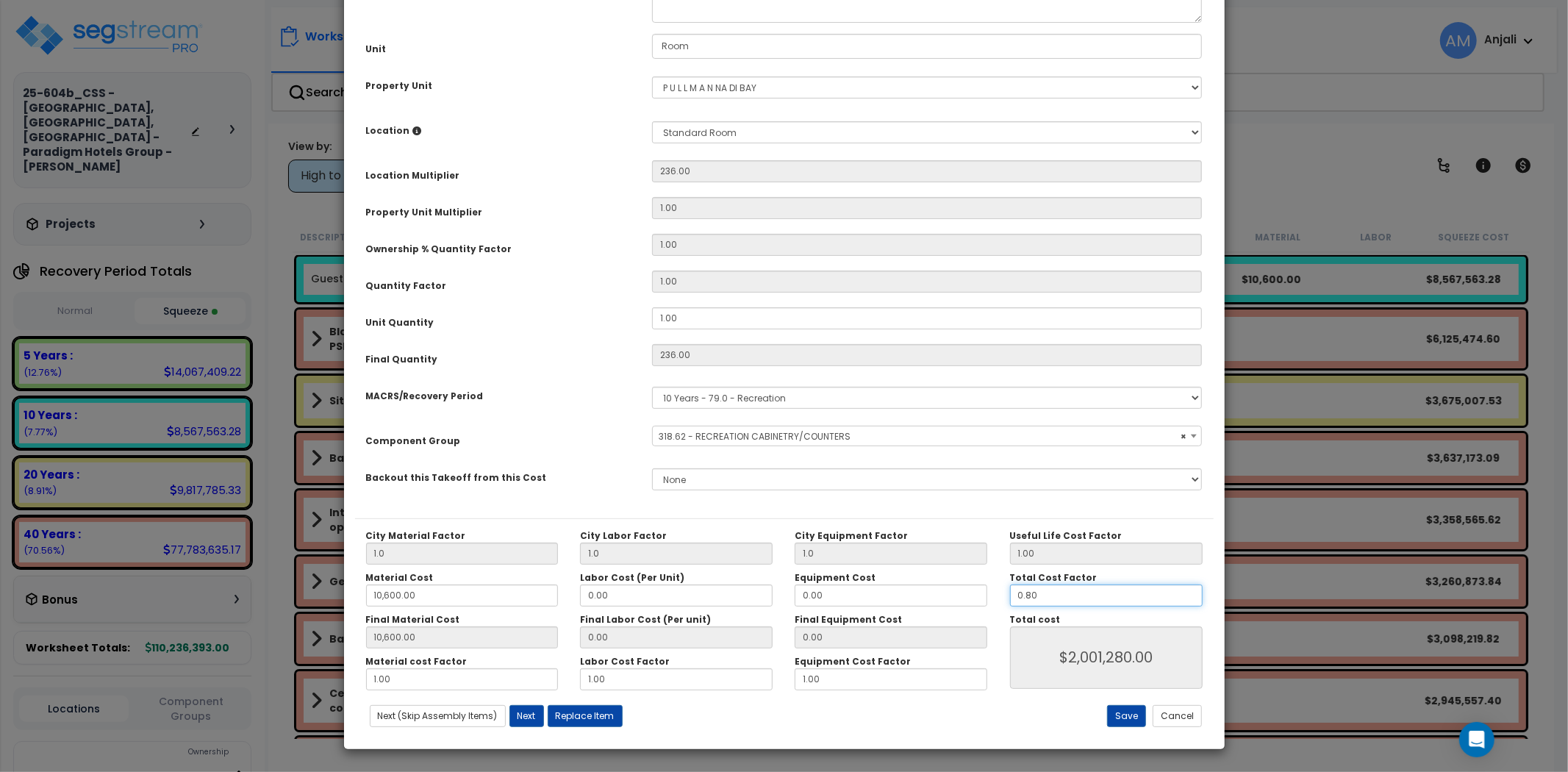
click at [1037, 591] on input "0.80" at bounding box center [1106, 596] width 193 height 22
type input "10,600.00"
type input "0.8"
type input "$2,001,280.00"
type input "10,600.00"
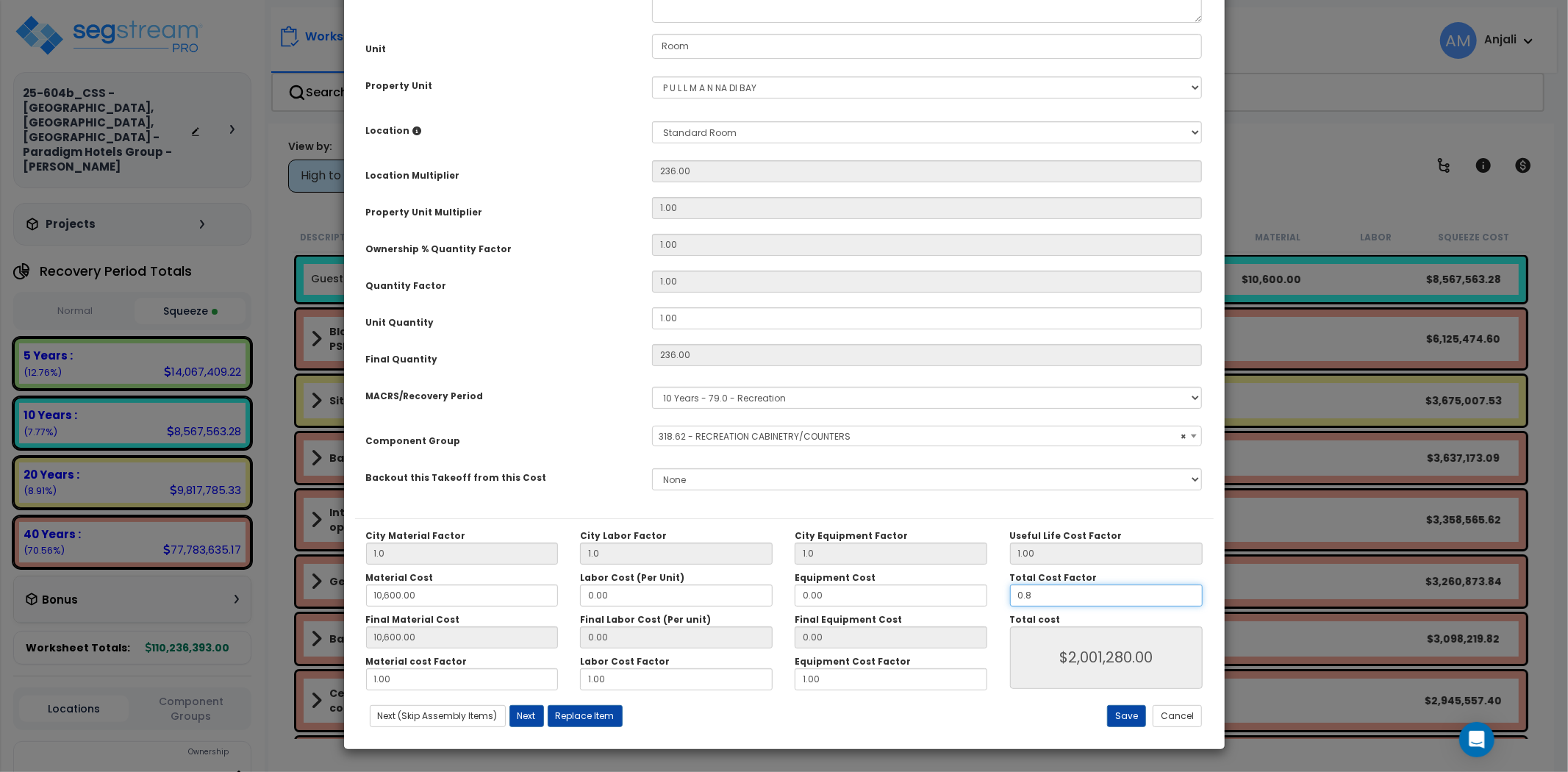
type input "$2,001,280.00"
type input "10,600.00"
type input "0."
type input "$2,001,280.00"
type input "10,600.00"
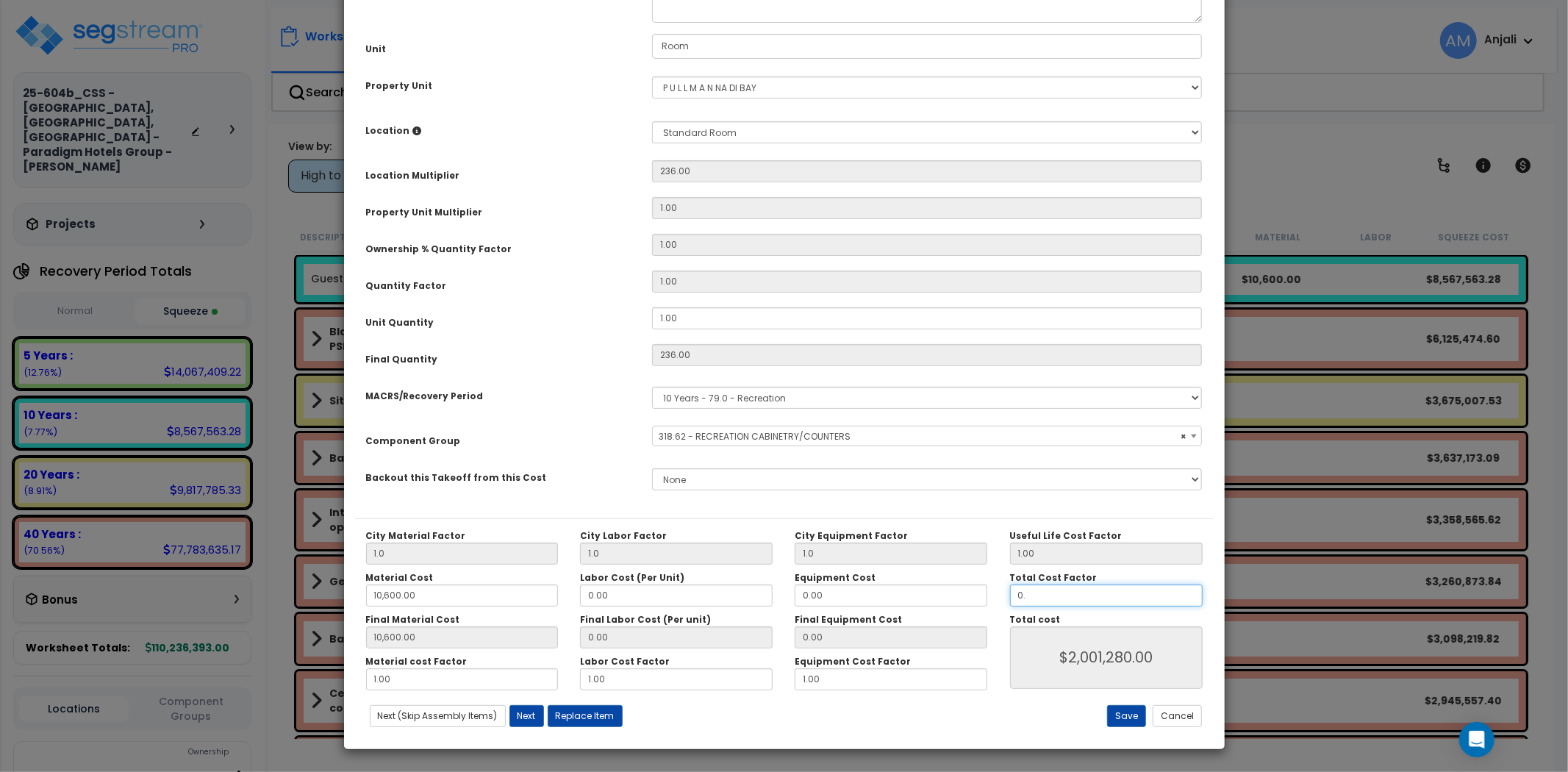
type input "$0.00"
type input "10,600.00"
type input "0.5"
type input "10,600.00"
type input "$1,250,800.00"
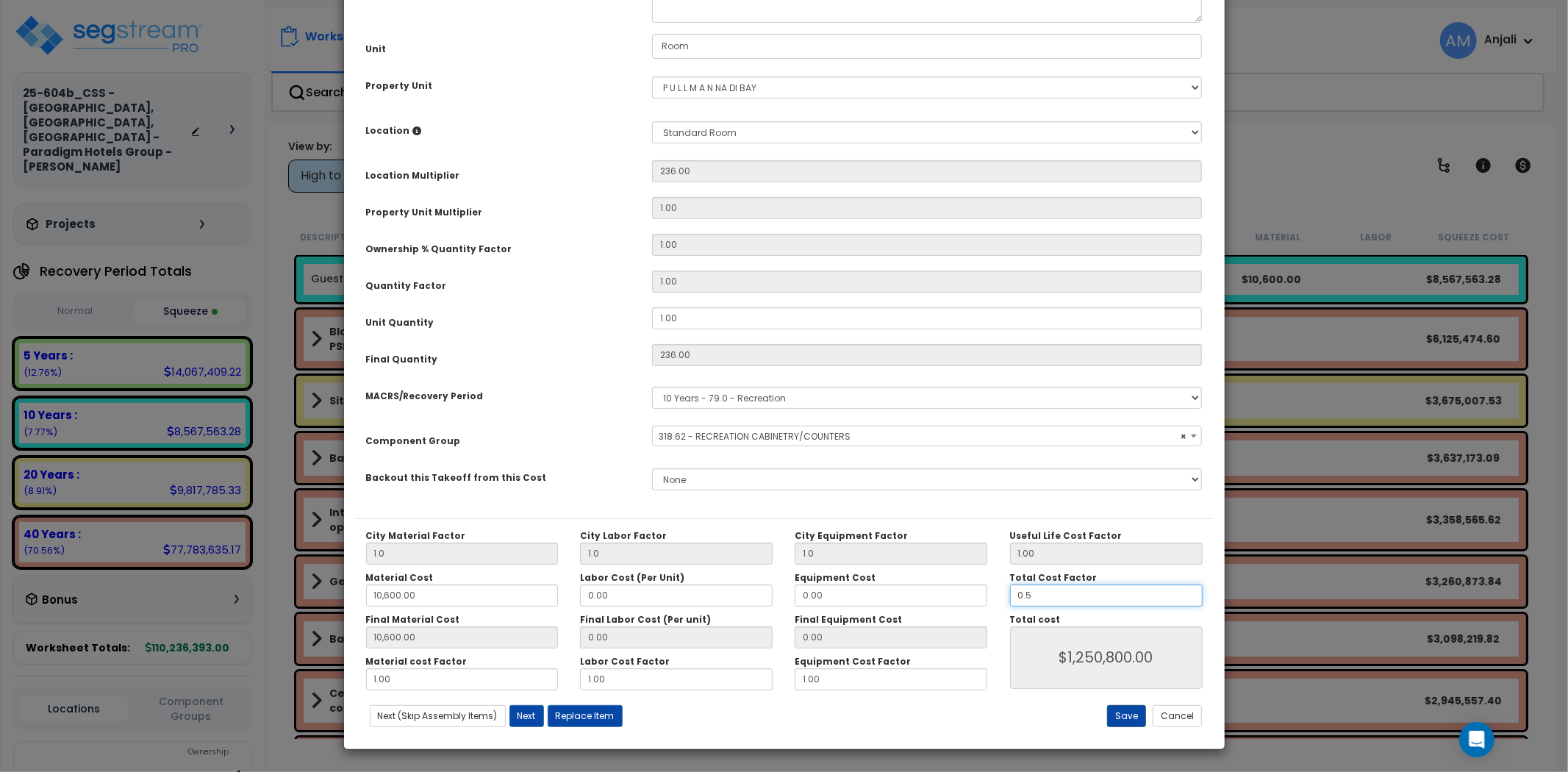
type input "0.5"
type input "10,600.00"
type input "$1,250,800.00"
click at [1129, 717] on button "Save" at bounding box center [1126, 716] width 39 height 22
type input "1.00"
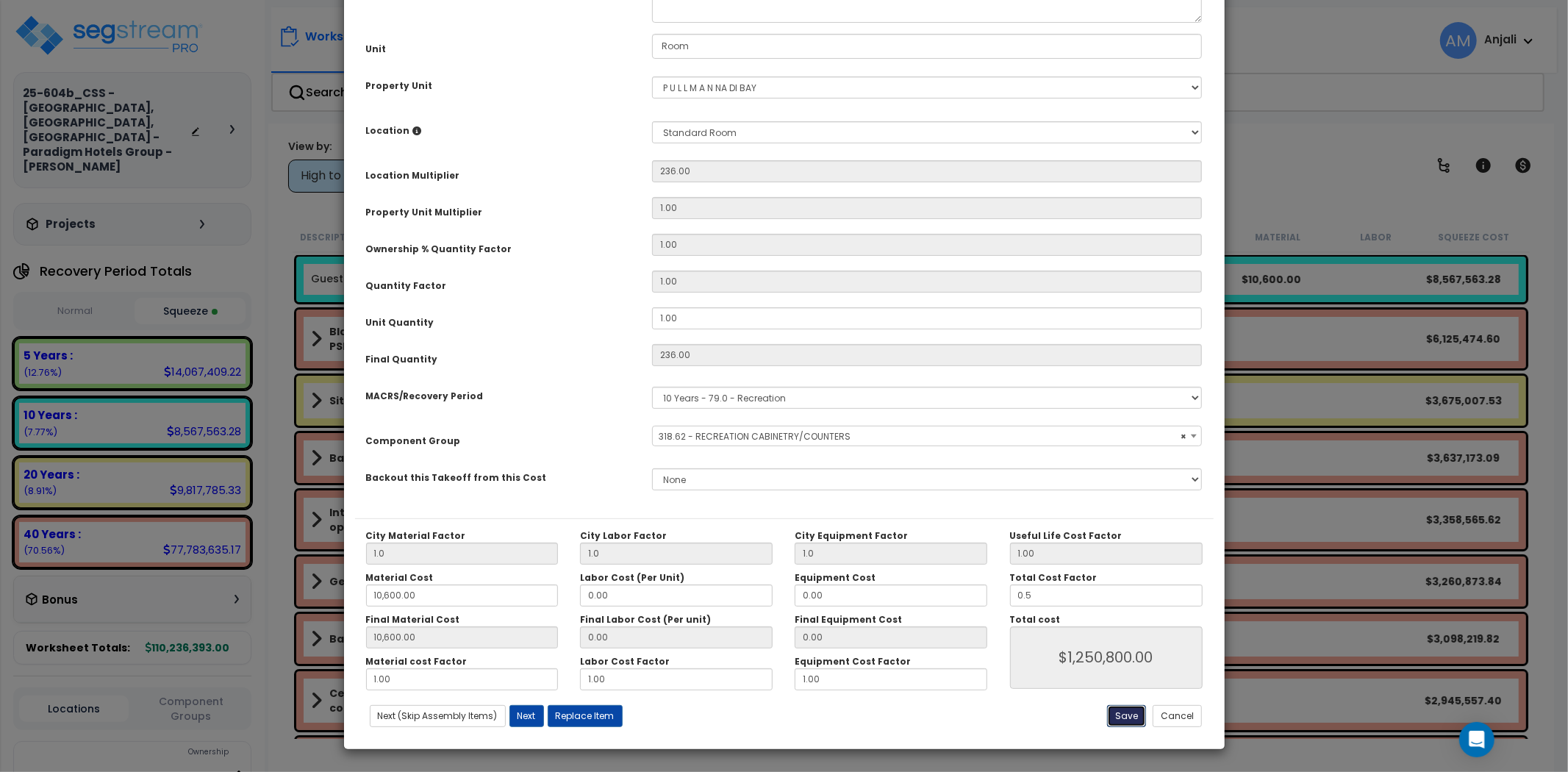
type input "1.00"
type input "10600.00"
type input "0.50"
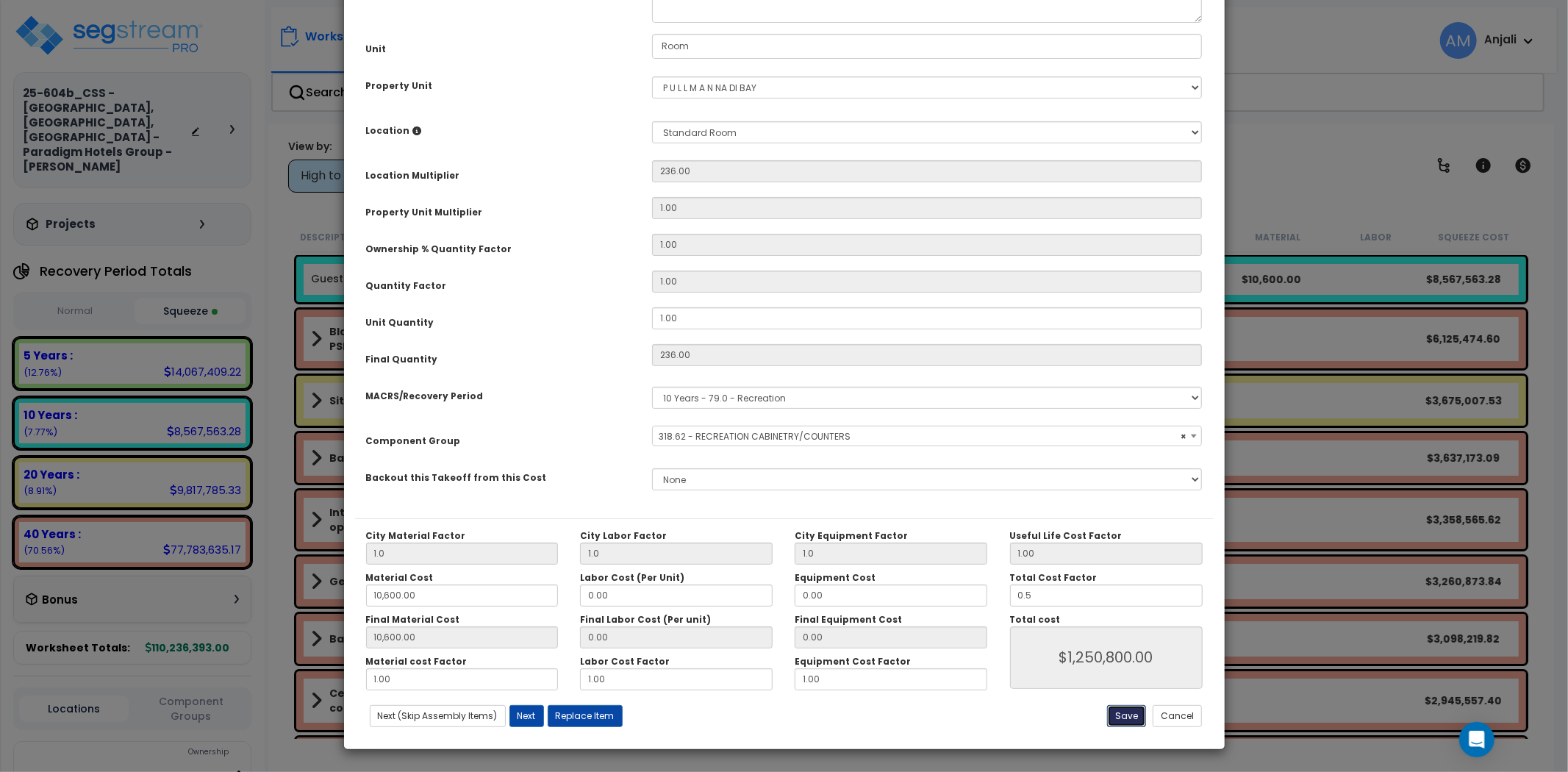
type input "1250800.00"
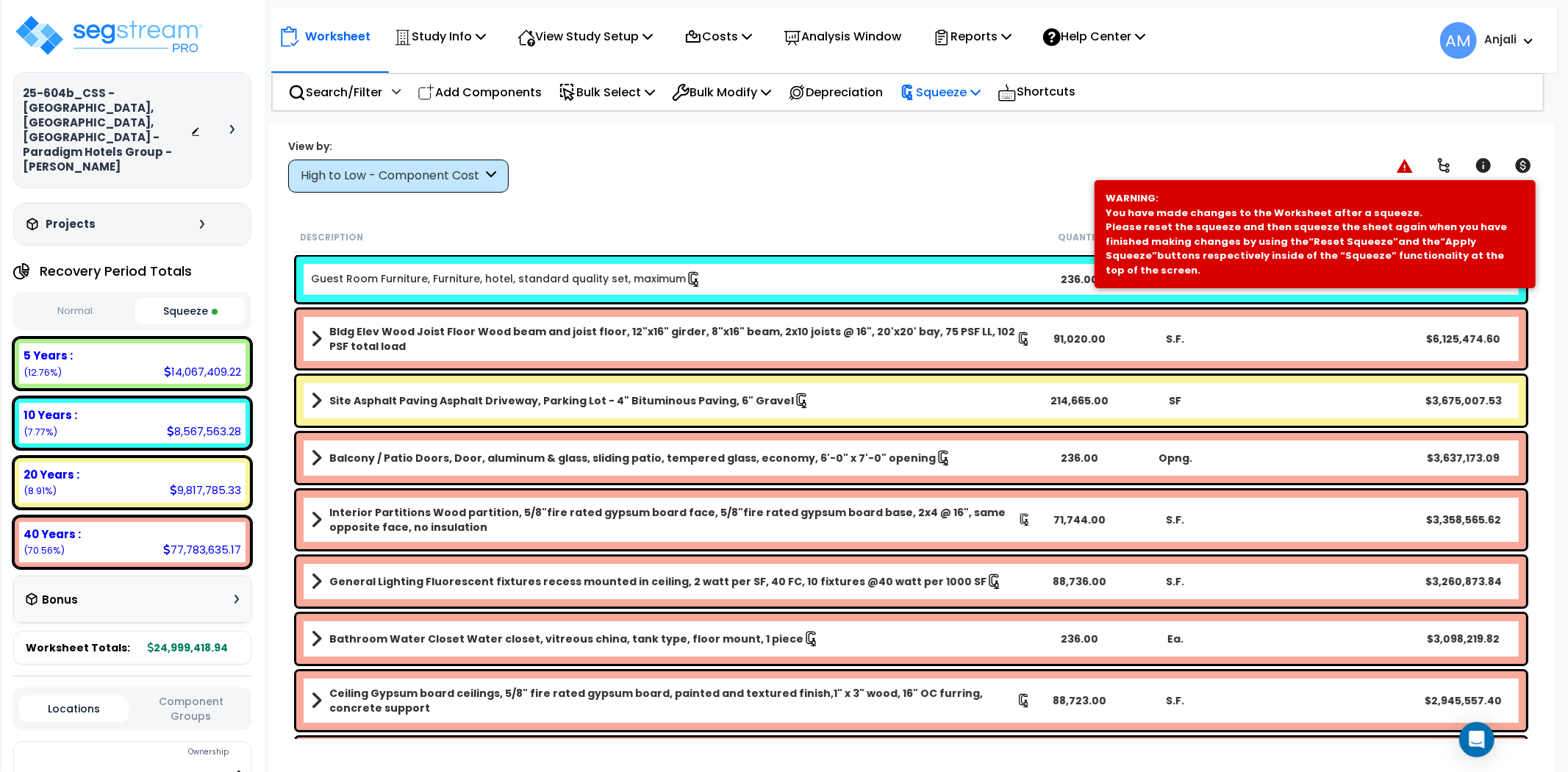
click at [957, 94] on p "Squeeze" at bounding box center [940, 92] width 81 height 20
click at [945, 128] on link "Re-squeeze" at bounding box center [965, 126] width 145 height 34
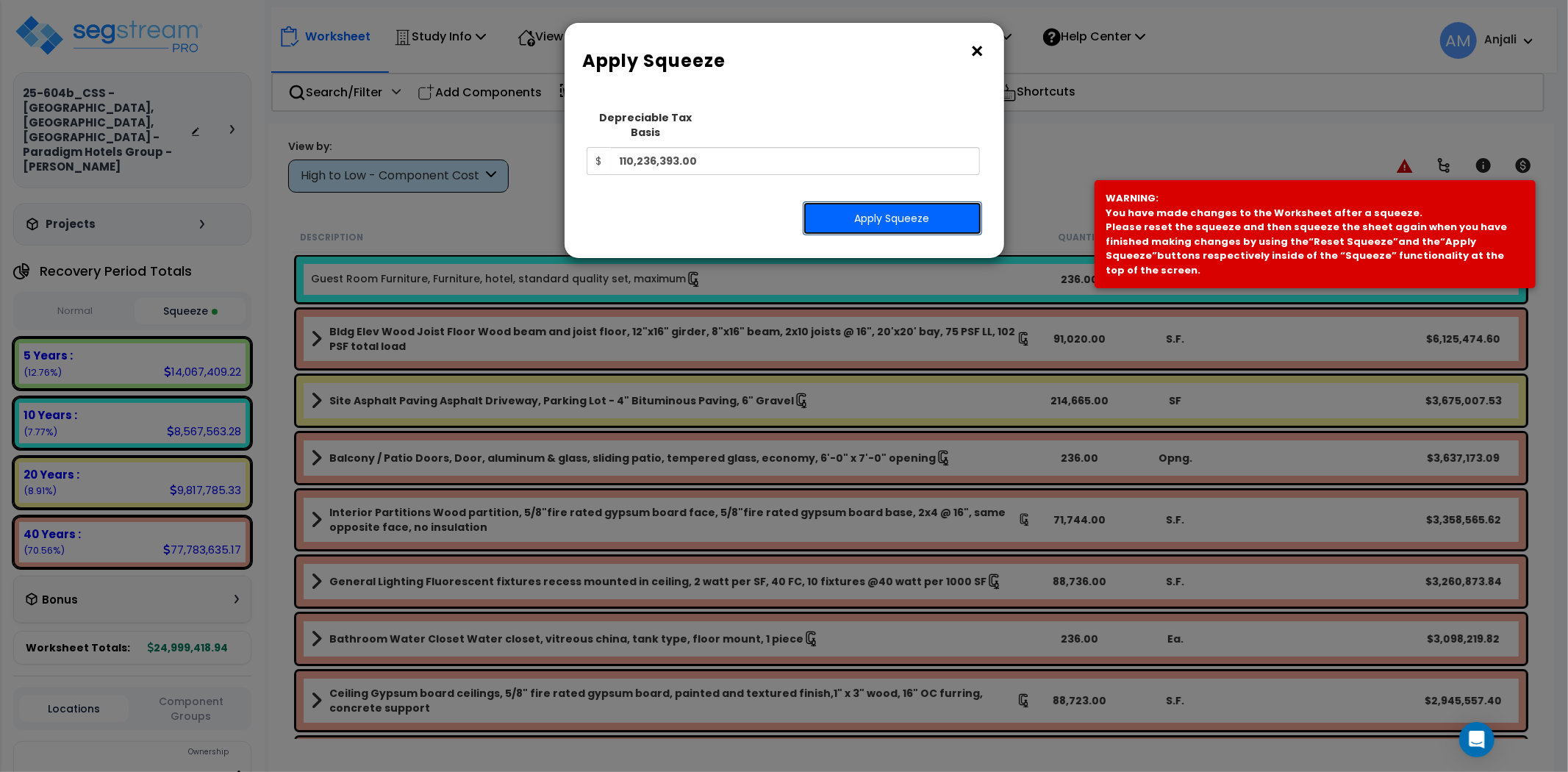
click at [902, 201] on button "Apply Squeeze" at bounding box center [892, 218] width 180 height 34
